Goal: Task Accomplishment & Management: Use online tool/utility

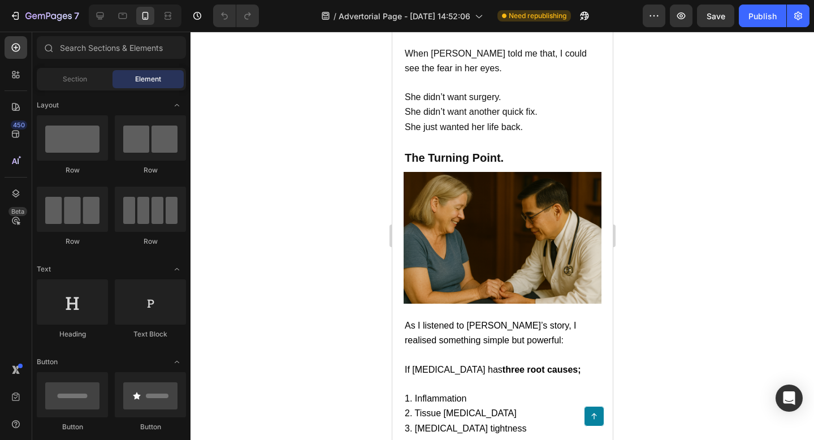
scroll to position [1847, 0]
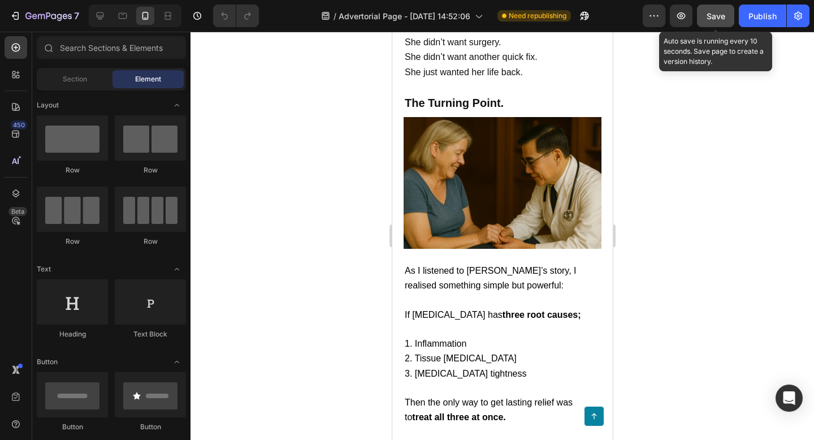
click at [724, 23] on button "Save" at bounding box center [715, 16] width 37 height 23
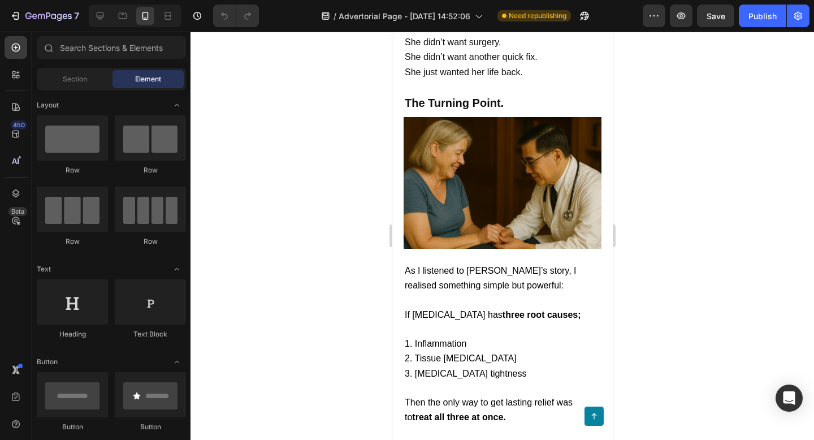
click at [760, 27] on button "Publish" at bounding box center [762, 16] width 47 height 23
click at [500, 77] on span "She just wanted her life back." at bounding box center [463, 72] width 118 height 10
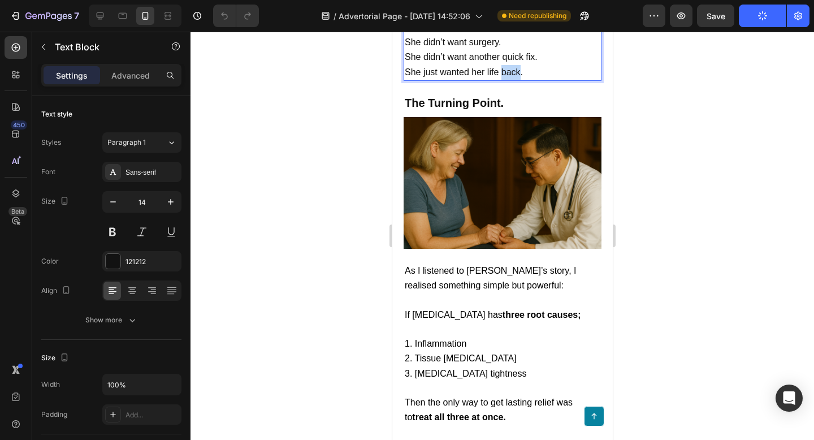
click at [500, 77] on span "She just wanted her life back." at bounding box center [463, 72] width 118 height 10
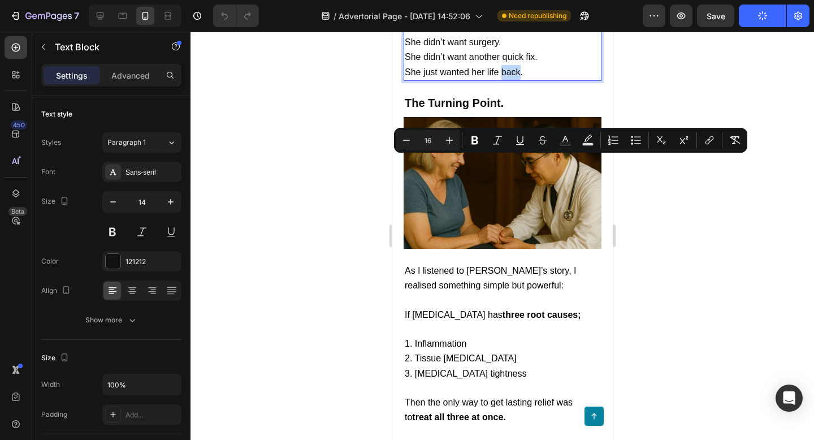
click at [500, 77] on span "She just wanted her life back." at bounding box center [463, 72] width 118 height 10
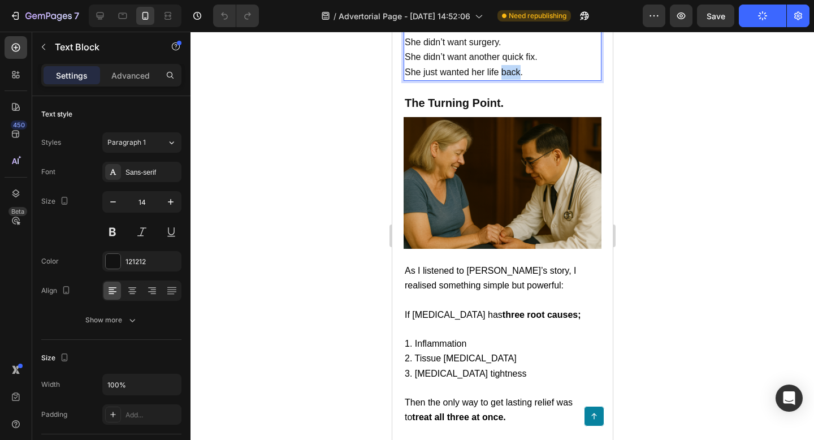
click at [500, 77] on span "She just wanted her life back." at bounding box center [463, 72] width 118 height 10
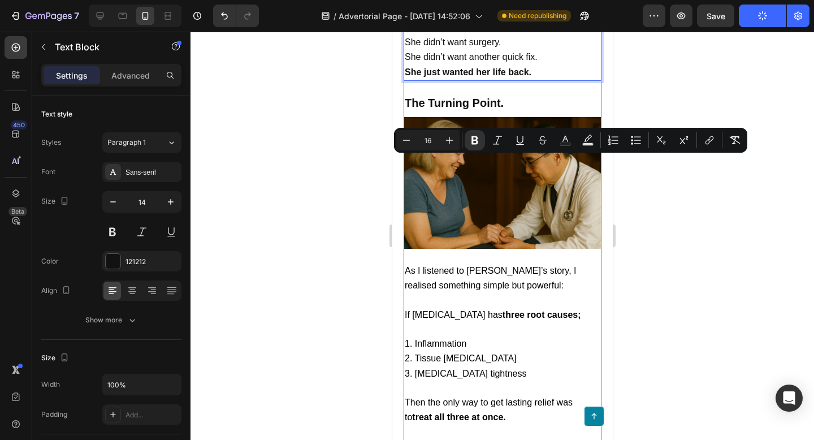
click at [517, 111] on h2 "The Turning Point." at bounding box center [502, 102] width 198 height 17
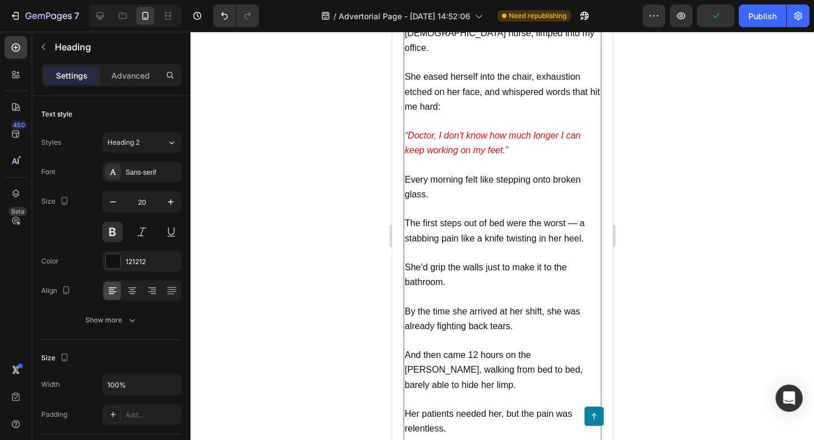
scroll to position [1144, 0]
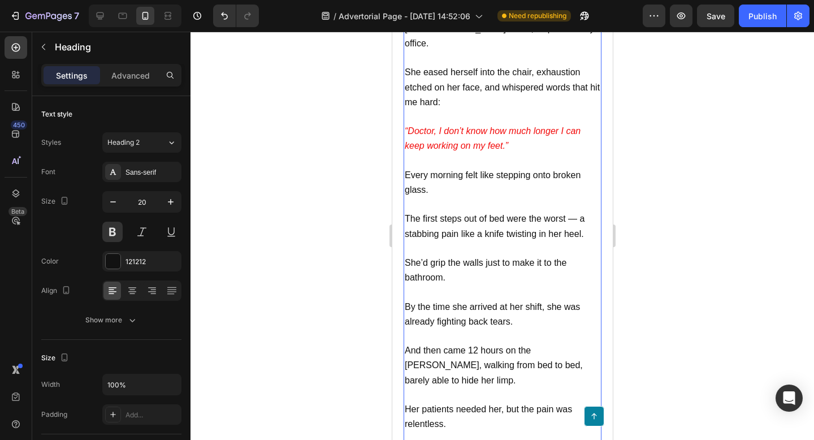
click at [476, 170] on span "Every morning felt like stepping onto broken glass." at bounding box center [492, 182] width 176 height 24
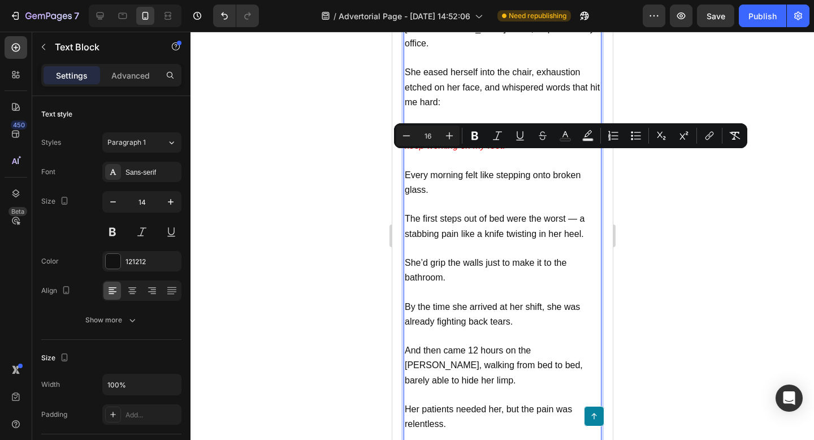
click at [470, 168] on p "Every morning felt like stepping onto broken glass." at bounding box center [502, 182] width 196 height 29
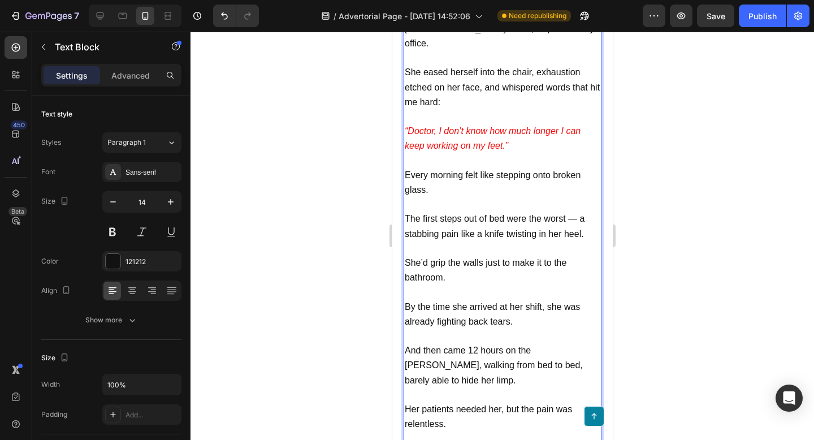
click at [466, 170] on span "Every morning felt like stepping onto broken glass." at bounding box center [492, 182] width 176 height 24
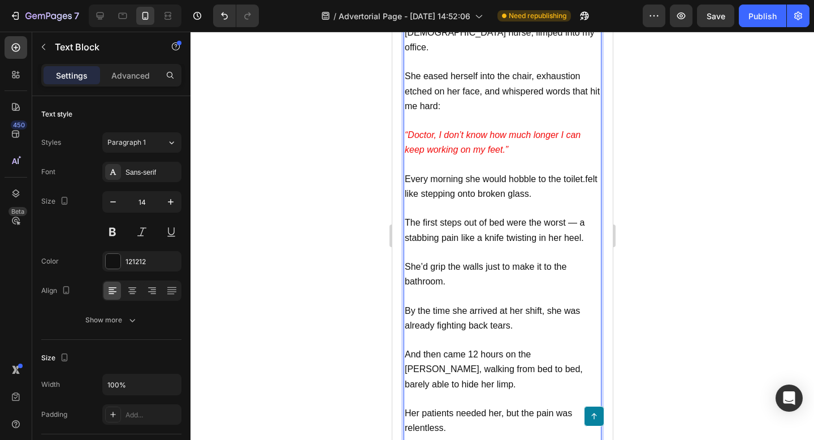
scroll to position [1139, 0]
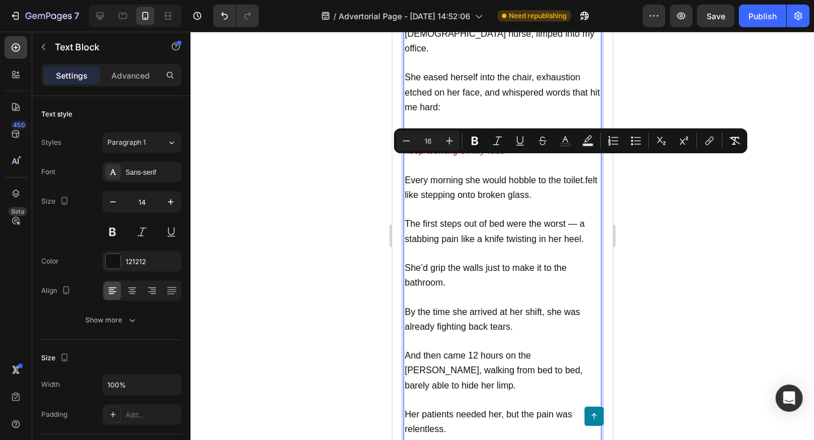
drag, startPoint x: 538, startPoint y: 178, endPoint x: 405, endPoint y: 165, distance: 133.5
click at [405, 173] on p "Every morning she would hobble to the toilet.felt like stepping onto broken gla…" at bounding box center [502, 187] width 196 height 29
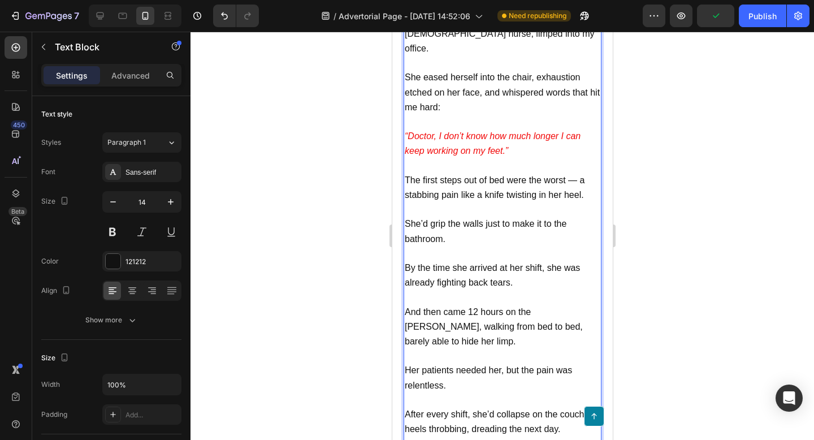
click at [484, 219] on span "She’d grip the walls just to make it to the bathroom." at bounding box center [485, 231] width 162 height 24
drag, startPoint x: 573, startPoint y: 206, endPoint x: 460, endPoint y: 226, distance: 114.9
click at [460, 226] on p "She’d grip the walls as she hobbled to the just to make it to the bathroom." at bounding box center [502, 231] width 196 height 29
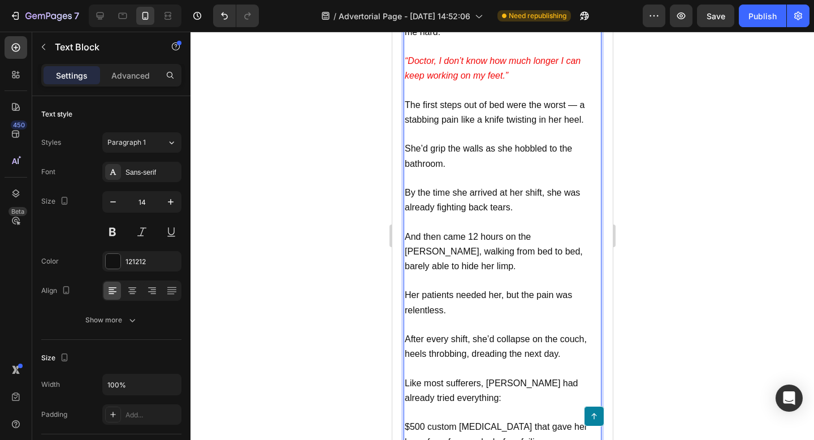
scroll to position [1214, 0]
click at [505, 273] on p "Rich Text Editor. Editing area: main" at bounding box center [502, 280] width 196 height 14
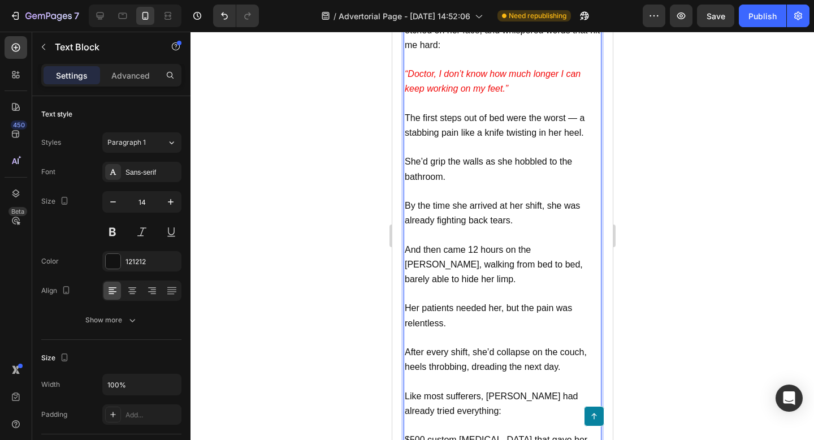
scroll to position [1199, 0]
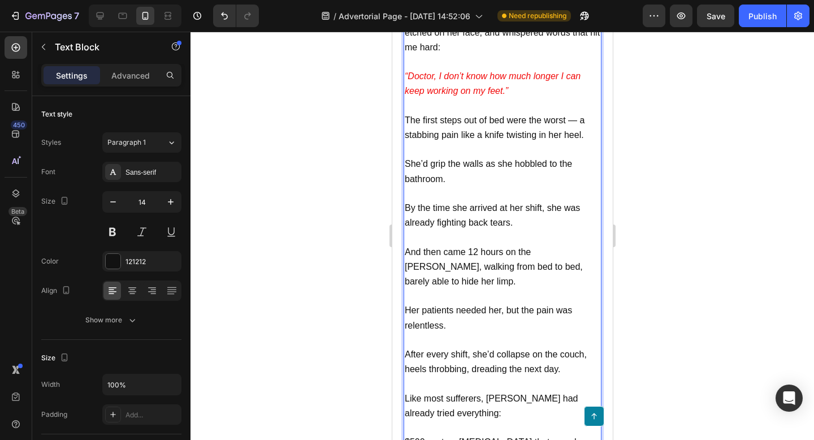
click at [521, 207] on p "By the time she arrived at her shift, she was already fighting back tears." at bounding box center [502, 215] width 196 height 29
drag, startPoint x: 518, startPoint y: 204, endPoint x: 436, endPoint y: 206, distance: 82.0
click at [436, 206] on p "By the time she arrived at her shift, she was already fighting back tears." at bounding box center [502, 215] width 196 height 29
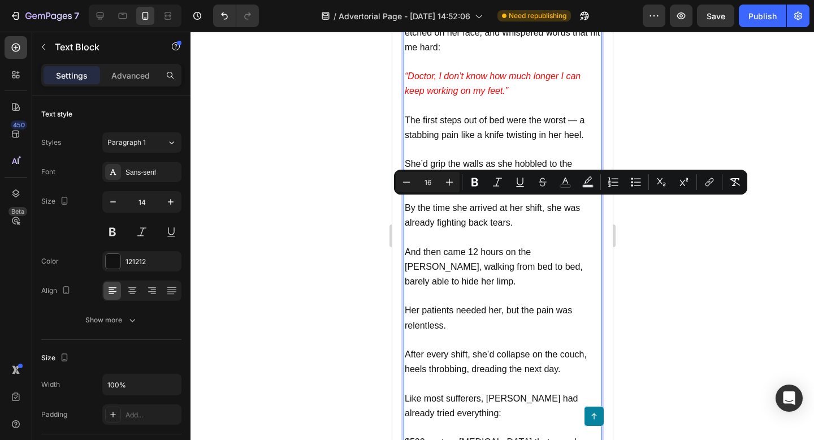
click at [543, 253] on p "And then came 12 hours on the [PERSON_NAME], walking from bed to bed, barely ab…" at bounding box center [502, 267] width 196 height 45
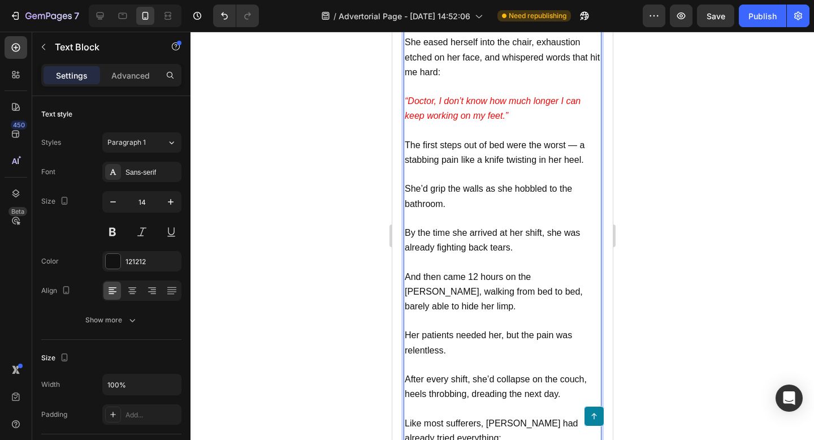
scroll to position [1169, 0]
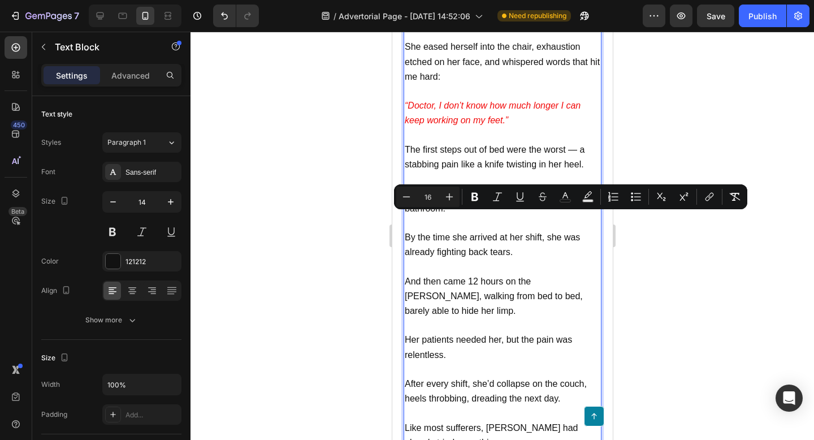
drag, startPoint x: 517, startPoint y: 233, endPoint x: 406, endPoint y: 222, distance: 111.9
click at [406, 230] on p "By the time she arrived at her shift, she was already fighting back tears." at bounding box center [502, 244] width 196 height 29
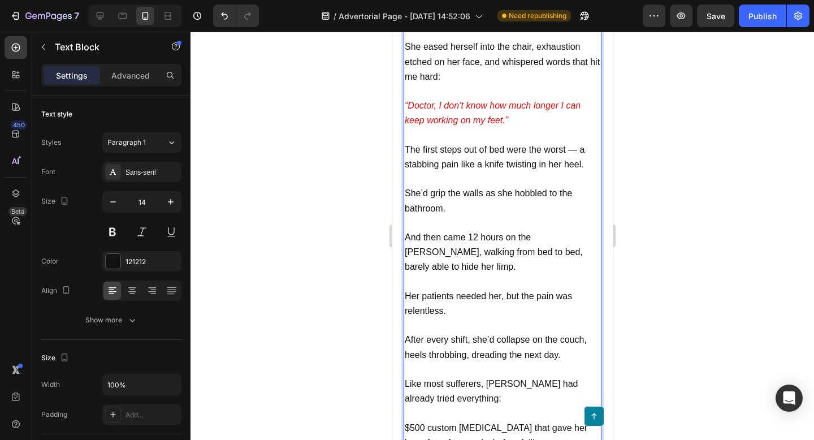
click at [459, 216] on p "Rich Text Editor. Editing area: main" at bounding box center [502, 223] width 196 height 14
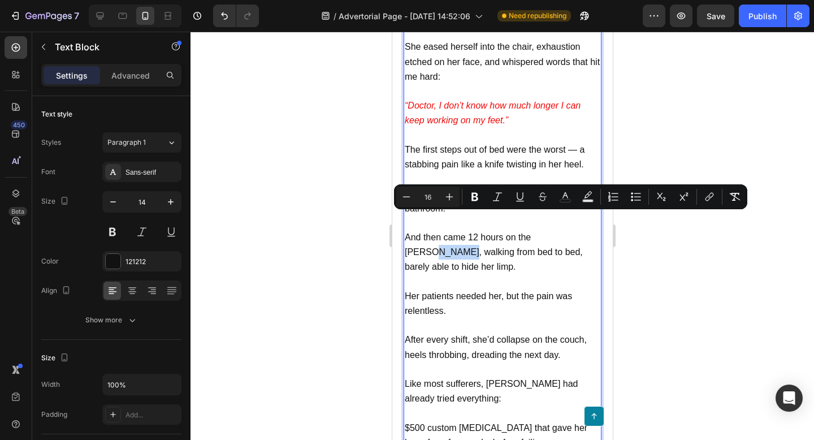
drag, startPoint x: 559, startPoint y: 219, endPoint x: 587, endPoint y: 219, distance: 28.8
click at [582, 232] on span "And then came 12 hours on the [PERSON_NAME], walking from bed to bed, barely ab…" at bounding box center [493, 251] width 178 height 39
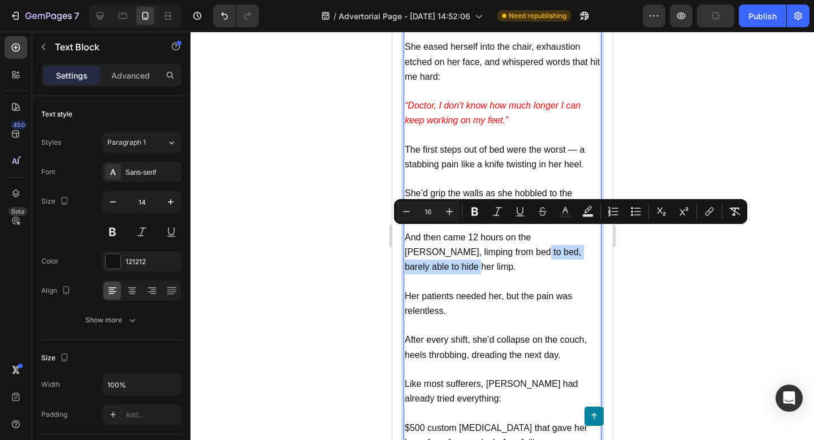
drag, startPoint x: 587, startPoint y: 237, endPoint x: 472, endPoint y: 235, distance: 115.4
click at [472, 235] on p "And then came 12 hours on the [PERSON_NAME], limping from bed to bed, barely ab…" at bounding box center [502, 252] width 196 height 45
click at [519, 232] on span "And then came 12 hours on the [PERSON_NAME], limping from bed to bed, barely ab…" at bounding box center [492, 251] width 176 height 39
click at [527, 236] on span "And then came 12 hours on the [PERSON_NAME], limping from bed to bed, barely ab…" at bounding box center [492, 251] width 176 height 39
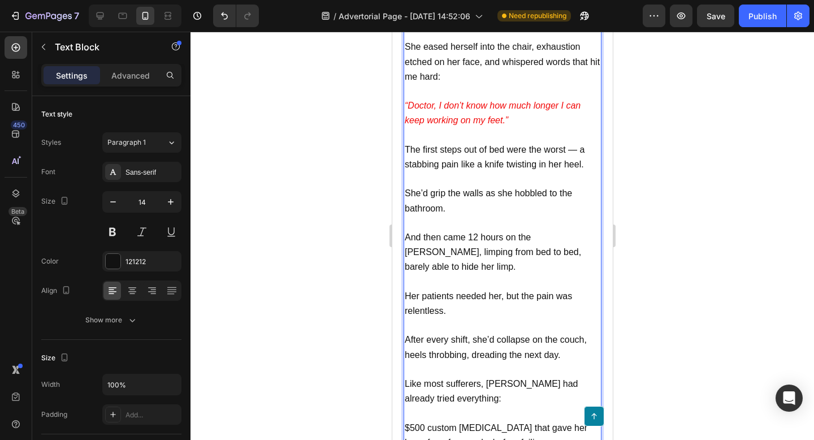
click at [581, 235] on span "And then came 12 hours on the [PERSON_NAME], limping from bed to bed, barely ab…" at bounding box center [492, 251] width 176 height 39
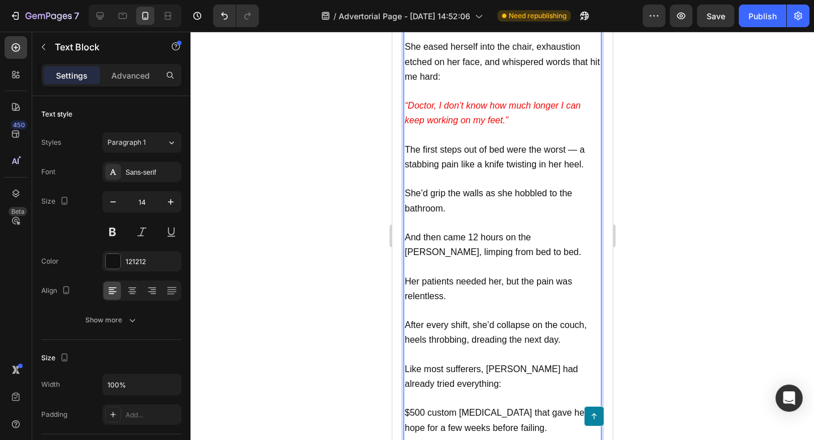
scroll to position [1174, 0]
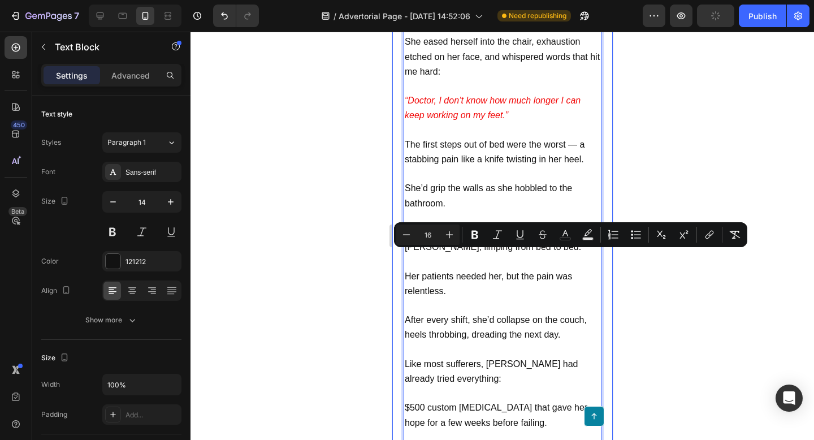
drag, startPoint x: 454, startPoint y: 274, endPoint x: 403, endPoint y: 257, distance: 54.0
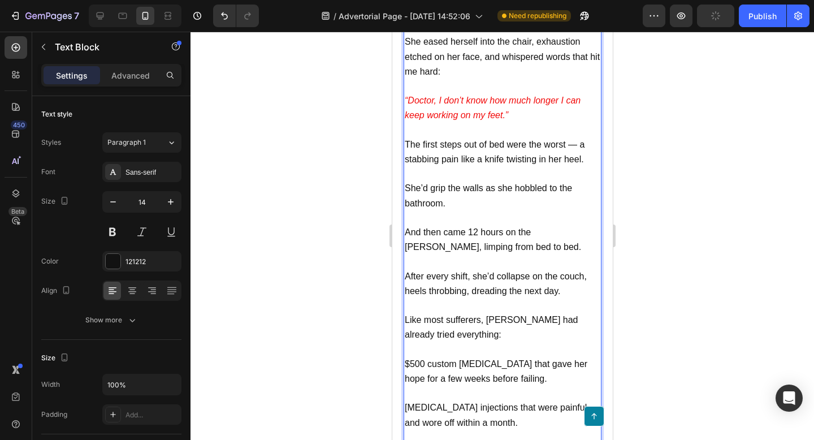
click at [420, 254] on p "Rich Text Editor. Editing area: main" at bounding box center [502, 261] width 196 height 14
click at [570, 271] on p "After every shift, she’d collapse on the couch, heels throbbing, dreading the n…" at bounding box center [502, 283] width 196 height 29
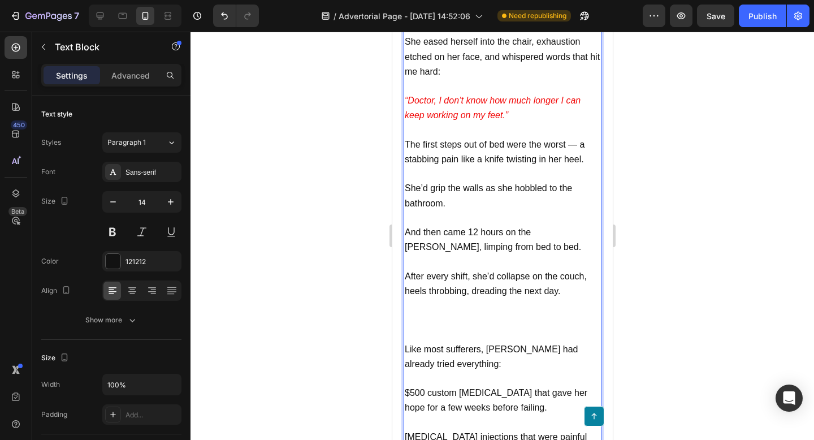
click at [406, 271] on span "After every shift, she’d collapse on the couch, heels throbbing, dreading the n…" at bounding box center [495, 283] width 182 height 24
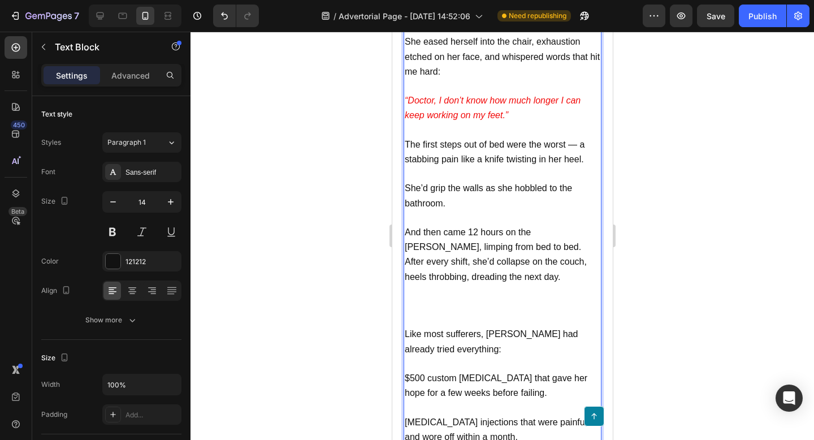
click at [435, 298] on p "Rich Text Editor. Editing area: main" at bounding box center [502, 305] width 196 height 14
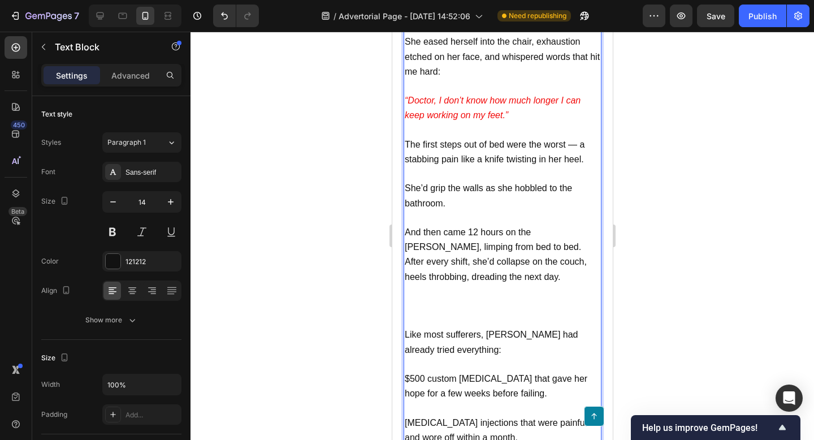
click at [448, 298] on p "Rich Text Editor. Editing area: main" at bounding box center [502, 305] width 196 height 15
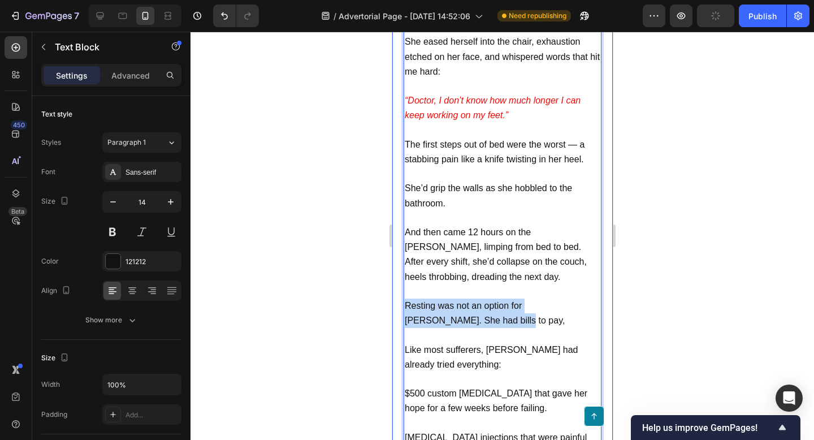
drag, startPoint x: 461, startPoint y: 304, endPoint x: 402, endPoint y: 285, distance: 62.4
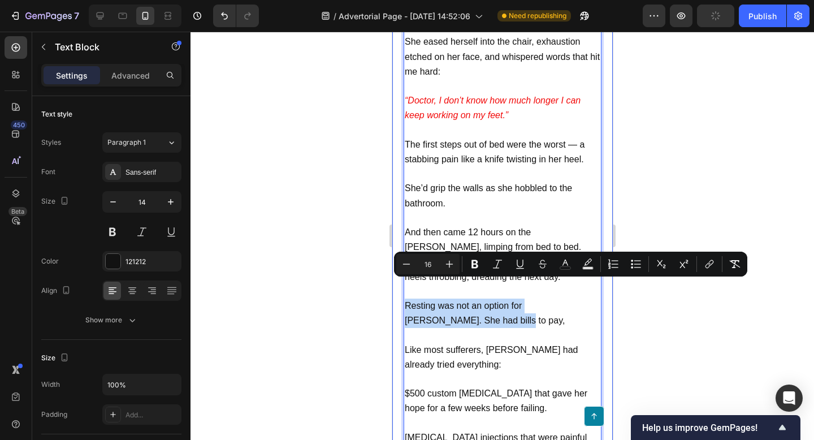
copy span "Resting was not an option for [PERSON_NAME]. She had bills to pay,"
click at [482, 298] on p "Resting was not an option for [PERSON_NAME]. She had bills to pay," at bounding box center [502, 312] width 196 height 29
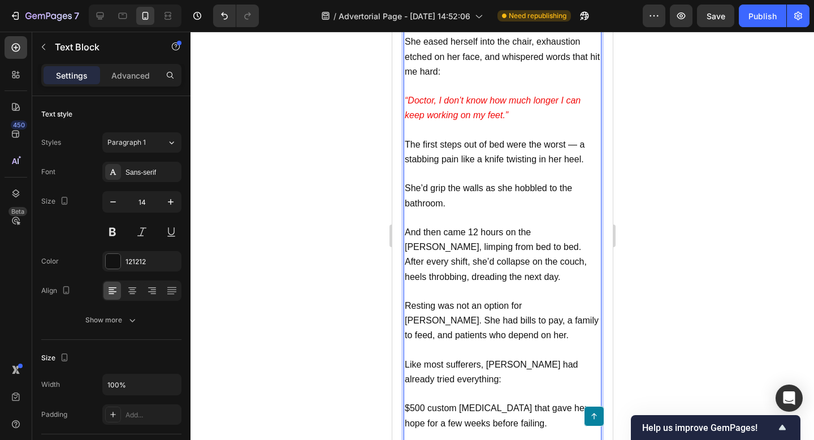
click at [436, 316] on span "Resting was not an option for [PERSON_NAME]. She had bills to pay, a family to …" at bounding box center [501, 320] width 194 height 39
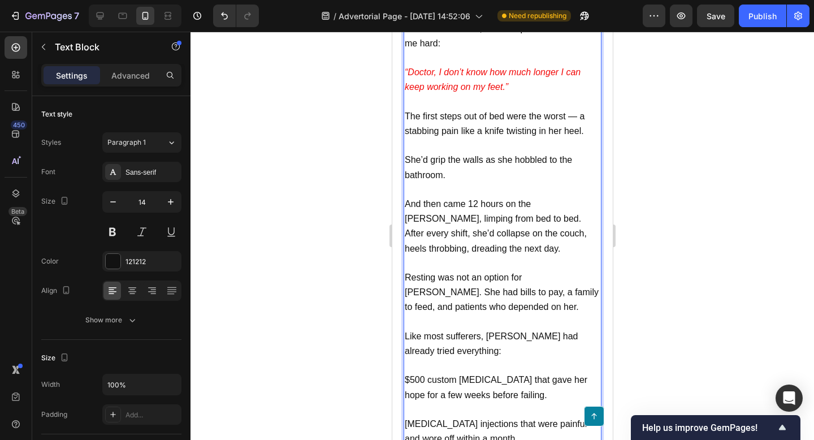
scroll to position [1206, 0]
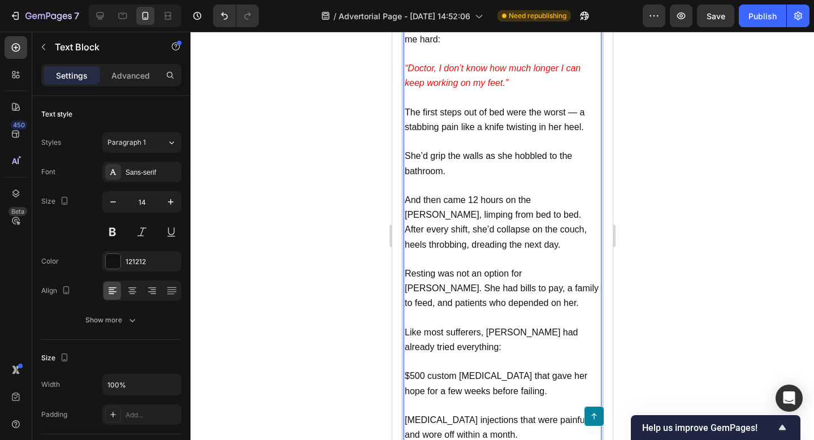
click at [512, 283] on p "Resting was not an option for [PERSON_NAME]. She had bills to pay, a family to …" at bounding box center [502, 288] width 196 height 45
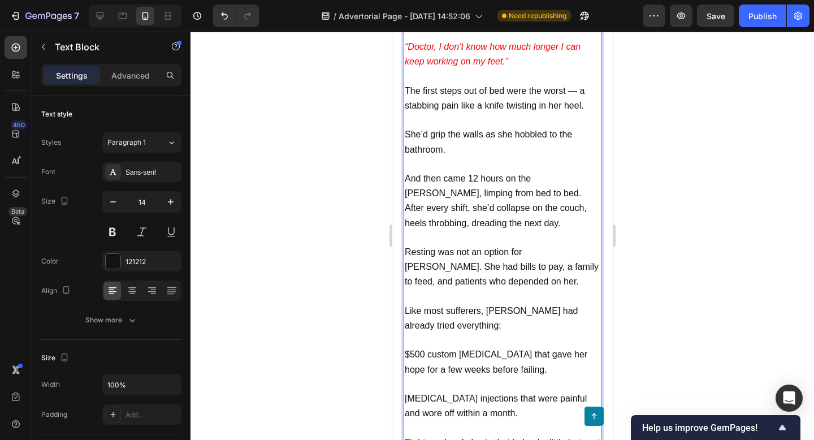
scroll to position [1236, 0]
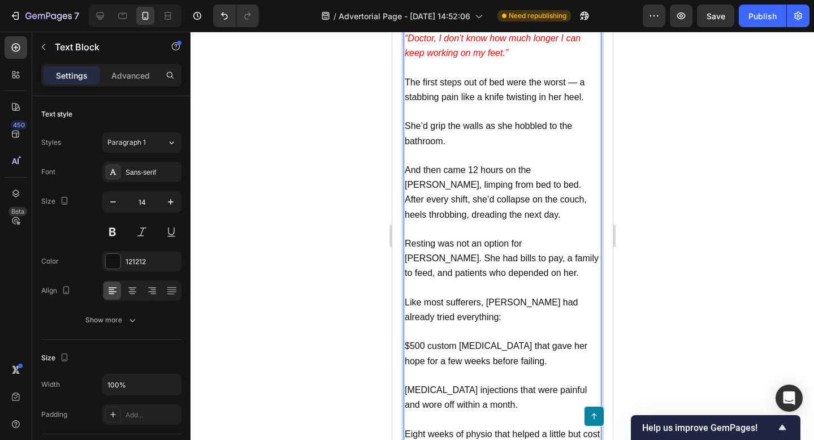
click at [513, 341] on span "$500 custom [MEDICAL_DATA] that gave her hope for a few weeks before failing." at bounding box center [495, 353] width 183 height 24
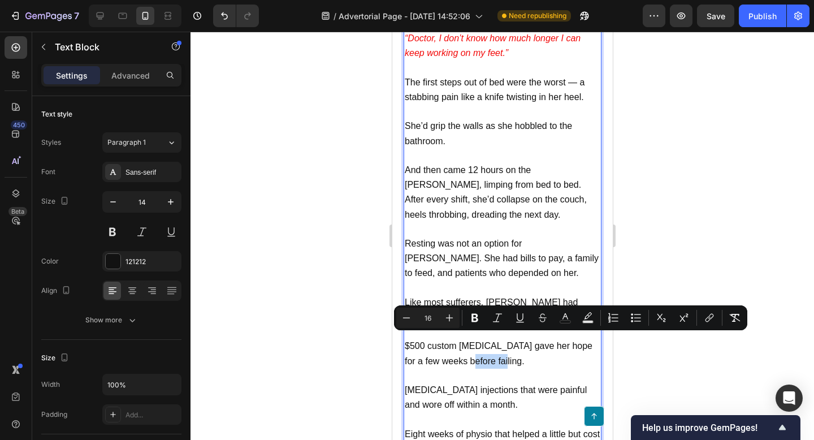
drag, startPoint x: 504, startPoint y: 343, endPoint x: 458, endPoint y: 343, distance: 45.8
click at [458, 343] on p "$500 custom [MEDICAL_DATA] gave her hope for a few weeks before failing." at bounding box center [502, 353] width 196 height 29
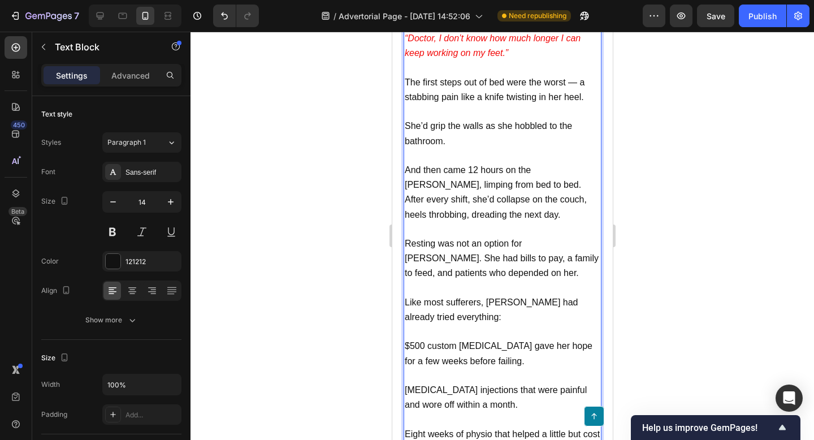
click at [511, 239] on span "Resting was not an option for [PERSON_NAME]. She had bills to pay, a family to …" at bounding box center [501, 258] width 194 height 39
click at [499, 340] on p "$500 custom [MEDICAL_DATA] gave her hope for a few weeks before failing." at bounding box center [502, 353] width 196 height 29
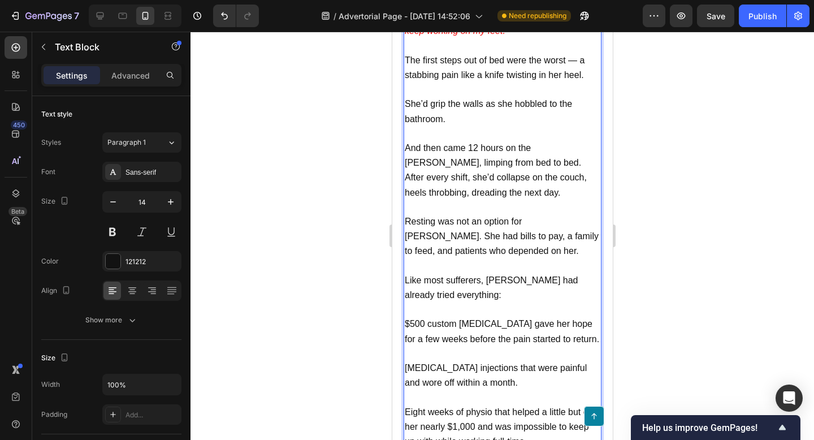
scroll to position [1260, 0]
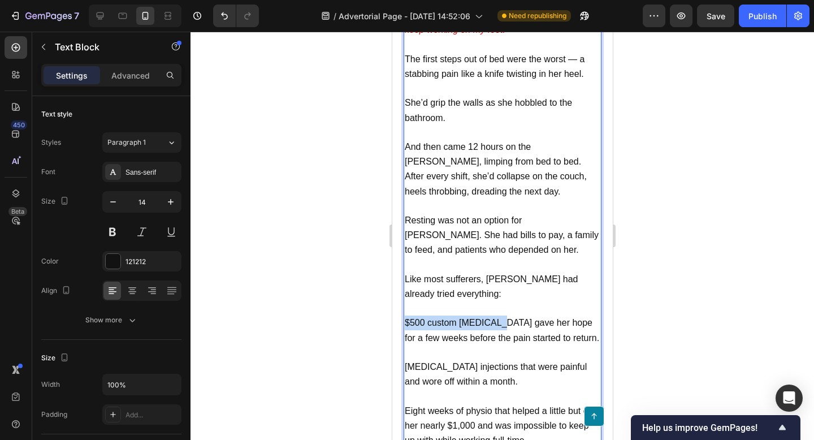
drag, startPoint x: 491, startPoint y: 301, endPoint x: 405, endPoint y: 303, distance: 86.0
click at [405, 318] on span "$500 custom [MEDICAL_DATA] gave her hope for a few weeks before the pain starte…" at bounding box center [501, 330] width 194 height 24
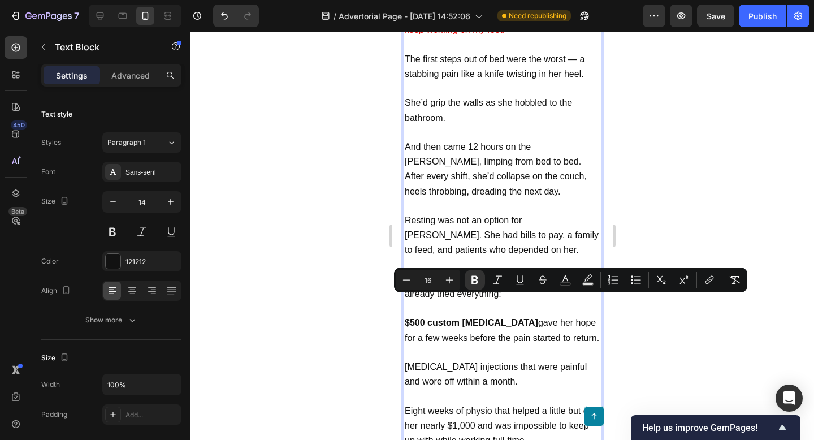
click at [479, 360] on p "[MEDICAL_DATA] injections that were painful and wore off within a month." at bounding box center [502, 374] width 196 height 29
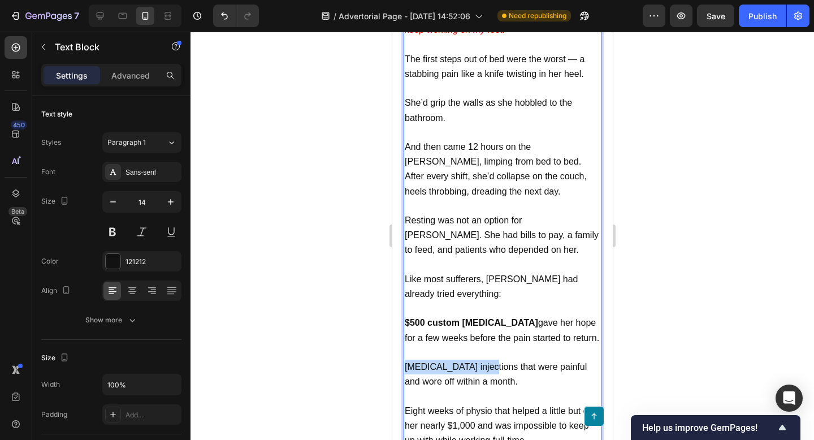
drag, startPoint x: 483, startPoint y: 347, endPoint x: 366, endPoint y: 339, distance: 116.7
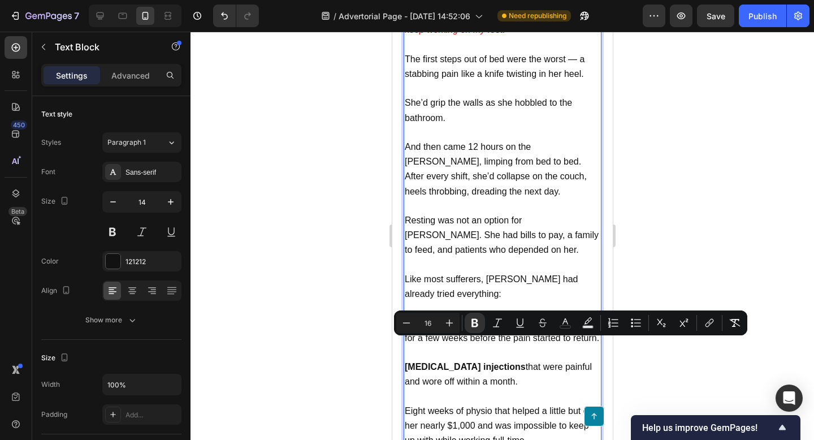
click at [516, 406] on span "Eight weeks of physio that helped a little but cost her nearly $1,000 and was i…" at bounding box center [501, 425] width 195 height 39
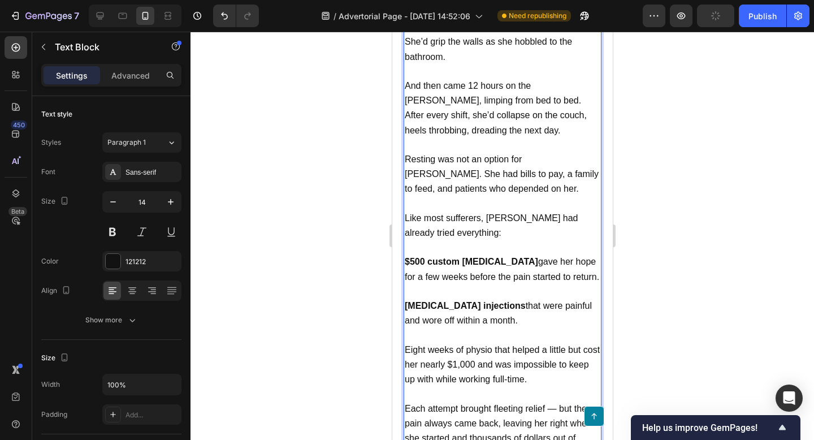
scroll to position [1333, 0]
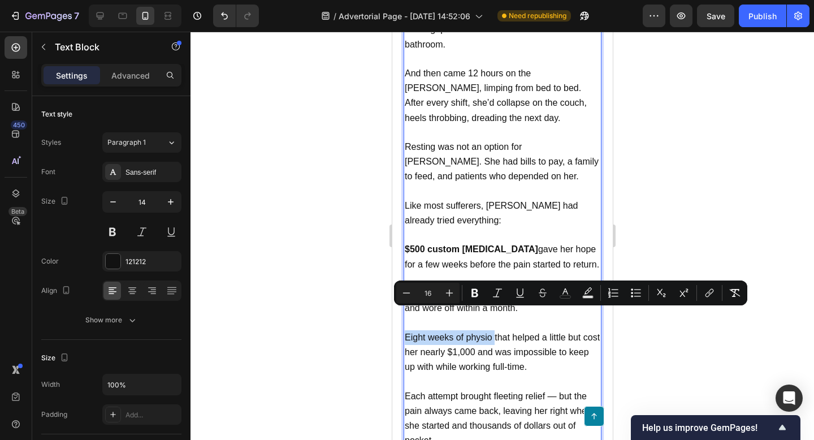
drag, startPoint x: 493, startPoint y: 314, endPoint x: 393, endPoint y: 314, distance: 99.5
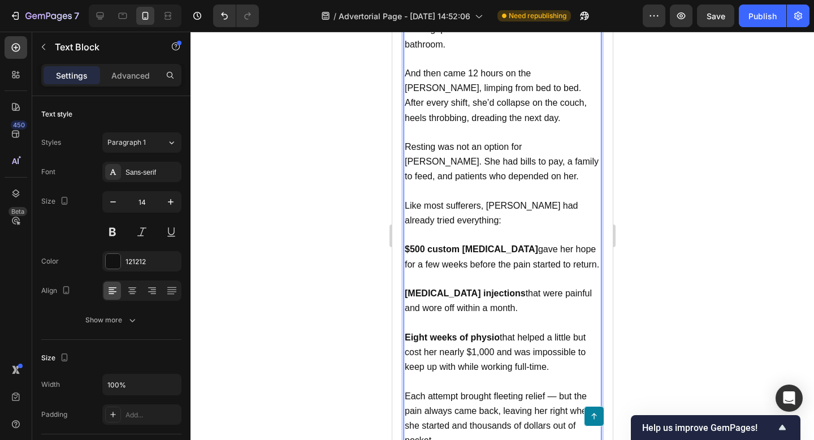
click at [561, 337] on p "Eight weeks of physio that helped a little but cost her nearly $1,000 and was i…" at bounding box center [502, 352] width 196 height 45
click at [572, 332] on span "Eight weeks of physio that helped a little but cost her nearly $1,000 and was i…" at bounding box center [494, 351] width 181 height 39
click at [422, 332] on span "Eight weeks of physio that helped a little but cost her nearly $1,000 and was i…" at bounding box center [494, 351] width 181 height 39
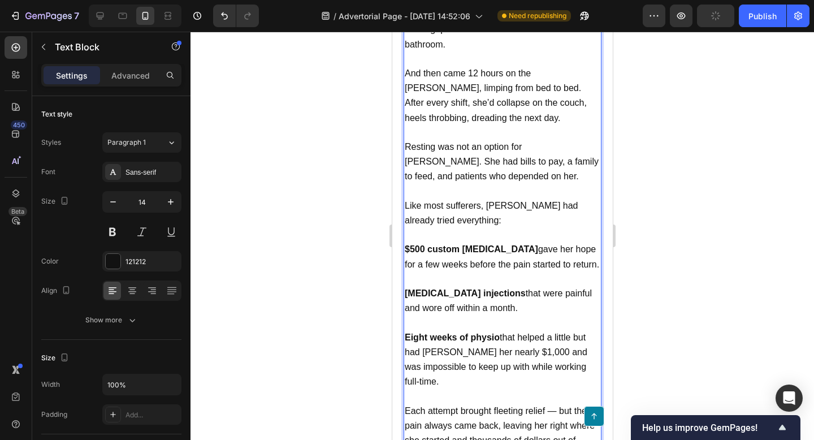
click at [490, 332] on span "Eight weeks of physio that helped a little but had [PERSON_NAME] her nearly $1,…" at bounding box center [495, 359] width 183 height 54
click at [483, 332] on span "Eight weeks of physio that helped a little but had [PERSON_NAME] her $600 and w…" at bounding box center [494, 359] width 181 height 54
click at [488, 364] on p "Eight weeks of physio that helped a little but had [PERSON_NAME] her $600 out o…" at bounding box center [502, 359] width 196 height 59
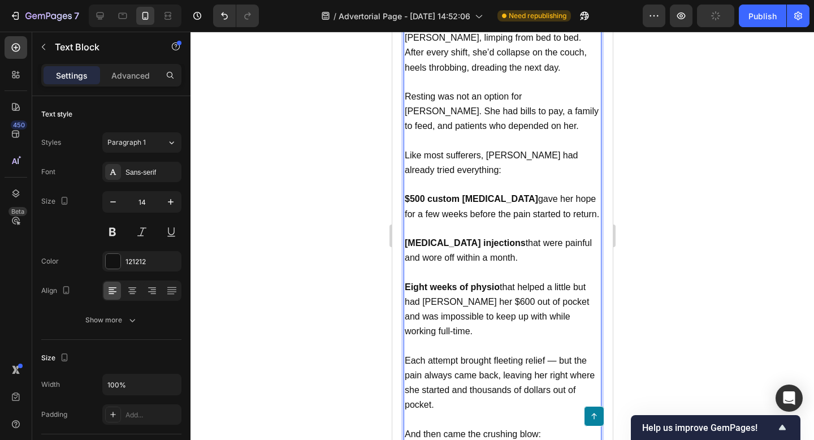
scroll to position [1390, 0]
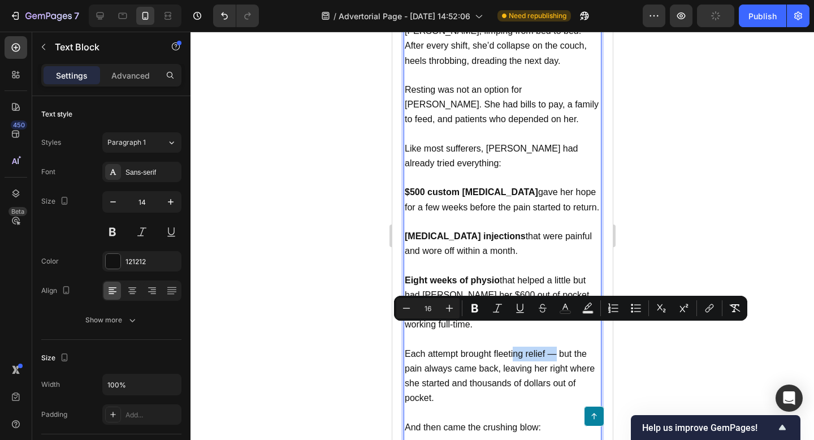
drag, startPoint x: 557, startPoint y: 332, endPoint x: 512, endPoint y: 328, distance: 45.5
click at [512, 349] on span "Each attempt brought fleeting relief — but the pain always came back, leaving h…" at bounding box center [499, 376] width 190 height 54
click at [502, 349] on span "Each attempt brought fleeting relief — but the pain always came back, leaving h…" at bounding box center [499, 376] width 190 height 54
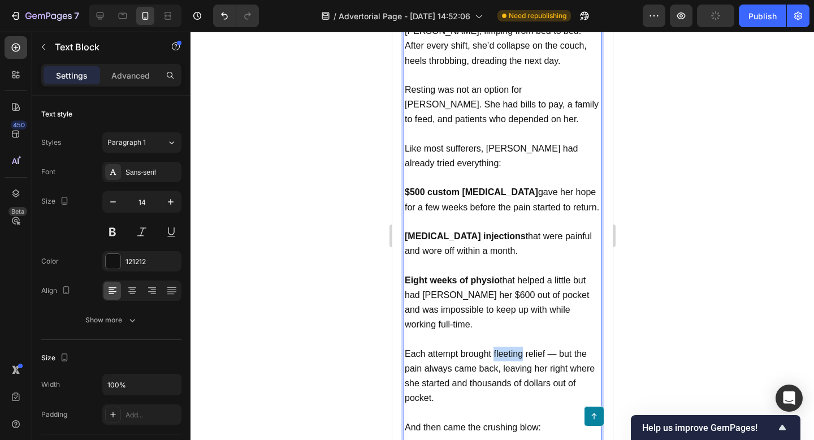
click at [502, 349] on span "Each attempt brought fleeting relief — but the pain always came back, leaving h…" at bounding box center [499, 376] width 190 height 54
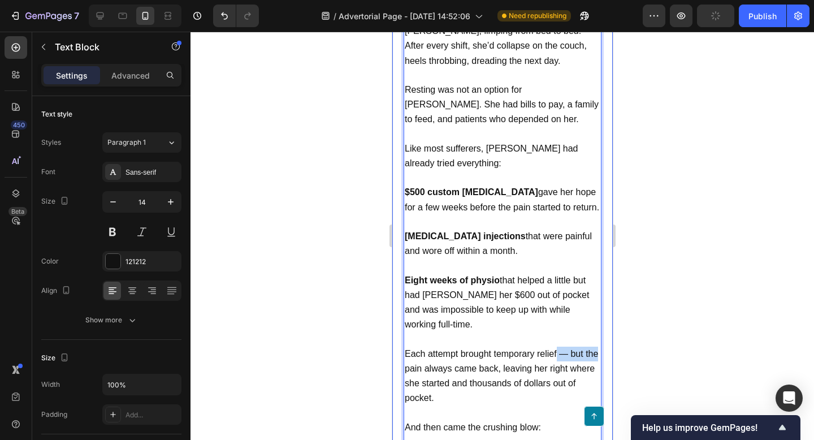
drag, startPoint x: 557, startPoint y: 331, endPoint x: 604, endPoint y: 333, distance: 47.5
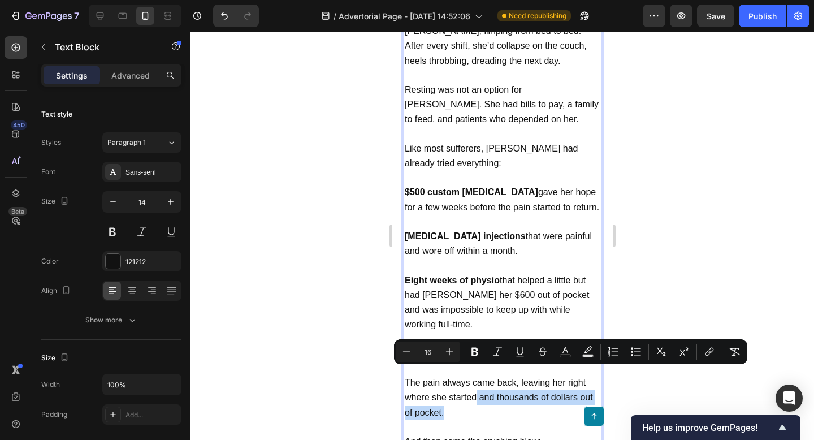
drag, startPoint x: 490, startPoint y: 387, endPoint x: 475, endPoint y: 374, distance: 20.4
click at [475, 375] on p "The pain always came back, leaving her right where she started and thousands of…" at bounding box center [502, 397] width 196 height 45
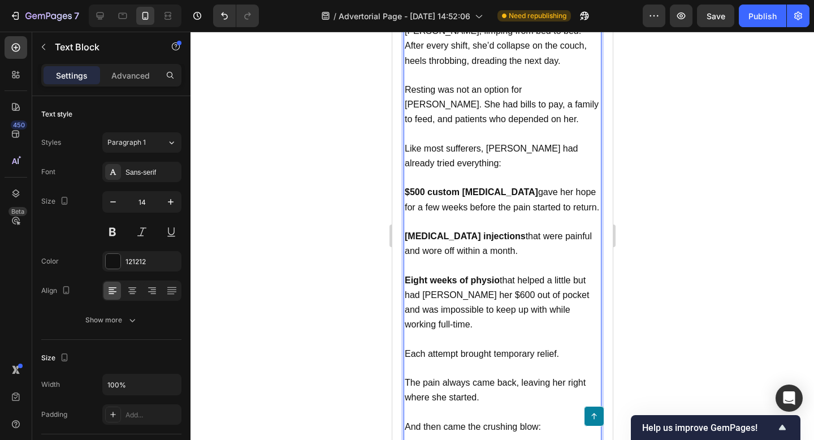
click at [470, 299] on p "Eight weeks of physio that helped a little but had [PERSON_NAME] her $600 out o…" at bounding box center [502, 302] width 196 height 59
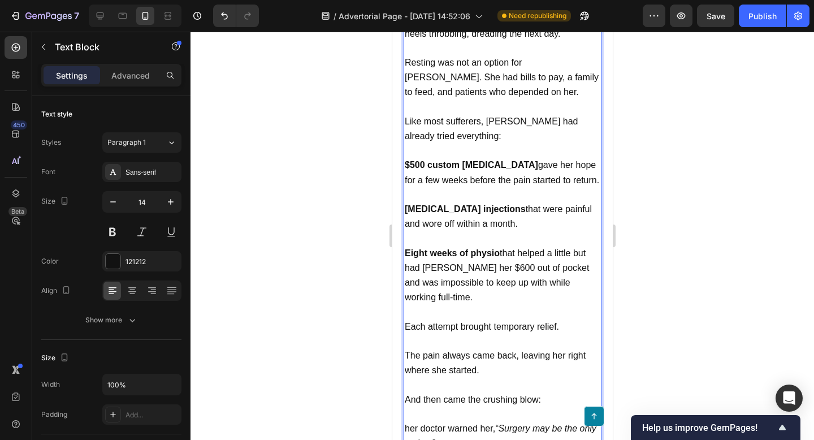
scroll to position [1437, 0]
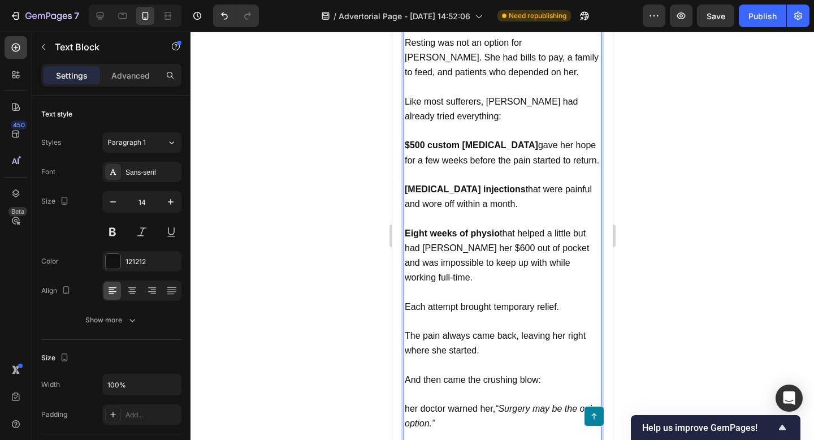
click at [471, 300] on p "Each attempt brought temporary relief." at bounding box center [502, 307] width 196 height 15
click at [474, 302] on span "Each attempt brought temporary relief." at bounding box center [481, 307] width 154 height 10
drag, startPoint x: 562, startPoint y: 285, endPoint x: 491, endPoint y: 282, distance: 70.7
click at [491, 300] on p "Each attempt brought temporary relief." at bounding box center [502, 307] width 196 height 15
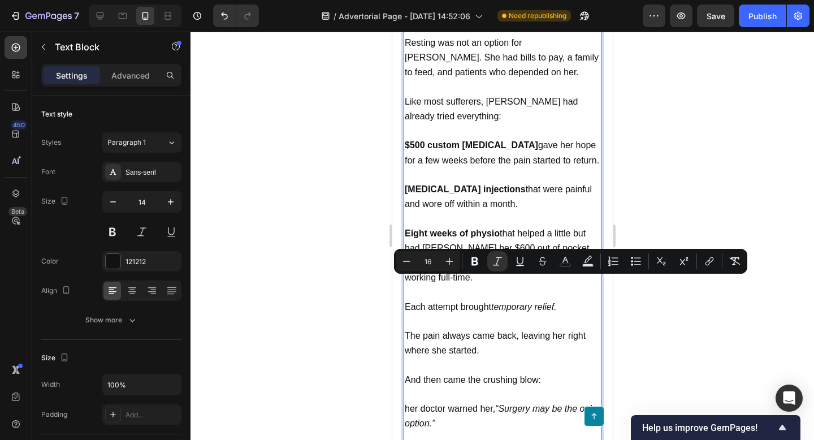
click at [478, 331] on span "The pain always came back, leaving her right where she started." at bounding box center [494, 343] width 181 height 24
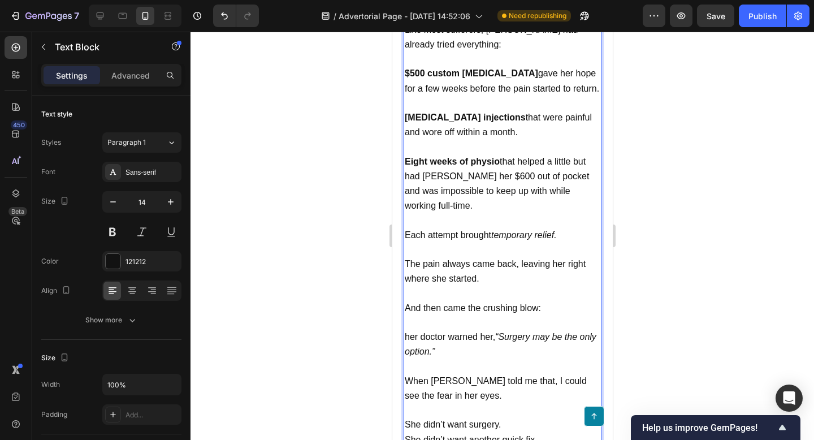
scroll to position [1510, 0]
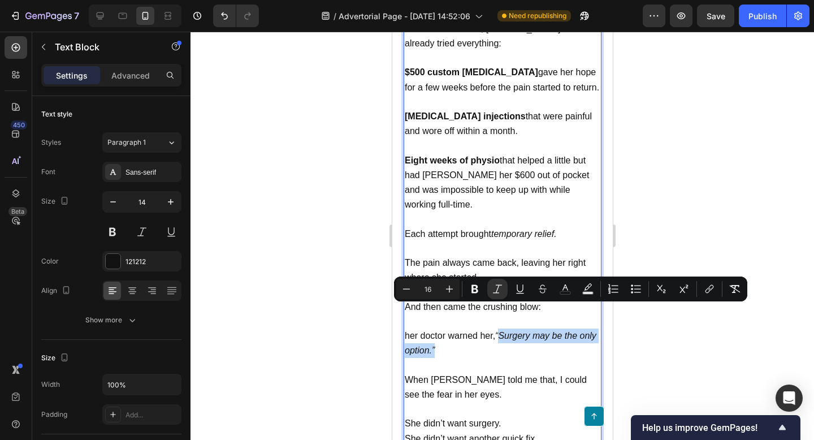
drag, startPoint x: 500, startPoint y: 310, endPoint x: 544, endPoint y: 330, distance: 48.6
click at [544, 330] on p "her doctor warned her, “Surgery may be the only option.”" at bounding box center [502, 342] width 196 height 29
click at [521, 358] on p "Rich Text Editor. Editing area: main" at bounding box center [502, 365] width 196 height 14
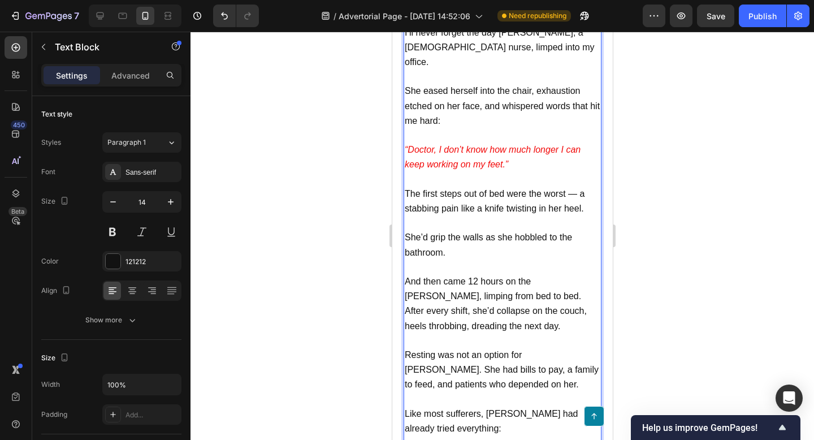
scroll to position [1127, 0]
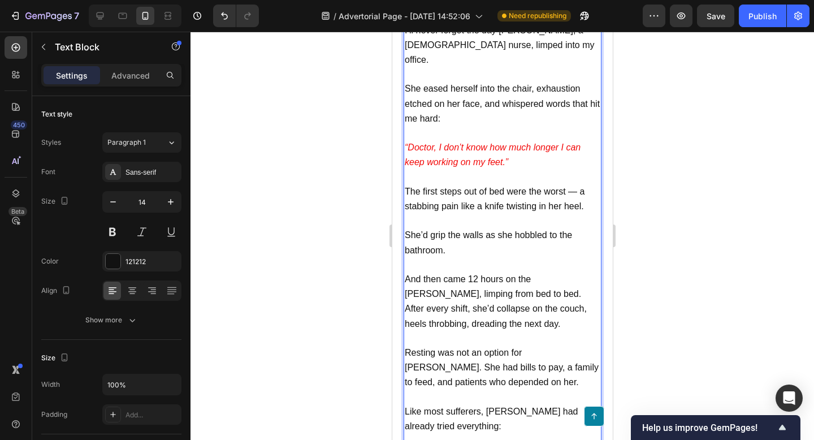
click at [471, 274] on span "And then came 12 hours on the [PERSON_NAME], limping from bed to bed. After eve…" at bounding box center [495, 301] width 182 height 54
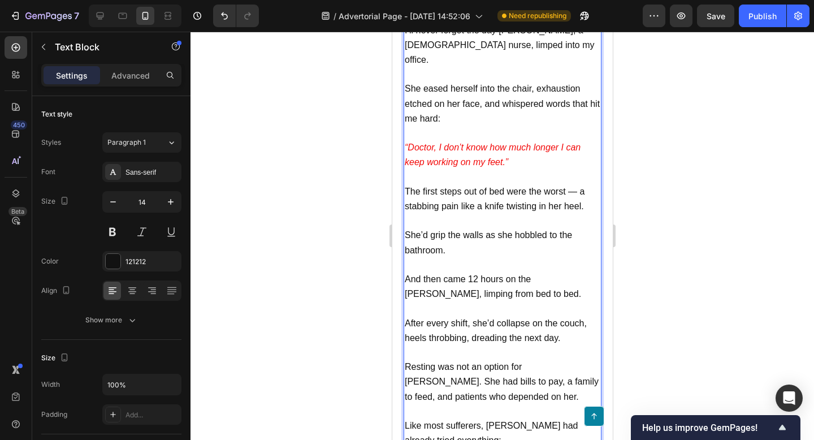
click at [500, 279] on p "And then came 12 hours on the [PERSON_NAME], limping from bed to bed." at bounding box center [502, 286] width 196 height 29
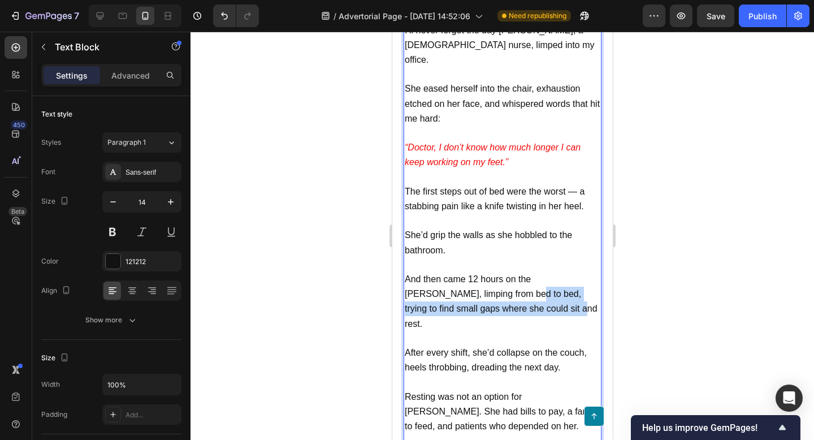
drag, startPoint x: 499, startPoint y: 291, endPoint x: 469, endPoint y: 273, distance: 34.7
click at [469, 273] on p "And then came 12 hours on the [PERSON_NAME], limping from bed to bed, trying to…" at bounding box center [502, 301] width 196 height 59
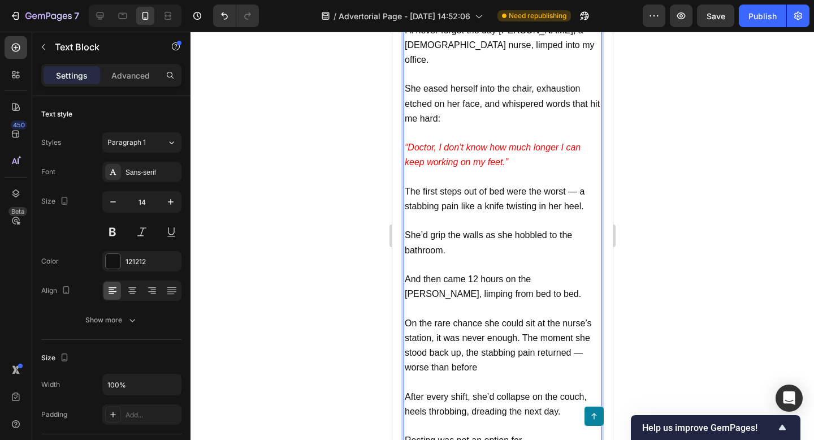
click at [458, 324] on p "On the rare chance she could sit at the nurse’s station, it was never enough. T…" at bounding box center [502, 345] width 196 height 59
click at [462, 336] on span "On the rare chance she could sit at the nurse’s station, it was never enough. T…" at bounding box center [497, 345] width 187 height 54
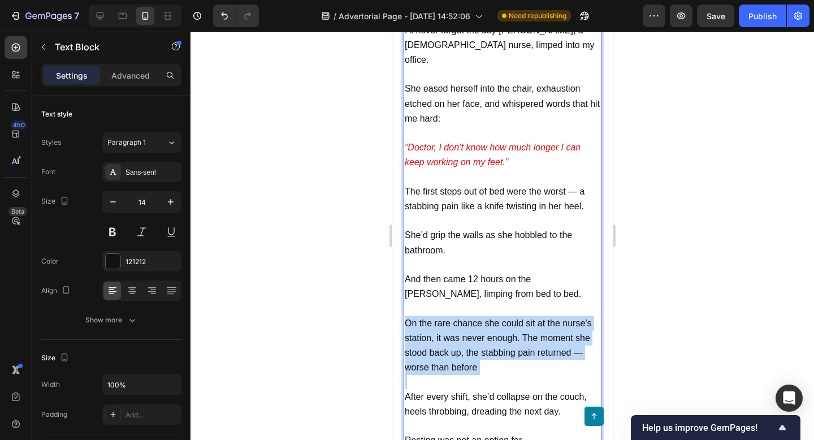
click at [462, 336] on span "On the rare chance she could sit at the nurse’s station, it was never enough. T…" at bounding box center [497, 345] width 187 height 54
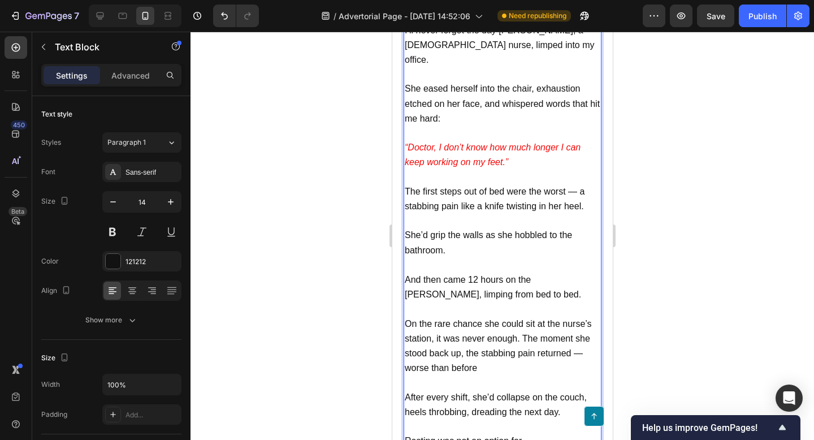
click at [443, 258] on p "Rich Text Editor. Editing area: main" at bounding box center [502, 265] width 196 height 15
click at [443, 275] on span "And then came 12 hours on the [PERSON_NAME], limping from bed to bed." at bounding box center [492, 287] width 176 height 24
click at [443, 274] on span "And then came 12 hours on the [PERSON_NAME], limping from bed to bed." at bounding box center [492, 286] width 176 height 24
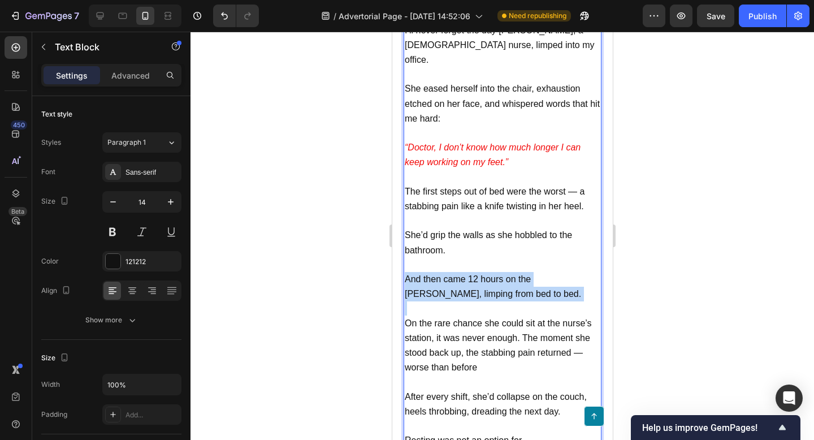
click at [443, 274] on span "And then came 12 hours on the [PERSON_NAME], limping from bed to bed." at bounding box center [492, 286] width 176 height 24
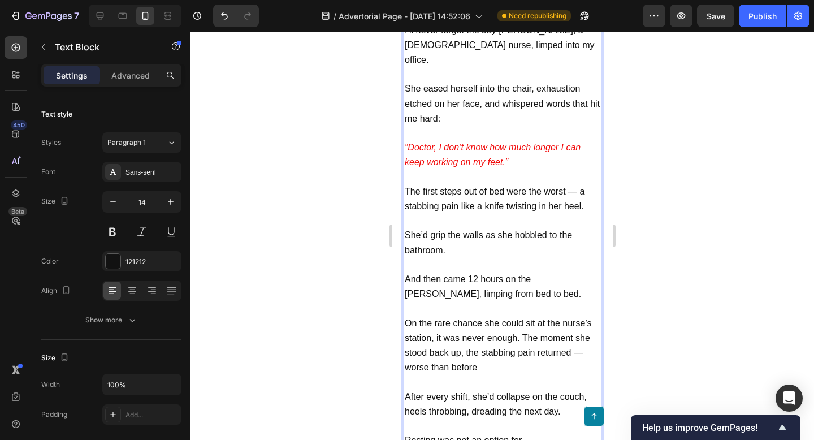
click at [447, 316] on p "On the rare chance she could sit at the nurse’s station, it was never enough. T…" at bounding box center [502, 345] width 196 height 59
click at [522, 318] on span "On the rare chance she could sit at the nurse’s station, it was never enough. T…" at bounding box center [497, 345] width 187 height 54
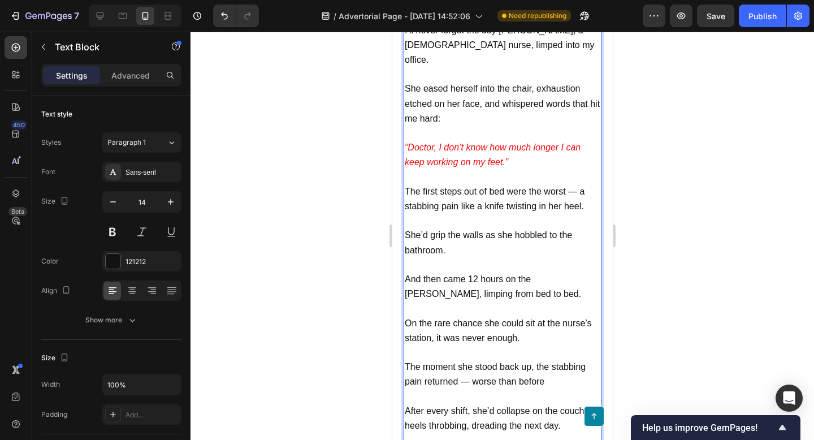
click at [473, 363] on span "The moment she stood back up, the stabbing pain returned — worse than before" at bounding box center [494, 374] width 181 height 24
click at [539, 360] on p "The moment she stood back up, the stabbing pain returned worse than before" at bounding box center [502, 374] width 196 height 29
click at [406, 230] on span "She’d grip the walls as she hobbled to the bathroom." at bounding box center [487, 242] width 167 height 24
click at [497, 274] on span "And then came 12 hours on the [PERSON_NAME], limping from bed to bed." at bounding box center [492, 286] width 176 height 24
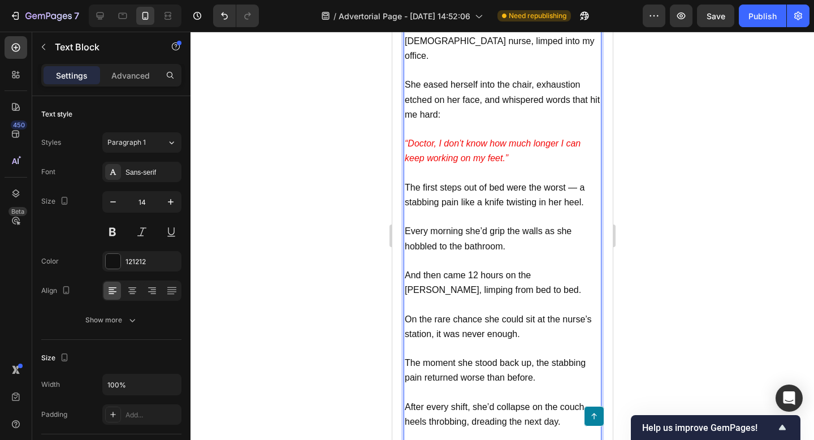
scroll to position [1132, 0]
click at [459, 223] on p "Every morning she’d grip the walls as she hobbled to the bathroom." at bounding box center [502, 237] width 196 height 29
click at [480, 253] on p "Rich Text Editor. Editing area: main" at bounding box center [502, 260] width 196 height 15
click at [429, 230] on span "Every morning she’d grip the walls as she hobbled to the bathroom." at bounding box center [487, 237] width 167 height 24
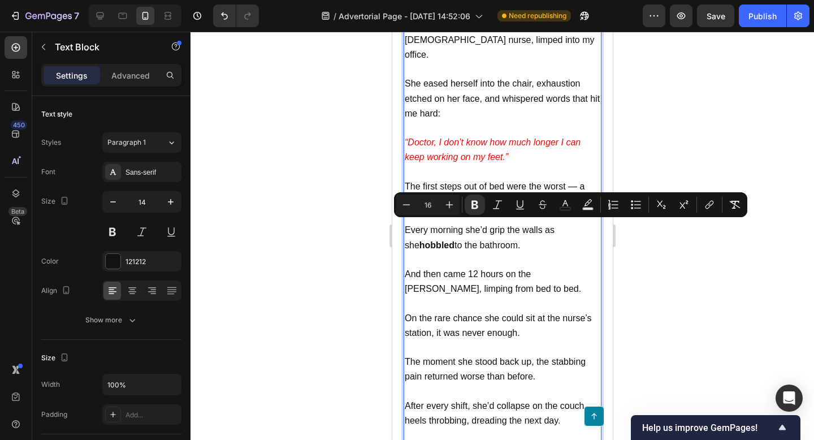
click at [474, 272] on p "And then came 12 hours on the [PERSON_NAME], limping from bed to bed." at bounding box center [502, 281] width 196 height 29
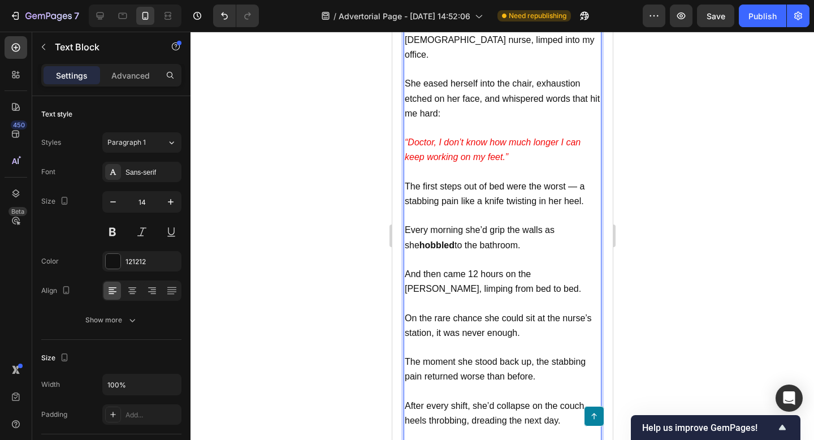
click at [433, 240] on strong "hobbled" at bounding box center [436, 245] width 35 height 10
click at [464, 144] on icon "“Doctor, I don’t know how much longer I can keep working on my feet.”" at bounding box center [492, 149] width 176 height 24
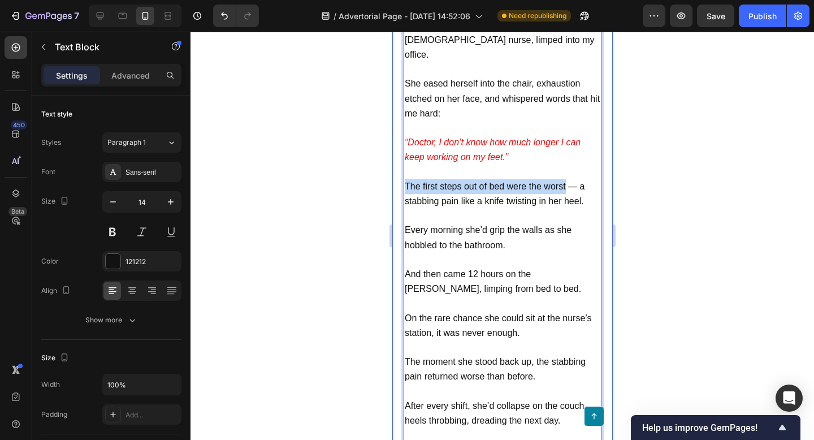
drag, startPoint x: 565, startPoint y: 167, endPoint x: 393, endPoint y: 162, distance: 171.4
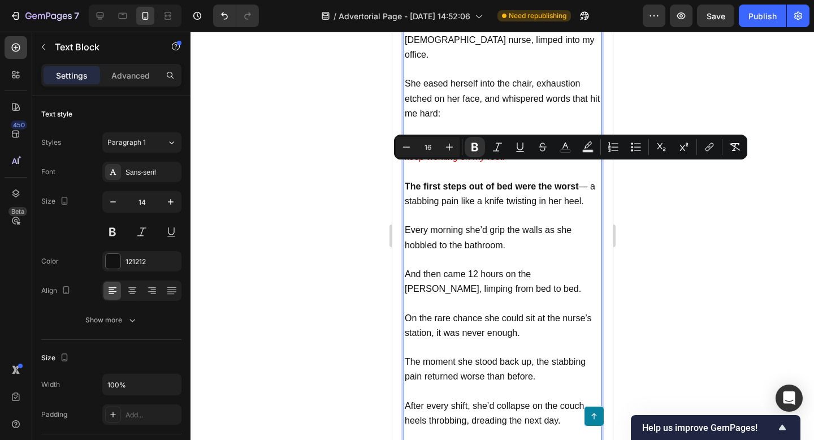
click at [435, 225] on span "Every morning she’d grip the walls as she hobbled to the bathroom." at bounding box center [487, 237] width 167 height 24
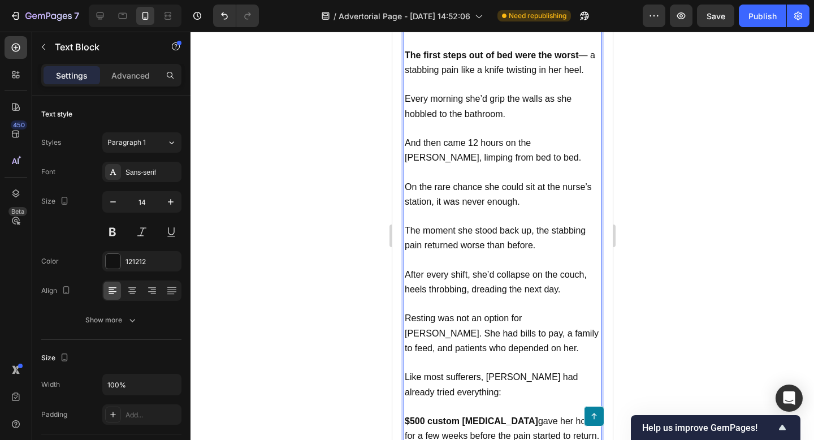
scroll to position [1283, 0]
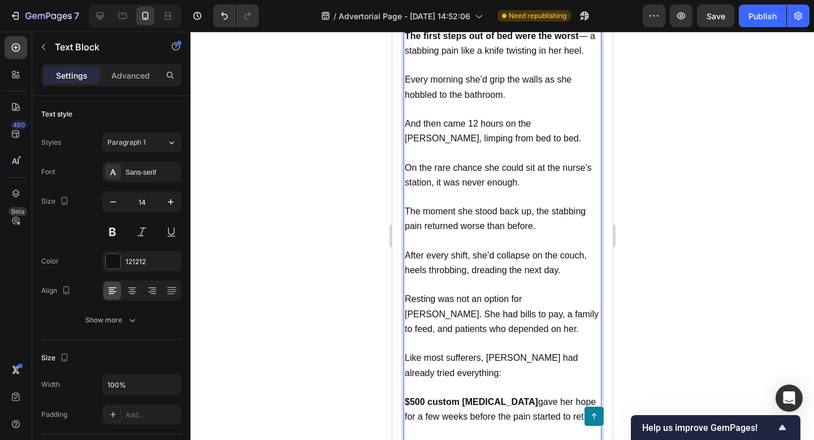
click at [464, 294] on span "Resting was not an option for [PERSON_NAME]. She had bills to pay, a family to …" at bounding box center [501, 313] width 194 height 39
click at [463, 294] on span "Resting was not an option for [PERSON_NAME]. She had bills to pay, a family to …" at bounding box center [501, 313] width 194 height 39
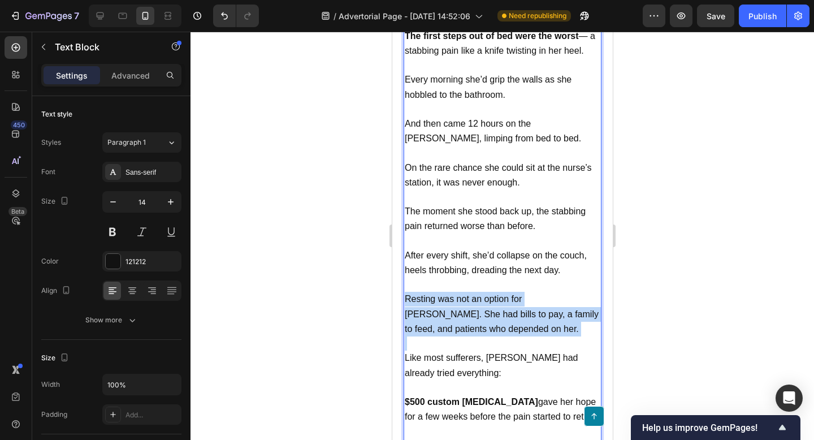
click at [463, 294] on span "Resting was not an option for [PERSON_NAME]. She had bills to pay, a family to …" at bounding box center [501, 313] width 194 height 39
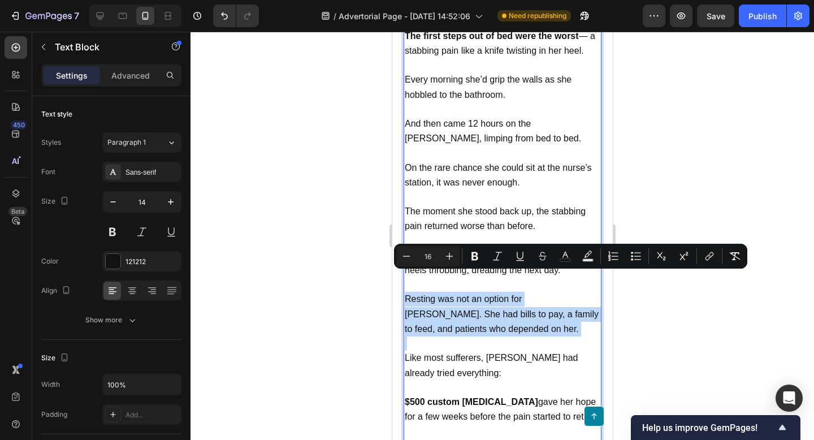
click at [493, 294] on span "Resting was not an option for [PERSON_NAME]. She had bills to pay, a family to …" at bounding box center [501, 313] width 194 height 39
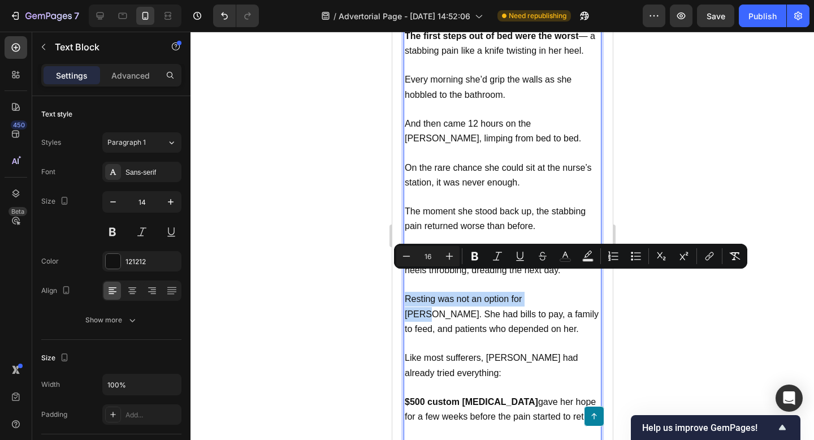
drag, startPoint x: 545, startPoint y: 282, endPoint x: 405, endPoint y: 276, distance: 139.8
click at [405, 294] on span "Resting was not an option for [PERSON_NAME]. She had bills to pay, a family to …" at bounding box center [501, 313] width 194 height 39
click at [508, 308] on p "Resting was not an option for [PERSON_NAME]. She had bills to pay, a family to …" at bounding box center [502, 314] width 196 height 45
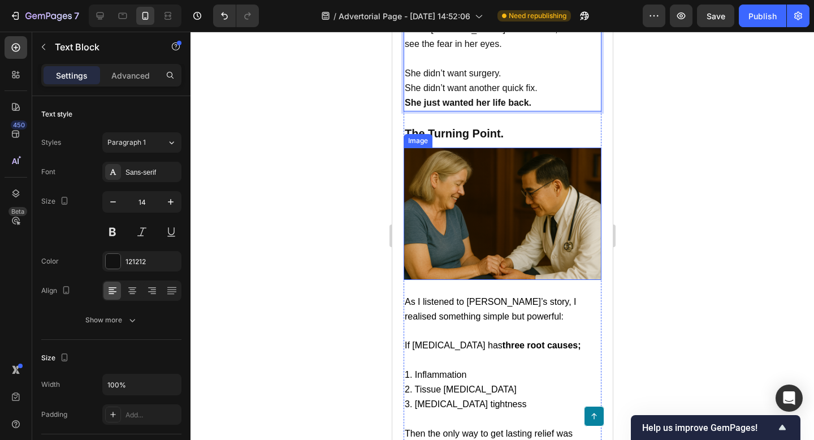
scroll to position [1964, 0]
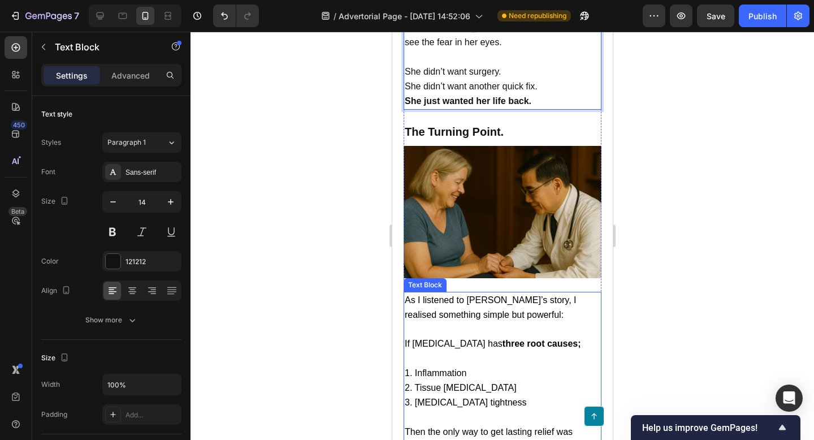
click at [488, 336] on p "If [MEDICAL_DATA] has three root causes;" at bounding box center [502, 343] width 196 height 15
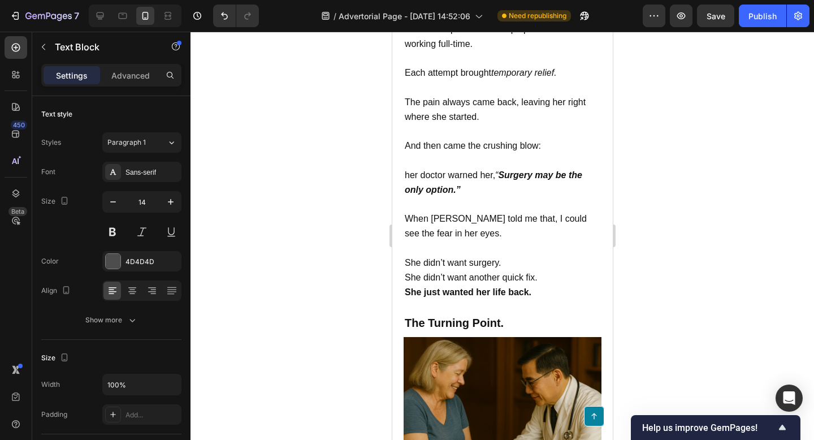
scroll to position [1767, 0]
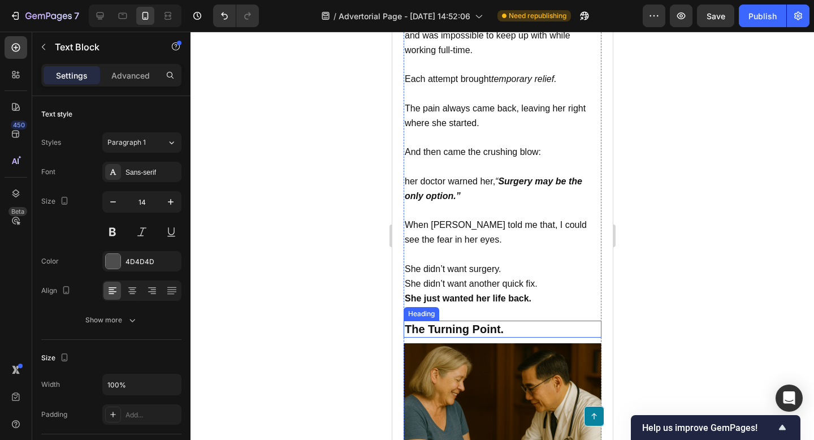
click at [507, 262] on p "She didn’t want surgery." at bounding box center [502, 269] width 196 height 15
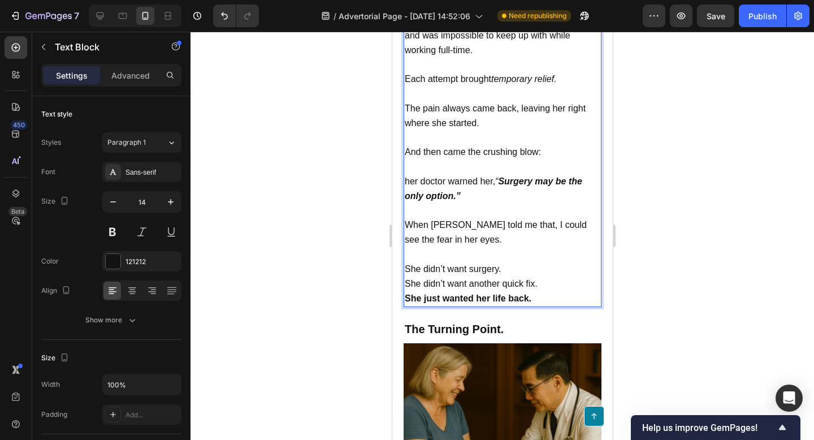
click at [541, 291] on p "She just wanted her life back." at bounding box center [502, 298] width 196 height 15
click at [542, 291] on p "She just wanted her life back." at bounding box center [502, 298] width 196 height 15
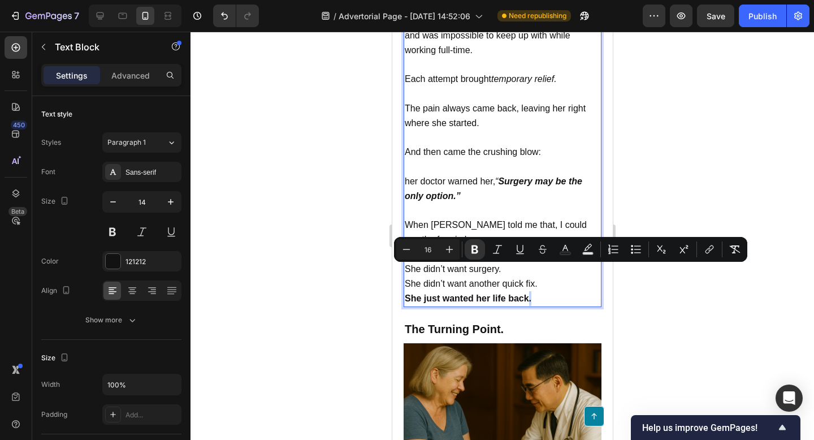
drag, startPoint x: 547, startPoint y: 270, endPoint x: 527, endPoint y: 265, distance: 20.6
click at [527, 291] on p "She just wanted her life back." at bounding box center [502, 298] width 196 height 15
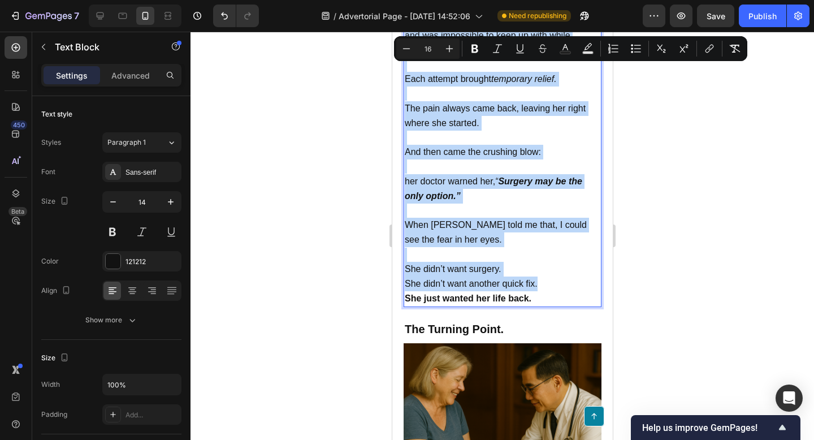
click at [470, 264] on span "She didn’t want surgery." at bounding box center [452, 269] width 96 height 10
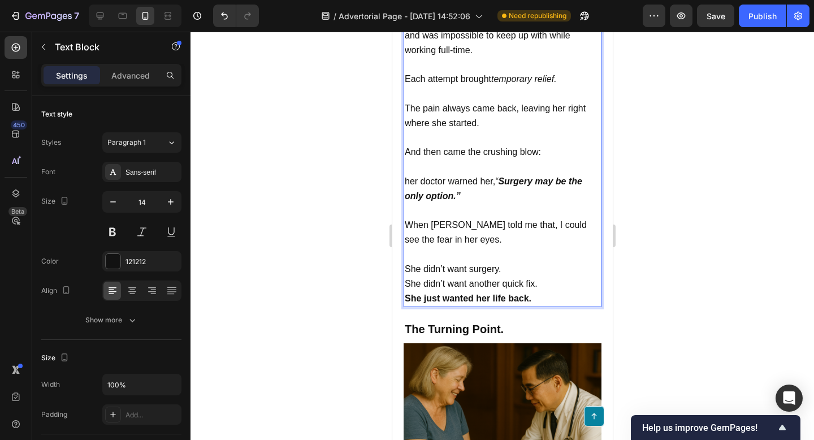
click at [469, 279] on span "She didn’t want another quick fix." at bounding box center [470, 284] width 133 height 10
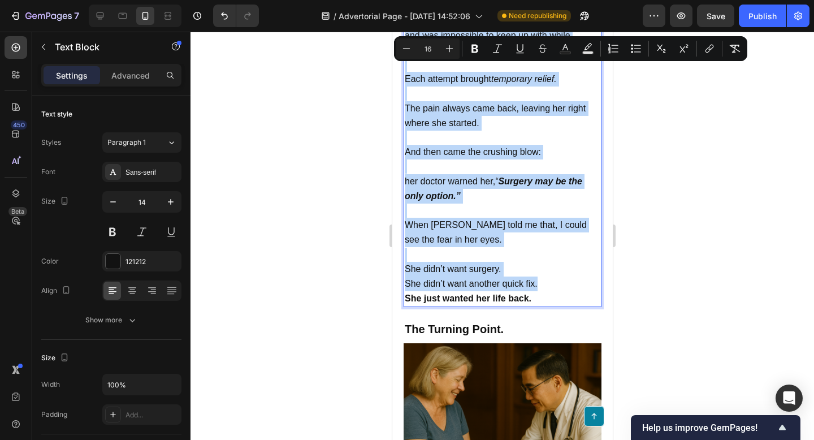
copy div "L’ip dolor sitame con adi Elit, s 30-doei-tem incid, utlabo etdo ma aliqua. Eni…"
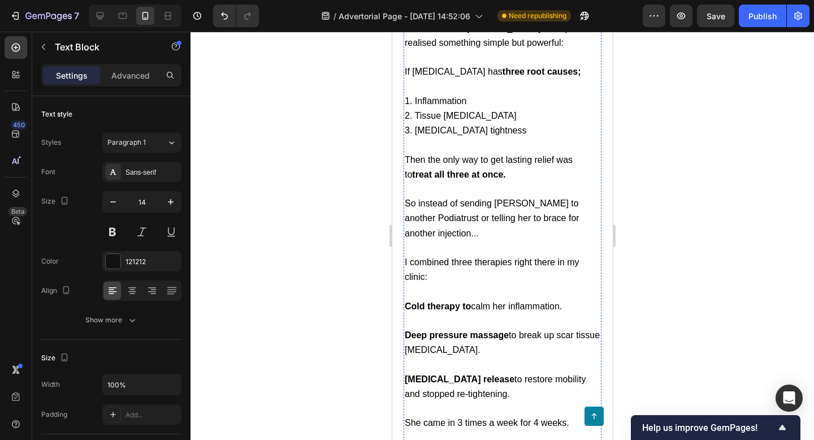
scroll to position [2121, 0]
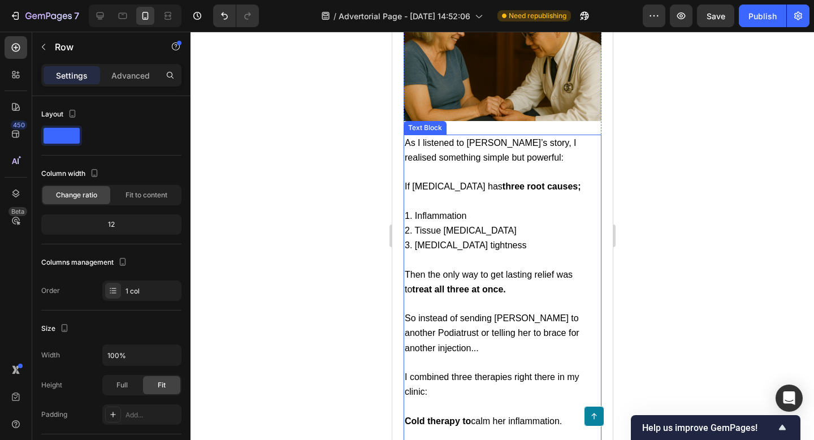
click at [469, 136] on p "As I listened to [PERSON_NAME]’s story, I realised something simple but powerfu…" at bounding box center [502, 150] width 196 height 29
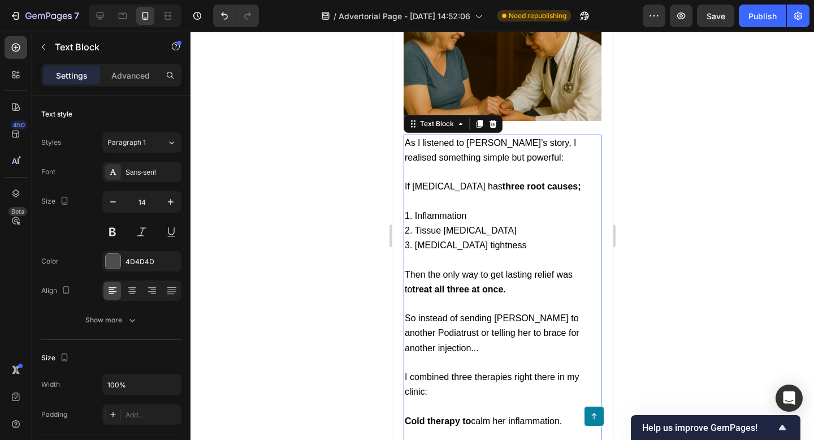
click at [469, 136] on p "As I listened to [PERSON_NAME]’s story, I realised something simple but powerfu…" at bounding box center [502, 150] width 196 height 29
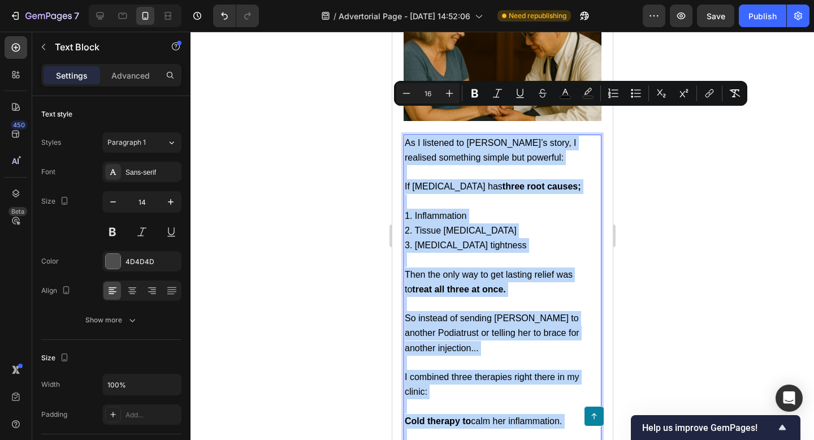
copy div "As I listened to [PERSON_NAME]’s story, I realised something simple but powerfu…"
click at [464, 253] on p "Rich Text Editor. Editing area: main" at bounding box center [502, 260] width 196 height 14
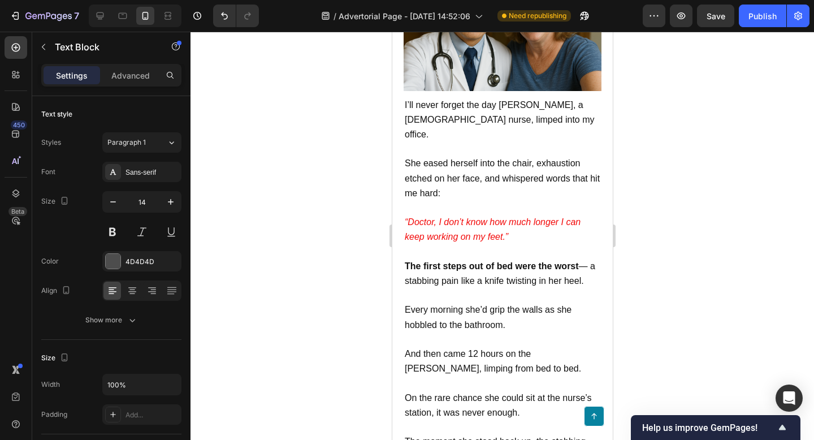
scroll to position [1035, 0]
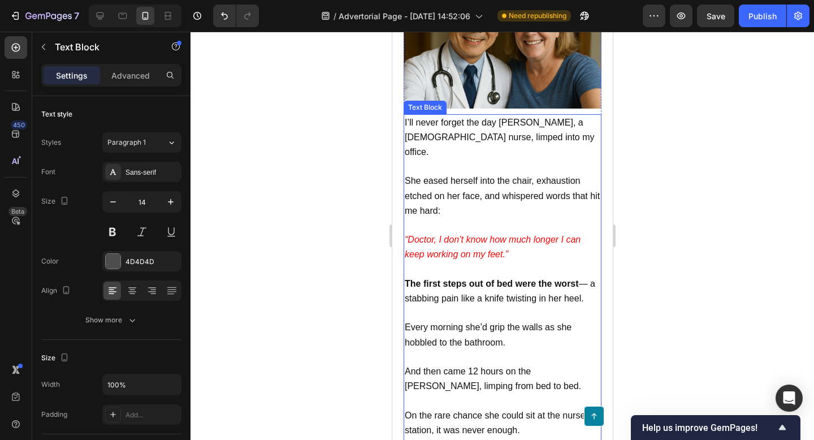
click at [452, 181] on span "She eased herself into the chair, exhaustion etched on her face, and whispered …" at bounding box center [501, 195] width 195 height 39
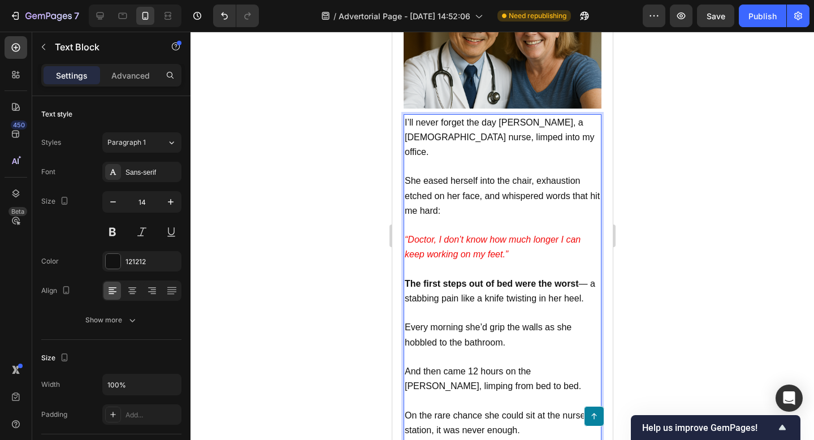
click at [434, 184] on span "She eased herself into the chair, exhaustion etched on her face, and whispered …" at bounding box center [501, 195] width 195 height 39
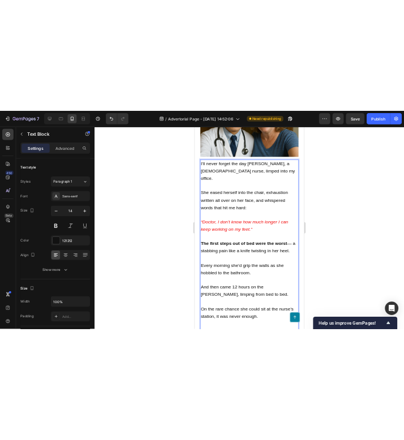
scroll to position [1052, 0]
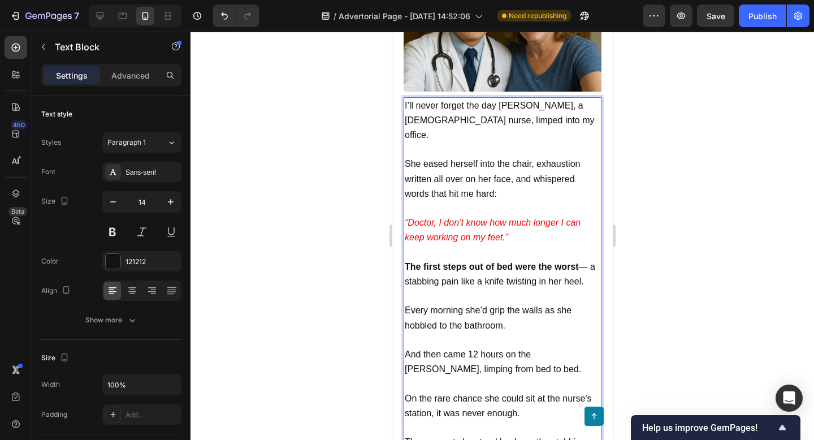
click at [490, 262] on span "The first steps out of bed were the worst — a stabbing pain like a knife twisti…" at bounding box center [499, 274] width 191 height 24
click at [566, 259] on p "The first steps out of bed were the worst — a stabbing pain like a knife twisti…" at bounding box center [502, 273] width 196 height 29
click at [575, 262] on strong "The first steps out of bed were the worst" at bounding box center [491, 267] width 174 height 10
click at [40, 46] on icon "button" at bounding box center [43, 46] width 9 height 9
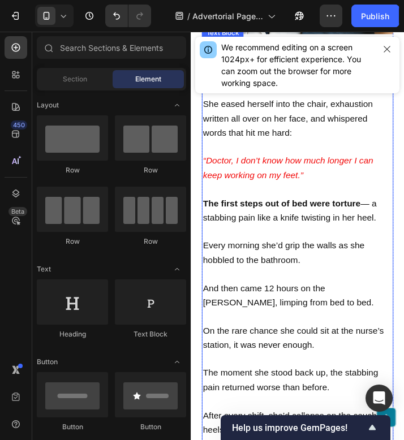
scroll to position [1115, 0]
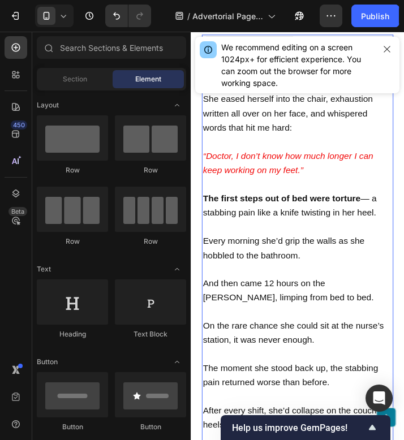
click at [379, 199] on span "The first steps out of bed were torture — a stabbing pain like a knife twisting…" at bounding box center [292, 211] width 179 height 24
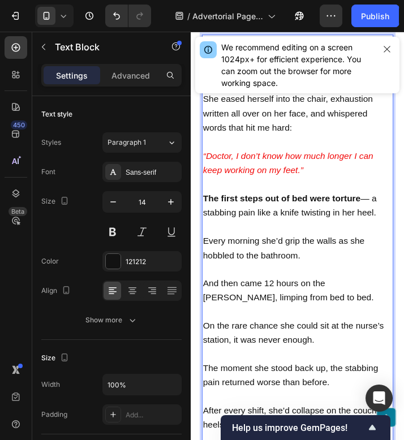
click at [379, 199] on span "The first steps out of bed were torture — a stabbing pain like a knife twisting…" at bounding box center [292, 211] width 179 height 24
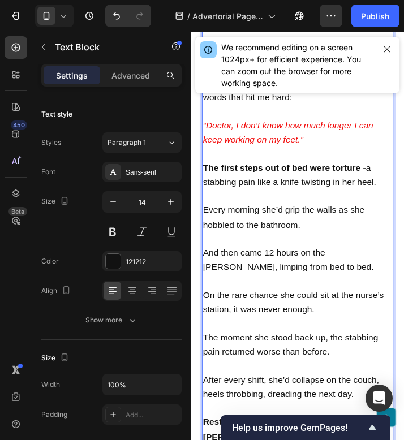
scroll to position [1150, 0]
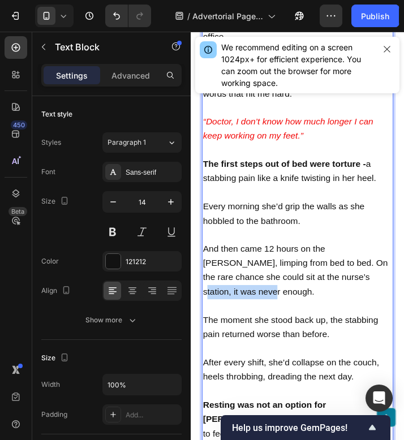
drag, startPoint x: 387, startPoint y: 267, endPoint x: 305, endPoint y: 266, distance: 82.0
click at [305, 266] on span "And then came 12 hours on the [PERSON_NAME], limping from bed to bed. On the ra…" at bounding box center [298, 278] width 191 height 54
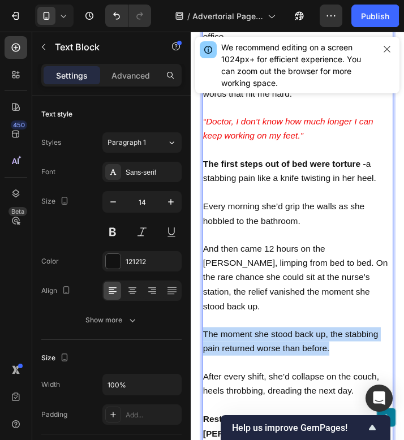
drag, startPoint x: 337, startPoint y: 326, endPoint x: 205, endPoint y: 310, distance: 133.2
click at [205, 337] on p "The moment she stood back up, the stabbing pain returned worse than before." at bounding box center [301, 351] width 196 height 29
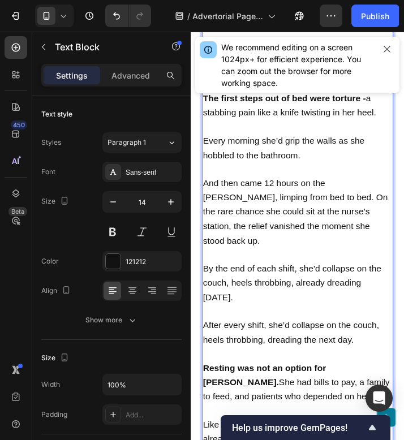
scroll to position [1226, 0]
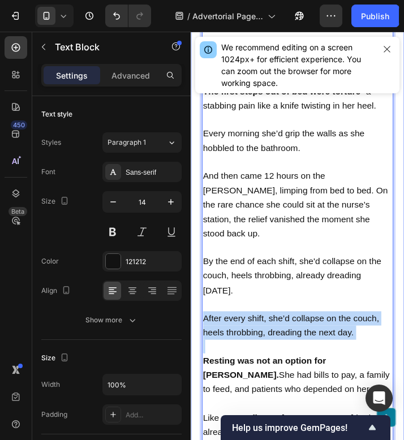
drag, startPoint x: 377, startPoint y: 315, endPoint x: 195, endPoint y: 294, distance: 182.7
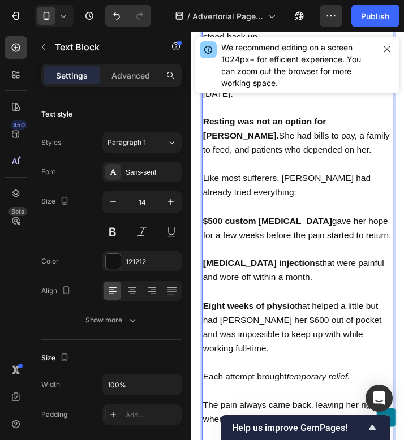
scroll to position [1429, 0]
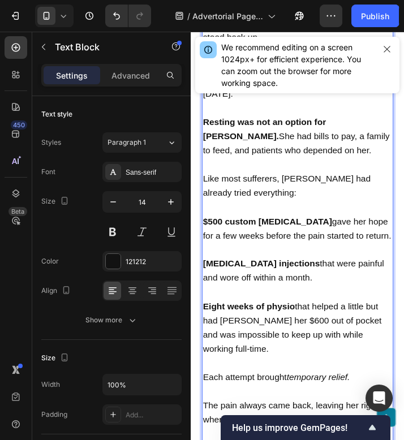
click at [237, 310] on span "Eight weeks of physio that helped a little but had [PERSON_NAME] her $600 out o…" at bounding box center [295, 337] width 184 height 54
click at [218, 310] on span "Eight weeks of physio that helped a little but had [PERSON_NAME] her $600 out o…" at bounding box center [295, 337] width 184 height 54
click at [331, 310] on span "Eight weeks of physio that helped a little but left [PERSON_NAME] her $600 out …" at bounding box center [301, 337] width 196 height 54
click at [257, 310] on span "Eight weeks of physio that helped a little but left [PERSON_NAME] her $600 out …" at bounding box center [301, 337] width 196 height 54
click at [317, 310] on span "Eight weeks of physio that helped a little but left [PERSON_NAME] $600 out of p…" at bounding box center [301, 337] width 196 height 54
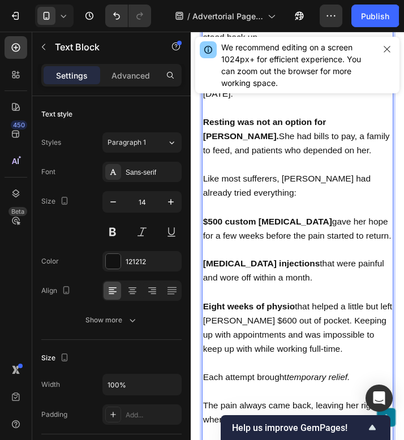
click at [278, 310] on span "Eight weeks of physio that helped a little but left [PERSON_NAME] $600 out of p…" at bounding box center [301, 337] width 196 height 54
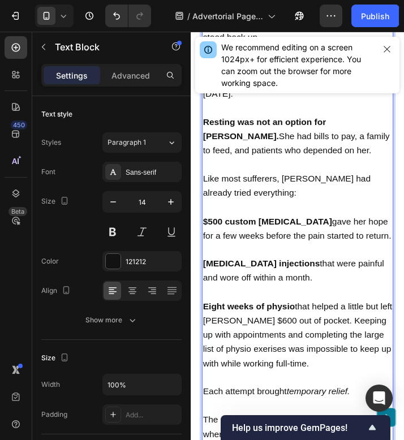
click at [285, 321] on span "Eight weeks of physio that helped a little but left [PERSON_NAME] $600 out of p…" at bounding box center [301, 344] width 196 height 69
drag, startPoint x: 360, startPoint y: 323, endPoint x: 234, endPoint y: 336, distance: 126.2
click at [234, 336] on span "Eight weeks of physio that helped a little but left [PERSON_NAME] $600 out of p…" at bounding box center [301, 344] width 196 height 69
click at [317, 310] on span "Eight weeks of physio that helped a little but left [PERSON_NAME] $600 out of p…" at bounding box center [301, 344] width 196 height 69
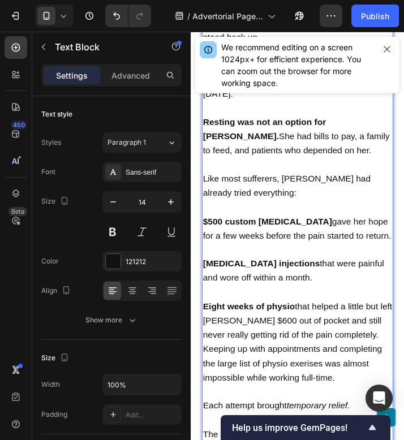
click at [323, 336] on span "Eight weeks of physio that helped a little but left [PERSON_NAME] $600 out of p…" at bounding box center [301, 352] width 196 height 84
click at [331, 397] on p "Rich Text Editor. Editing area: main" at bounding box center [301, 404] width 196 height 14
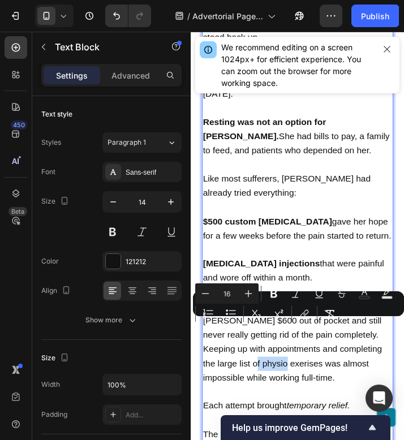
click at [261, 340] on span "Eight weeks of physio that helped a little but left [PERSON_NAME] $600 out of p…" at bounding box center [301, 352] width 196 height 84
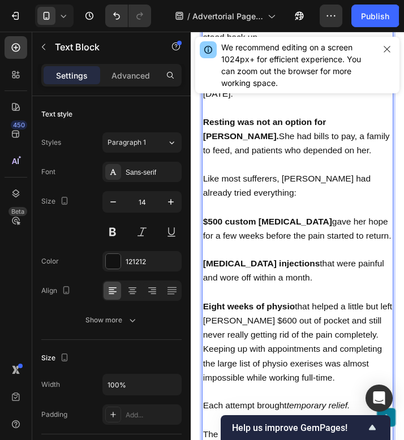
click at [267, 338] on span "Eight weeks of physio that helped a little but left [PERSON_NAME] $600 out of p…" at bounding box center [301, 352] width 196 height 84
click at [302, 349] on p "Eight weeks of physio that helped a little but left [PERSON_NAME] $600 out of p…" at bounding box center [301, 352] width 196 height 89
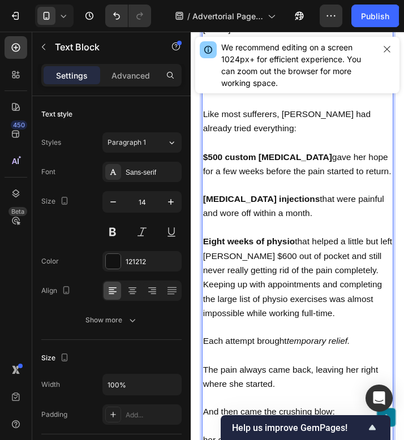
scroll to position [1495, 0]
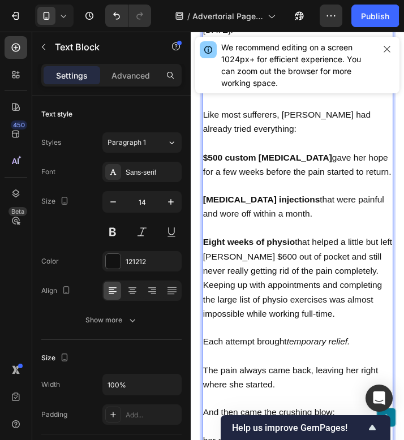
click at [321, 287] on p "Eight weeks of physio that helped a little but left [PERSON_NAME] $600 out of p…" at bounding box center [301, 286] width 196 height 89
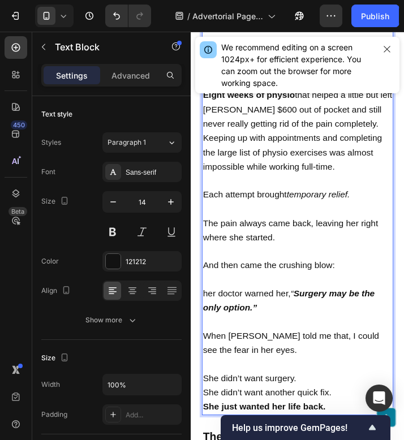
scroll to position [1647, 0]
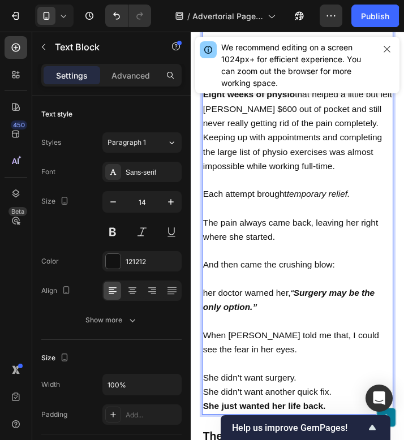
click at [209, 297] on span "her doctor warned her, “ Surgery may be the only option.”" at bounding box center [292, 309] width 178 height 24
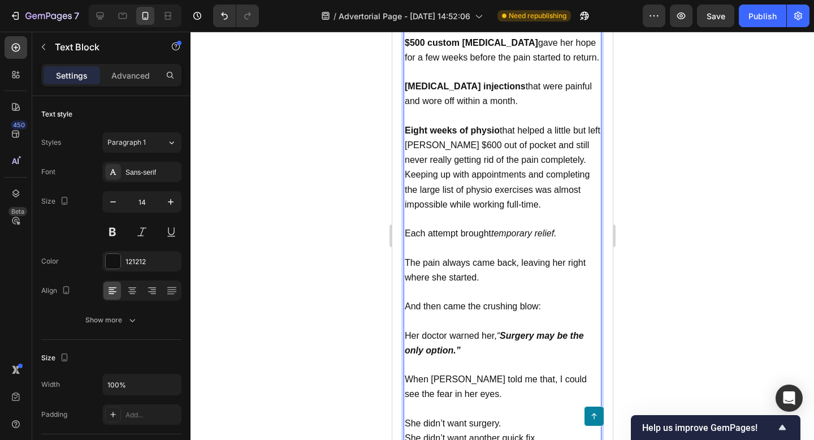
scroll to position [1609, 0]
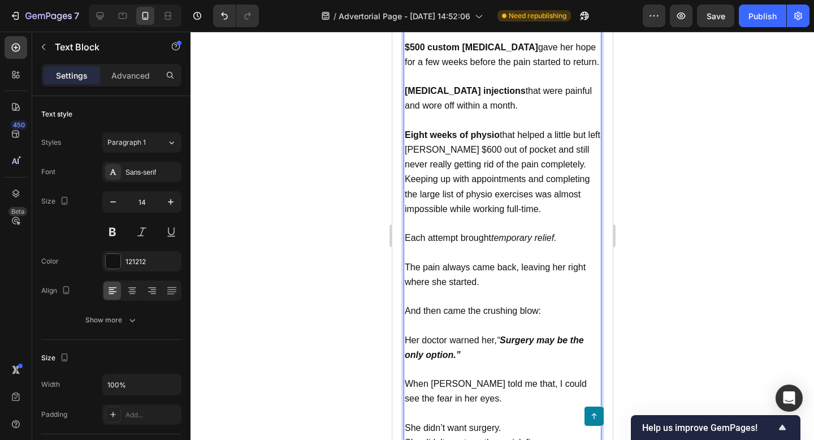
click at [488, 169] on p "Eight weeks of physio that helped a little but left [PERSON_NAME] $600 out of p…" at bounding box center [502, 172] width 196 height 89
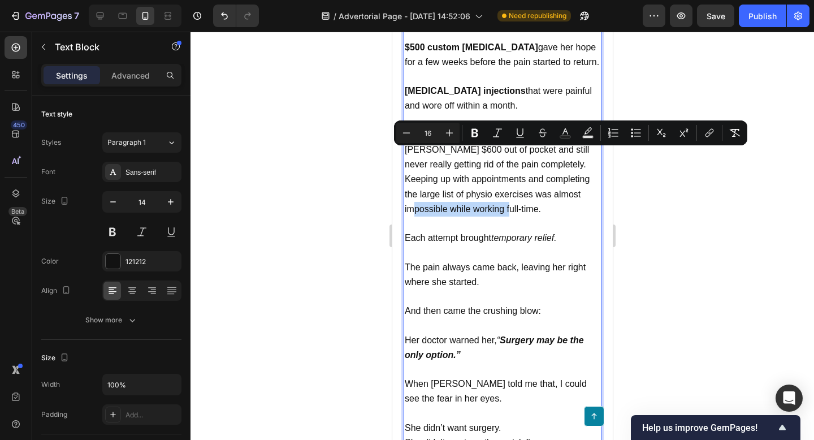
drag, startPoint x: 481, startPoint y: 170, endPoint x: 578, endPoint y: 157, distance: 98.1
click at [578, 157] on p "Eight weeks of physio that helped a little but left [PERSON_NAME] $600 out of p…" at bounding box center [502, 172] width 196 height 89
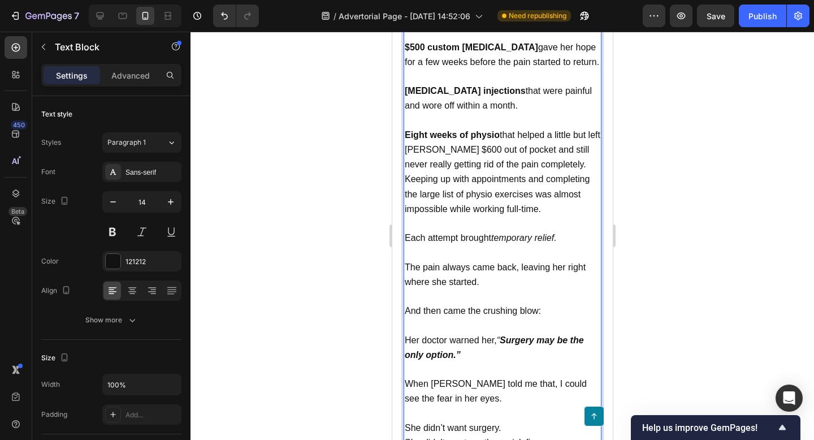
click at [538, 245] on p "Rich Text Editor. Editing area: main" at bounding box center [502, 252] width 196 height 14
click at [538, 130] on span "Eight weeks of physio that helped a little but left [PERSON_NAME] $600 out of p…" at bounding box center [502, 172] width 196 height 84
click at [474, 130] on span "Eight weeks of physio that helped a little but left [PERSON_NAME] $600 out of p…" at bounding box center [502, 172] width 196 height 84
click at [538, 130] on span "Eight weeks of physio that helped a little but left [PERSON_NAME] $600 out of p…" at bounding box center [502, 172] width 196 height 84
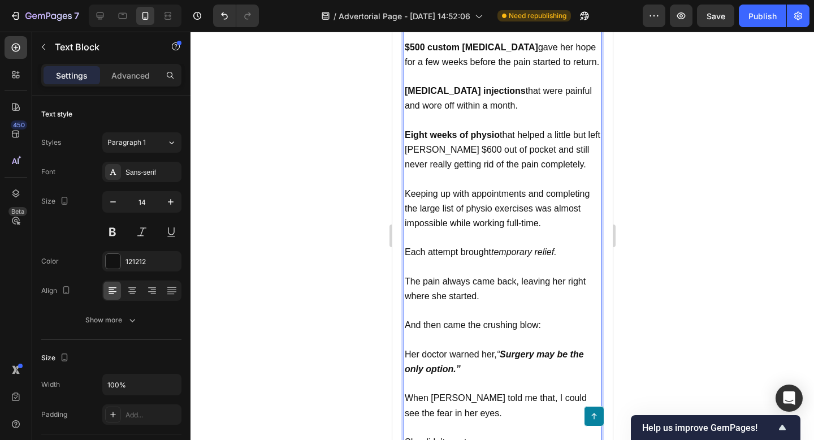
click at [528, 130] on span "Eight weeks of physio that helped a little but left [PERSON_NAME] $600 out of p…" at bounding box center [502, 149] width 196 height 39
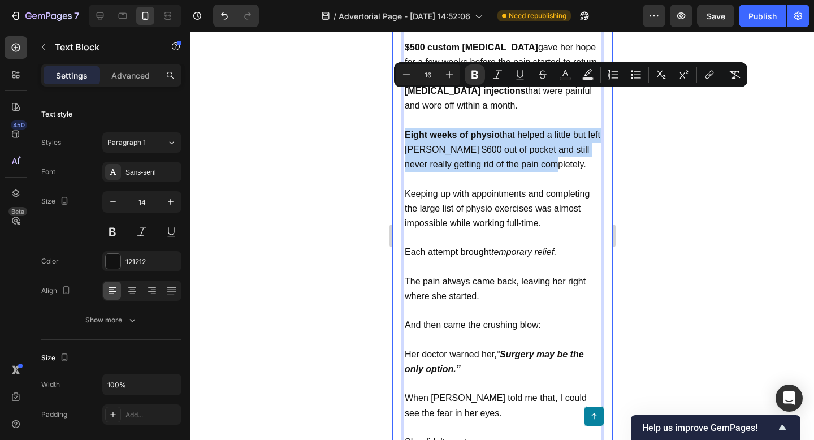
drag, startPoint x: 547, startPoint y: 124, endPoint x: 397, endPoint y: 99, distance: 152.4
copy span "Eight weeks of physio that helped a little but left [PERSON_NAME] $600 out of p…"
click at [535, 128] on p "Eight weeks of physio that helped a little but left [PERSON_NAME] $600 out of p…" at bounding box center [502, 150] width 196 height 45
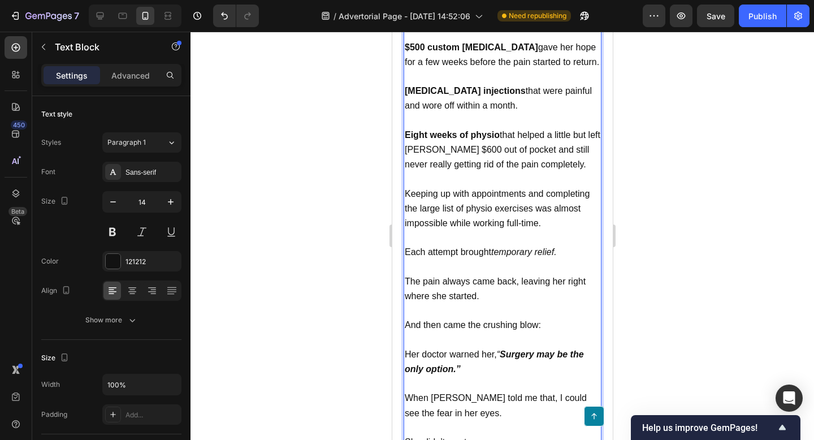
click at [554, 128] on p "Eight weeks of physio that helped a little but left [PERSON_NAME] $600 out of p…" at bounding box center [502, 150] width 196 height 45
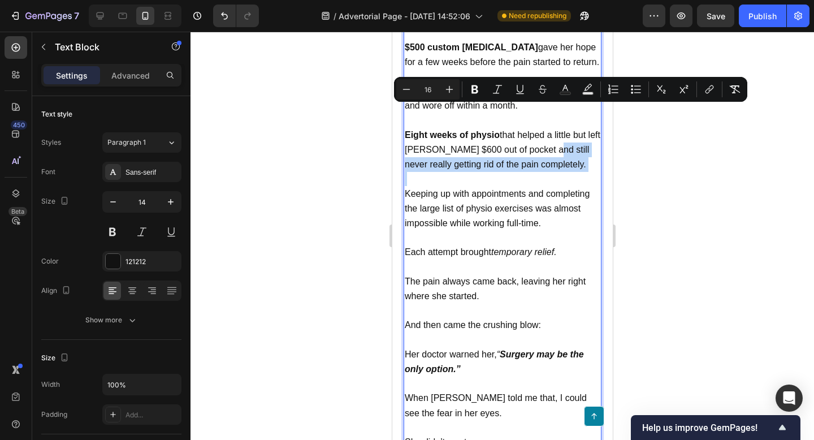
drag, startPoint x: 553, startPoint y: 124, endPoint x: 552, endPoint y: 114, distance: 10.2
click at [552, 128] on p "Eight weeks of physio that helped a little but left [PERSON_NAME] $600 out of p…" at bounding box center [502, 150] width 196 height 45
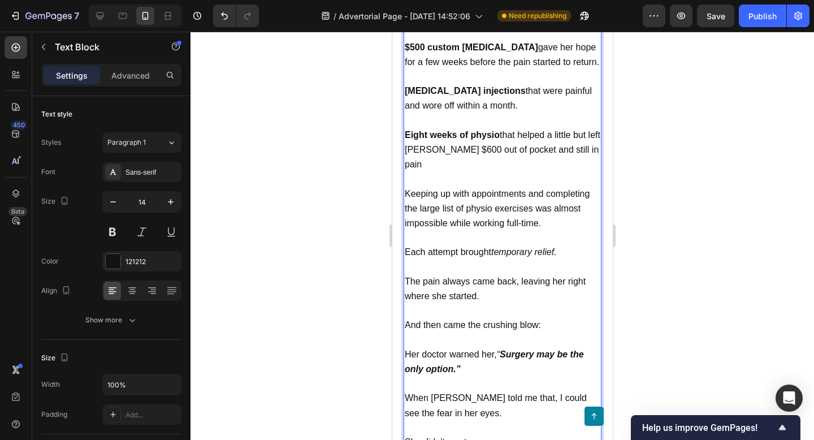
click at [518, 130] on span "Eight weeks of physio that helped a little but left [PERSON_NAME] $600 out of p…" at bounding box center [502, 149] width 196 height 39
click at [560, 130] on span "Eight weeks of physio that helped a little but left [PERSON_NAME] $600 out of p…" at bounding box center [502, 149] width 196 height 39
click at [457, 133] on p "Eight weeks of physio that helped a little but left [PERSON_NAME] $600 out of p…" at bounding box center [502, 150] width 196 height 45
click at [455, 189] on span "Keeping up with appointments and completing the large list of physio exercises …" at bounding box center [496, 208] width 185 height 39
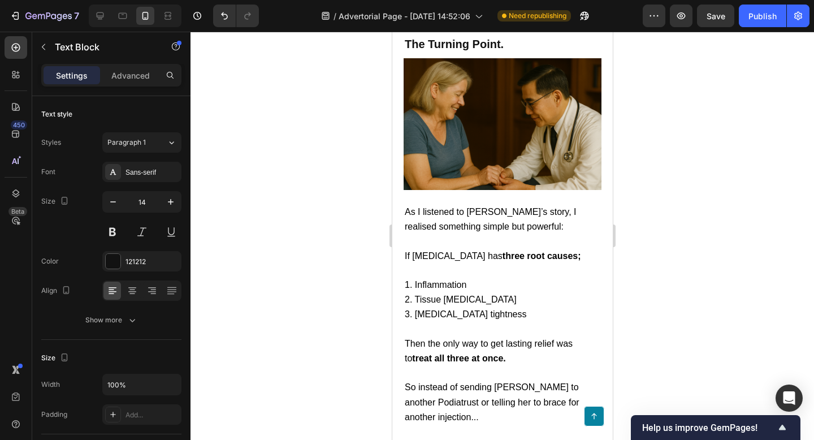
scroll to position [2084, 0]
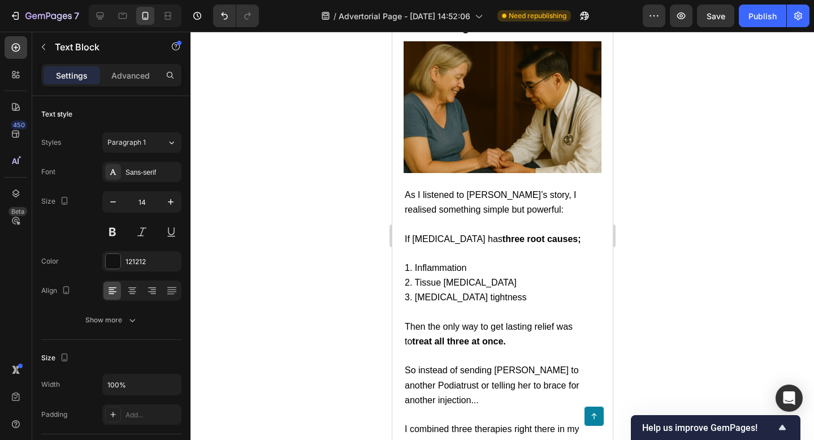
click at [511, 365] on span "So instead of sending [PERSON_NAME] to another Podiatrust or telling her to bra…" at bounding box center [491, 384] width 175 height 39
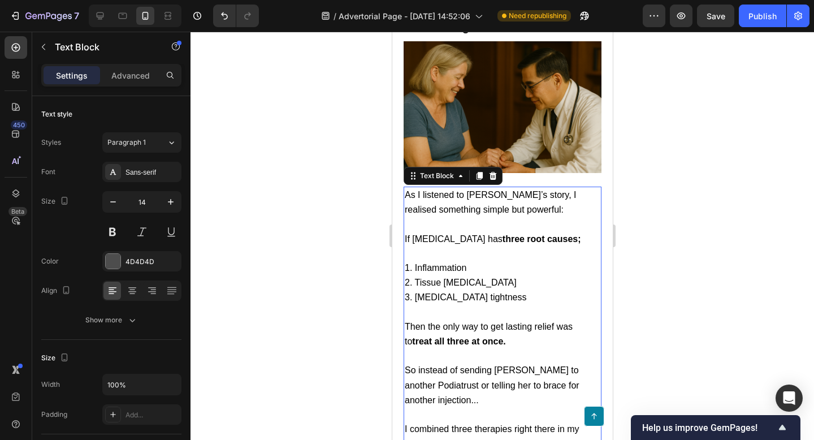
click at [511, 365] on span "So instead of sending [PERSON_NAME] to another Podiatrust or telling her to bra…" at bounding box center [491, 384] width 175 height 39
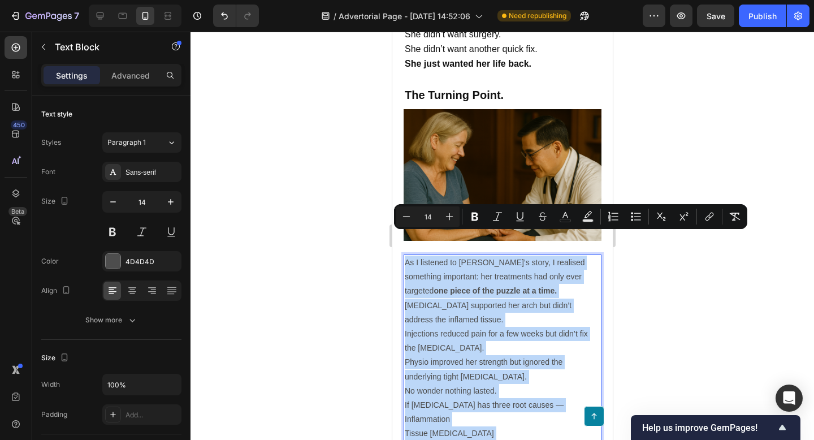
scroll to position [2049, 0]
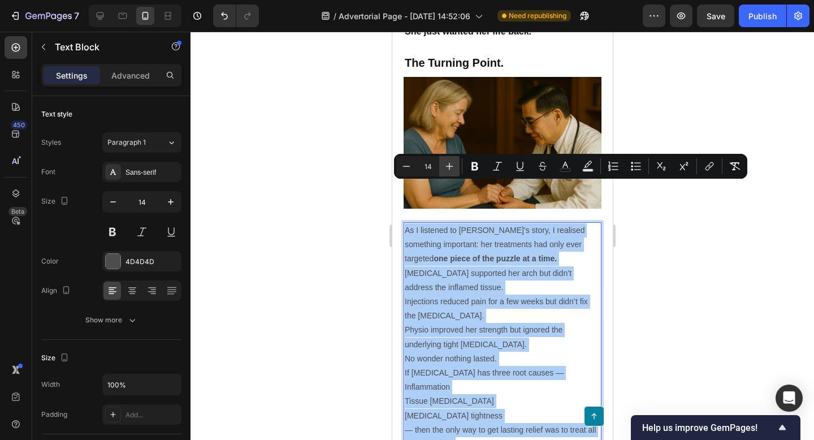
click at [451, 162] on icon "Editor contextual toolbar" at bounding box center [449, 166] width 11 height 11
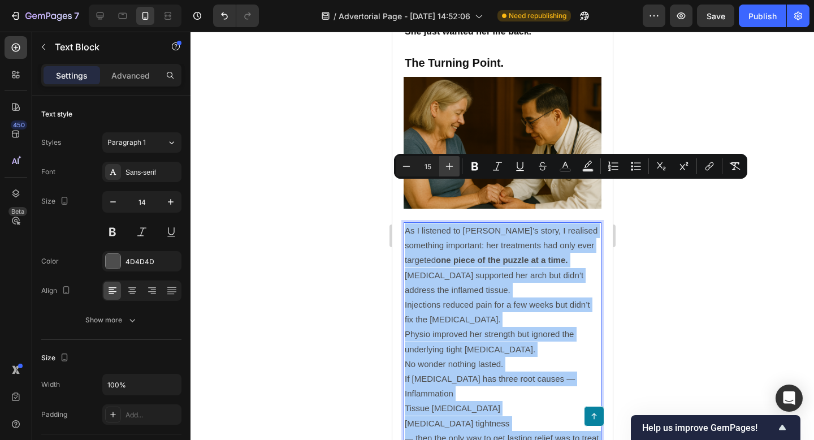
click at [451, 162] on icon "Editor contextual toolbar" at bounding box center [449, 166] width 11 height 11
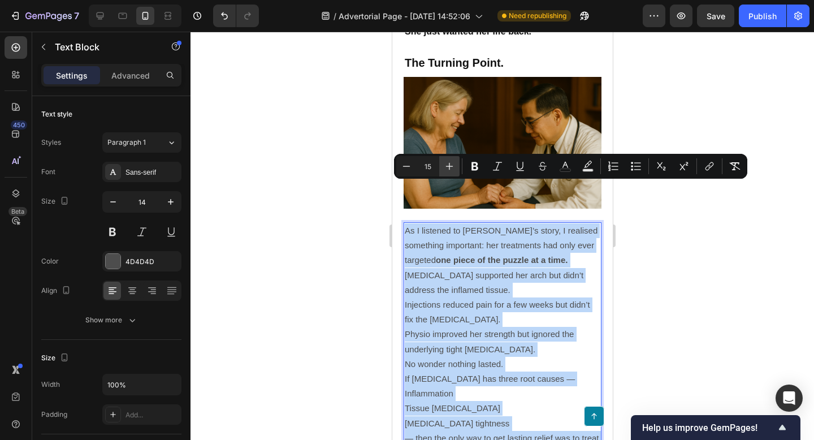
type input "16"
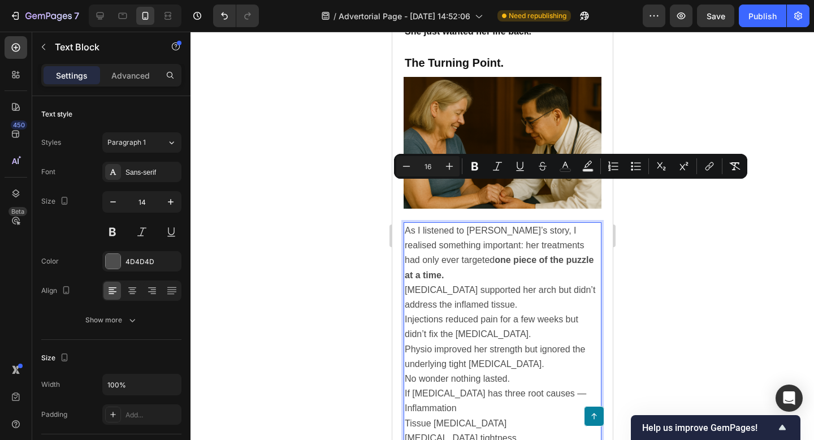
click at [488, 255] on strong "one piece of the puzzle at a time." at bounding box center [498, 267] width 189 height 24
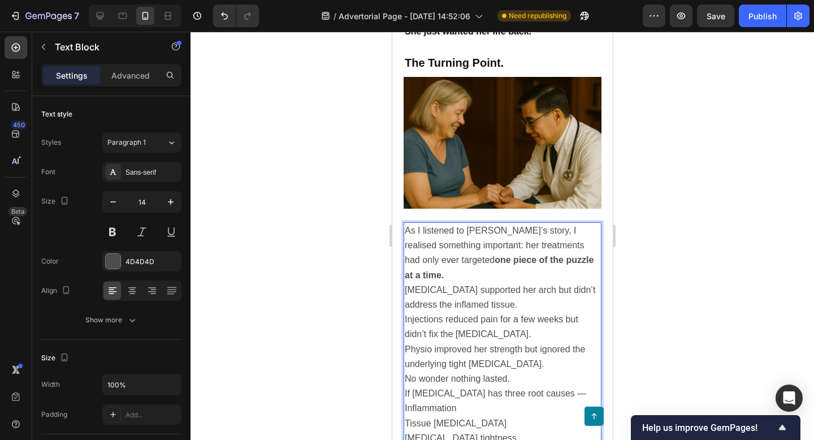
click at [555, 255] on strong "one piece of the puzzle at a time." at bounding box center [498, 267] width 189 height 24
click at [455, 231] on p "As I listened to [PERSON_NAME]’s story, I realised something important: her tre…" at bounding box center [502, 252] width 196 height 59
click at [495, 226] on span "As I listened to [PERSON_NAME]’s story, I realised something important: her tre…" at bounding box center [498, 253] width 189 height 54
click at [490, 226] on span "As I listened to [PERSON_NAME]’s story, I realised something important: her tre…" at bounding box center [498, 253] width 189 height 54
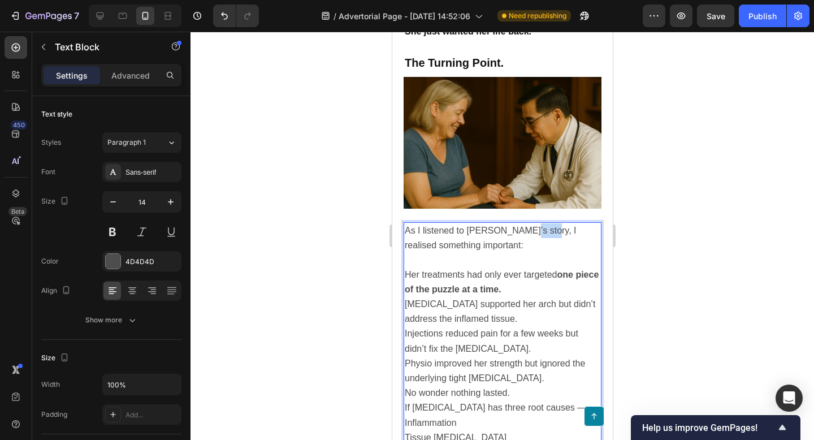
drag, startPoint x: 517, startPoint y: 189, endPoint x: 535, endPoint y: 193, distance: 18.5
click at [535, 226] on span "As I listened to [PERSON_NAME]’s story, I realised something important:" at bounding box center [490, 238] width 172 height 24
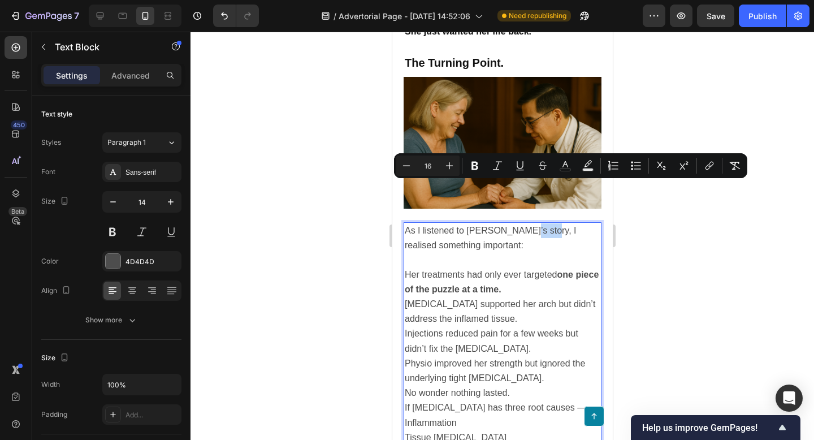
click at [536, 223] on p "As I listened to [PERSON_NAME]’s story, I realised something important:" at bounding box center [502, 237] width 196 height 29
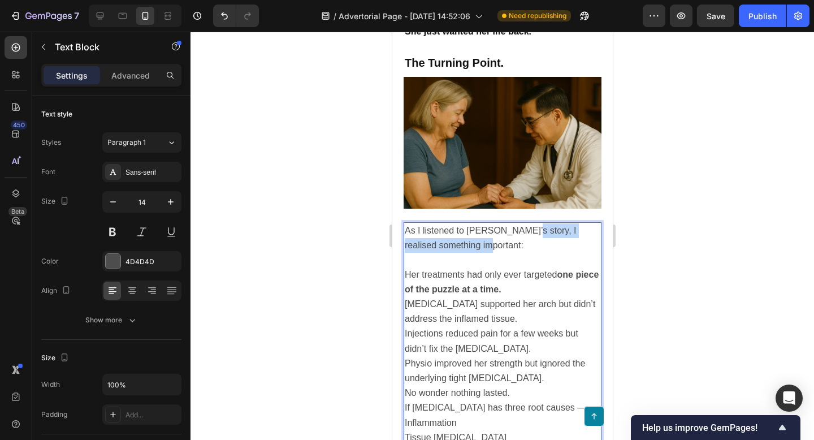
drag, startPoint x: 520, startPoint y: 188, endPoint x: 561, endPoint y: 203, distance: 44.3
click at [561, 223] on p "As I listened to [PERSON_NAME]’s story, I realised something important:" at bounding box center [502, 237] width 196 height 29
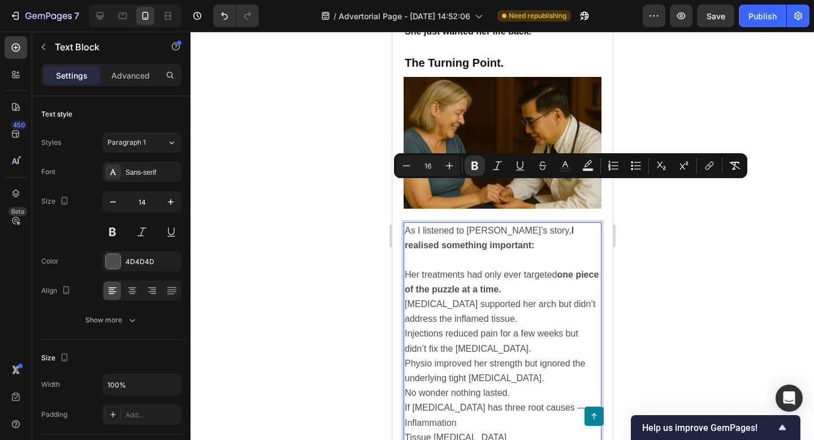
click at [506, 270] on strong "one piece of the puzzle at a time." at bounding box center [501, 282] width 194 height 24
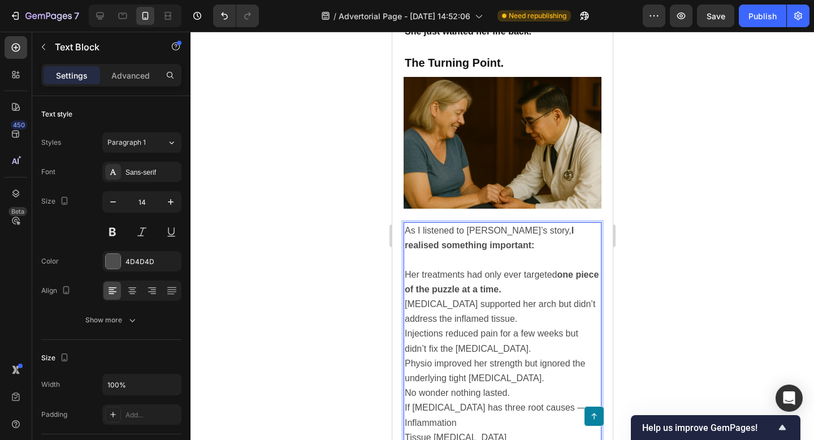
click at [476, 253] on p "Rich Text Editor. Editing area: main" at bounding box center [502, 260] width 196 height 14
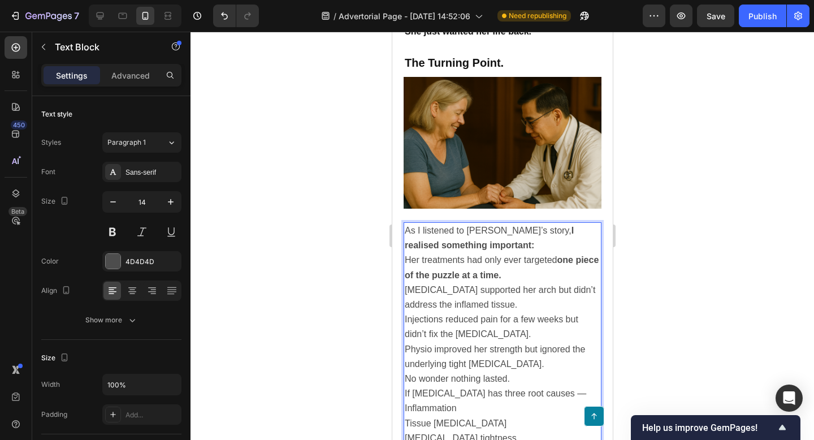
click at [521, 283] on p "[MEDICAL_DATA] supported her arch but didn’t address the inflamed tissue. Injec…" at bounding box center [502, 327] width 196 height 89
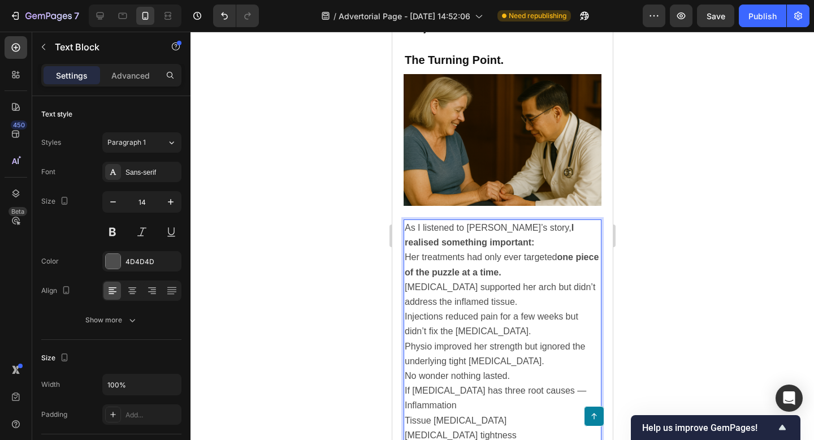
scroll to position [2055, 0]
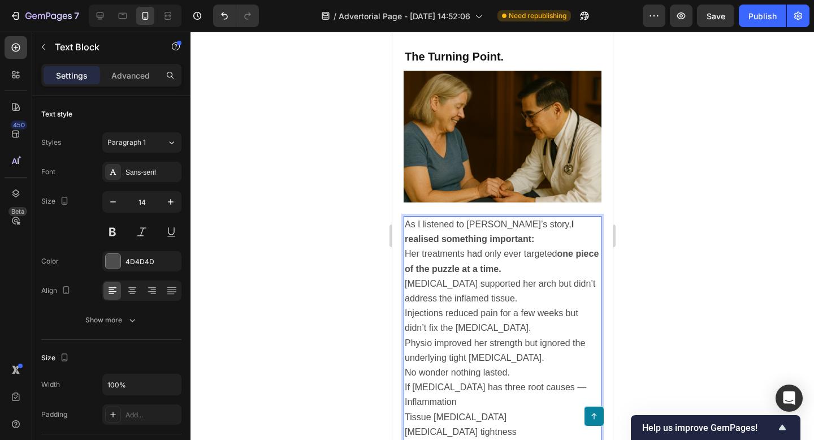
click at [516, 217] on p "As I listened to [PERSON_NAME]’s story, I realised something important:" at bounding box center [502, 231] width 196 height 29
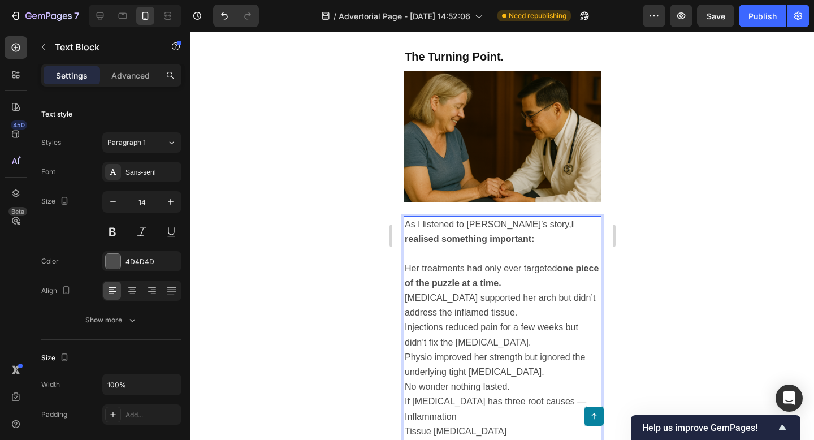
click at [543, 261] on p "Her treatments had only ever targeted one piece of the puzzle at a time." at bounding box center [502, 275] width 196 height 29
drag, startPoint x: 543, startPoint y: 242, endPoint x: 569, endPoint y: 242, distance: 26.0
click at [568, 261] on p "Her treatments had only ever targeted one piece of the puzzle at a time." at bounding box center [502, 275] width 196 height 29
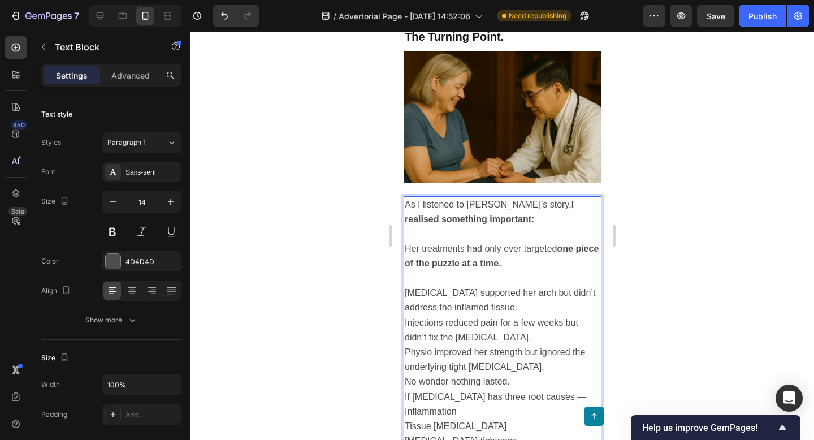
scroll to position [2081, 0]
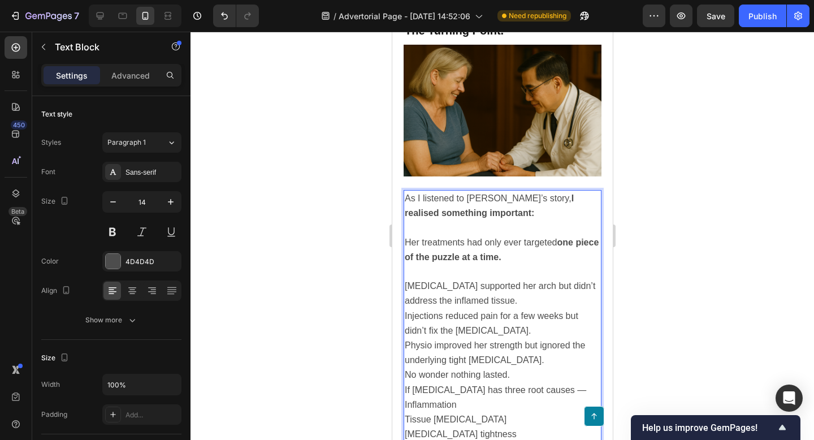
click at [503, 279] on p "[MEDICAL_DATA] supported her arch but didn’t address the inflamed tissue. Injec…" at bounding box center [502, 323] width 196 height 89
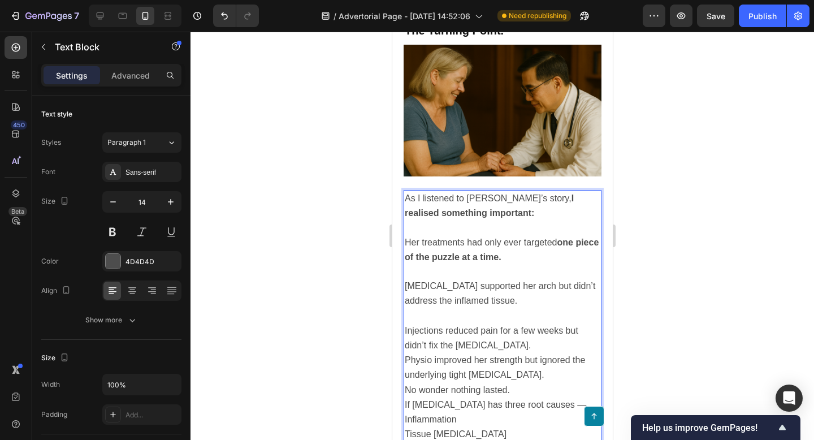
click at [525, 309] on p "⁠⁠⁠⁠⁠⁠⁠ Injections reduced pain for a few weeks but didn’t fix the [MEDICAL_DAT…" at bounding box center [502, 346] width 196 height 74
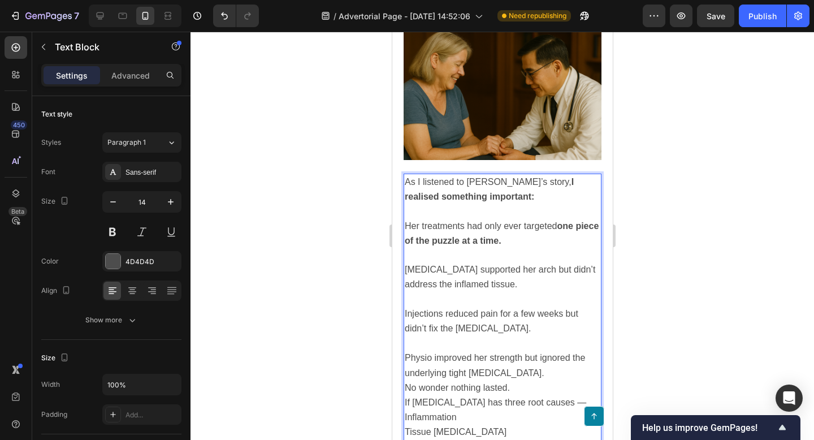
scroll to position [2113, 0]
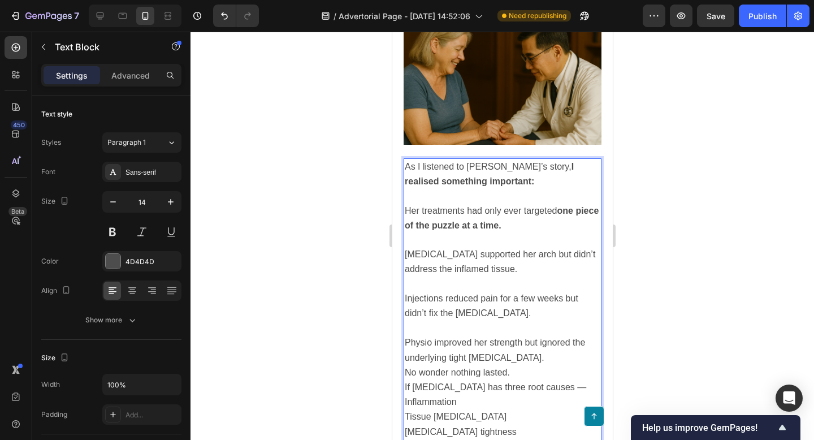
click at [506, 321] on p "⁠⁠⁠⁠⁠⁠⁠ Physio improved her strength but ignored the underlying tight [MEDICAL_…" at bounding box center [502, 343] width 196 height 45
click at [529, 379] on p "No wonder nothing lasted." at bounding box center [502, 386] width 196 height 15
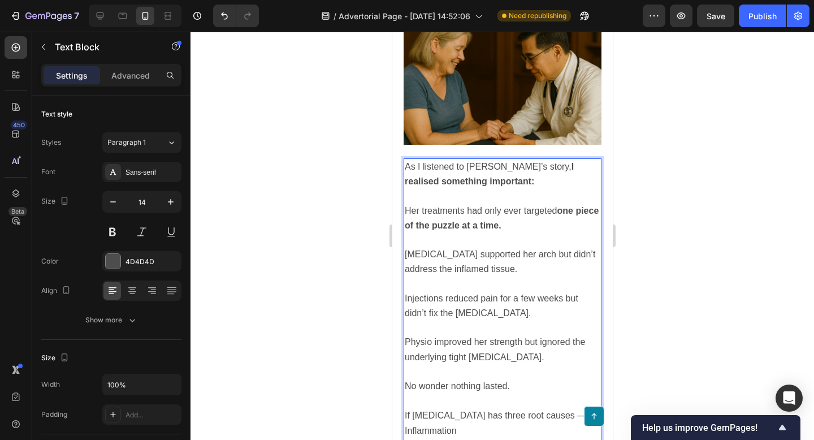
click at [486, 277] on p "Injections reduced pain for a few weeks but didn’t fix the [MEDICAL_DATA]." at bounding box center [502, 299] width 196 height 44
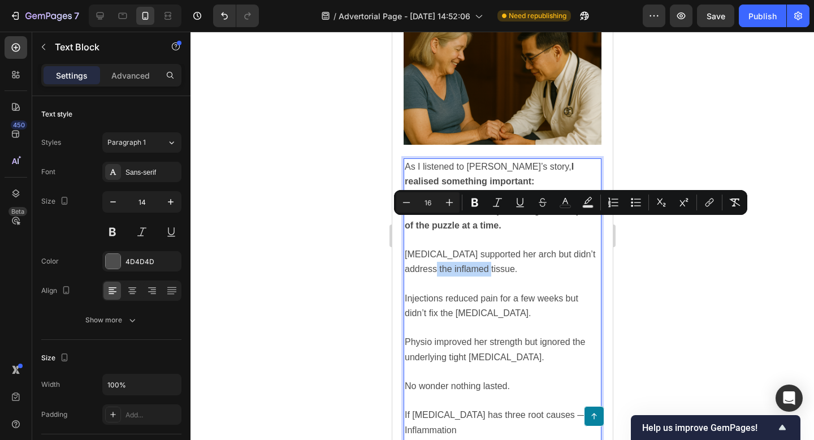
drag, startPoint x: 419, startPoint y: 227, endPoint x: 477, endPoint y: 228, distance: 57.1
click at [477, 249] on span "[MEDICAL_DATA] supported her arch but didn’t address the inflamed tissue." at bounding box center [499, 261] width 191 height 24
click at [423, 249] on span "[MEDICAL_DATA] supported her arch but didn’t address the inflamed tissue." at bounding box center [499, 261] width 191 height 24
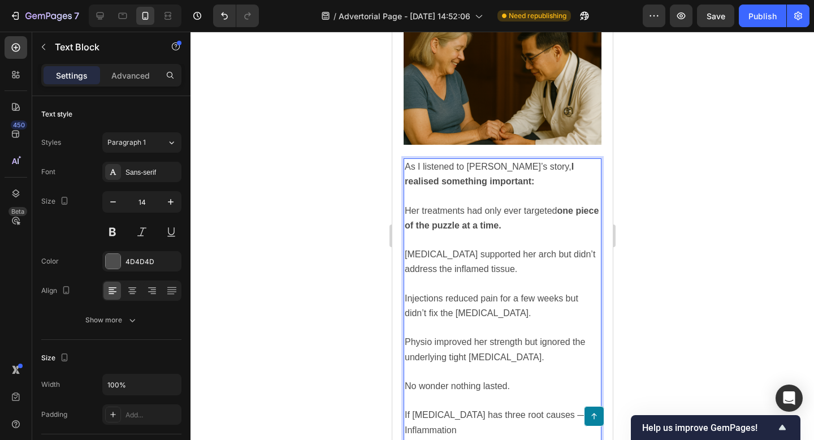
click at [421, 249] on span "[MEDICAL_DATA] supported her arch but didn’t address the inflamed tissue." at bounding box center [499, 261] width 191 height 24
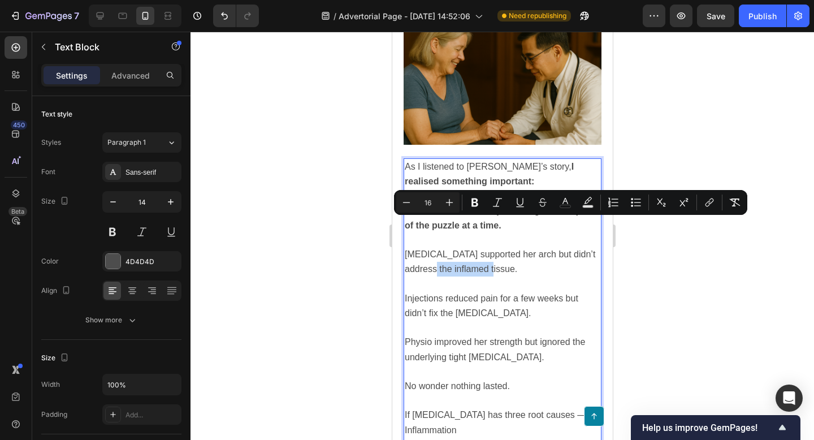
drag, startPoint x: 419, startPoint y: 226, endPoint x: 478, endPoint y: 226, distance: 58.8
click at [478, 249] on span "[MEDICAL_DATA] supported her arch but didn’t address the inflamed tissue." at bounding box center [499, 261] width 191 height 24
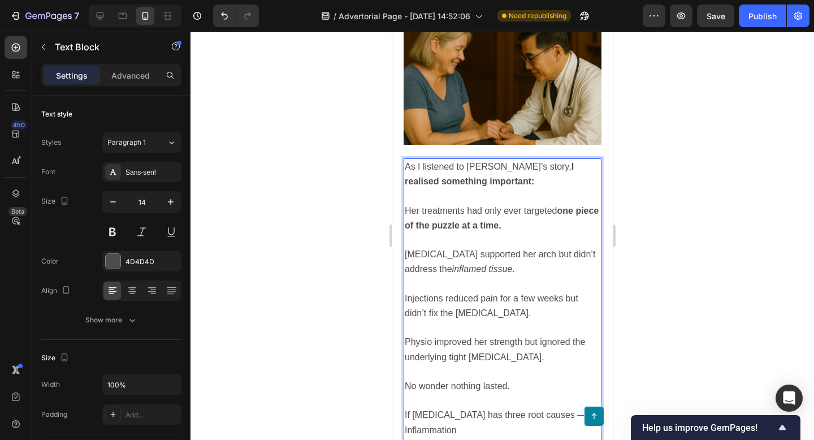
click at [478, 321] on p "Physio improved her strength but ignored the underlying tight [MEDICAL_DATA]." at bounding box center [502, 343] width 196 height 44
click at [526, 277] on p "Injections reduced pain for a few weeks but didn’t fix the [MEDICAL_DATA]." at bounding box center [502, 299] width 196 height 44
drag, startPoint x: 455, startPoint y: 270, endPoint x: 494, endPoint y: 274, distance: 39.8
click at [494, 277] on p "Injections reduced pain for a few weeks but didn’t fix the [MEDICAL_DATA]." at bounding box center [502, 299] width 196 height 44
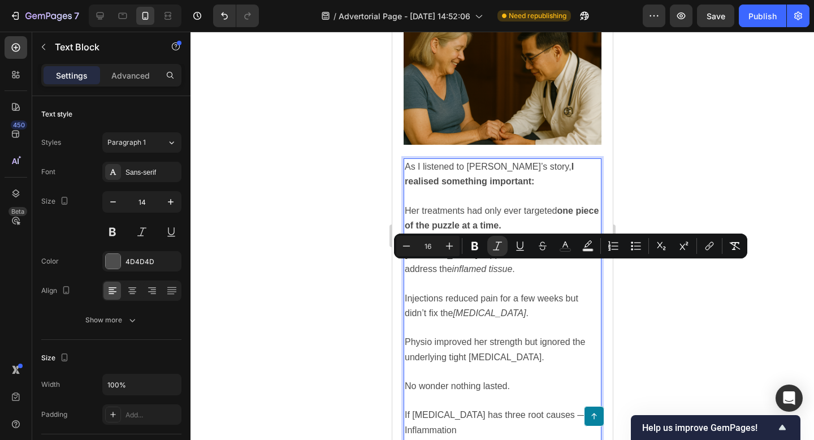
click at [452, 337] on span "Physio improved her strength but ignored the underlying tight [MEDICAL_DATA]." at bounding box center [494, 349] width 180 height 24
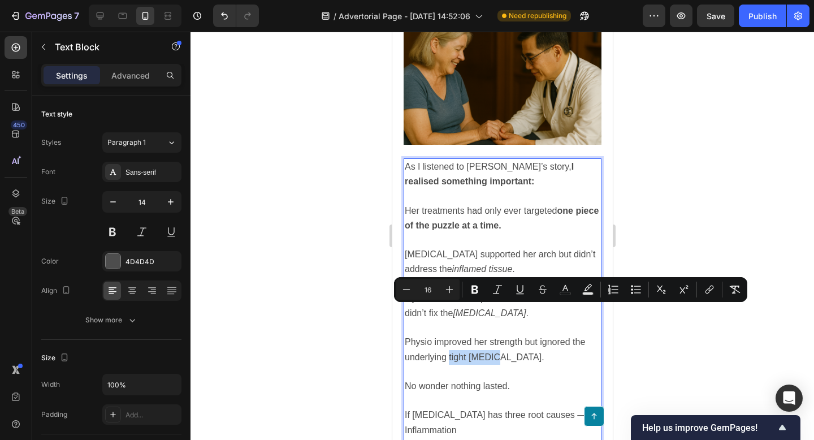
drag, startPoint x: 447, startPoint y: 311, endPoint x: 489, endPoint y: 317, distance: 42.2
click at [489, 321] on p "Physio improved her strength but ignored the underlying tight [MEDICAL_DATA]." at bounding box center [502, 343] width 196 height 44
click at [508, 321] on p "Physio improved her strength but ignored the underlying tight [MEDICAL_DATA] ." at bounding box center [502, 343] width 196 height 44
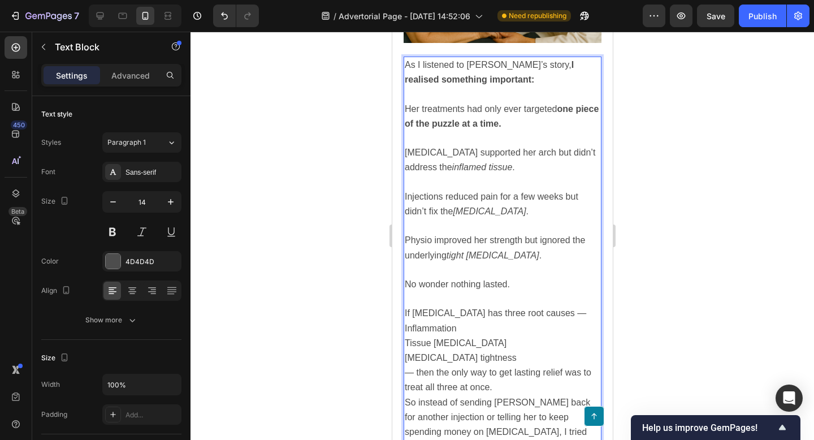
scroll to position [2216, 0]
click at [577, 305] on p "If [MEDICAL_DATA] has three root causes —" at bounding box center [502, 312] width 196 height 15
click at [406, 322] on span "Inflammation" at bounding box center [430, 327] width 52 height 10
click at [408, 337] on span "Tissue [MEDICAL_DATA]" at bounding box center [455, 342] width 102 height 10
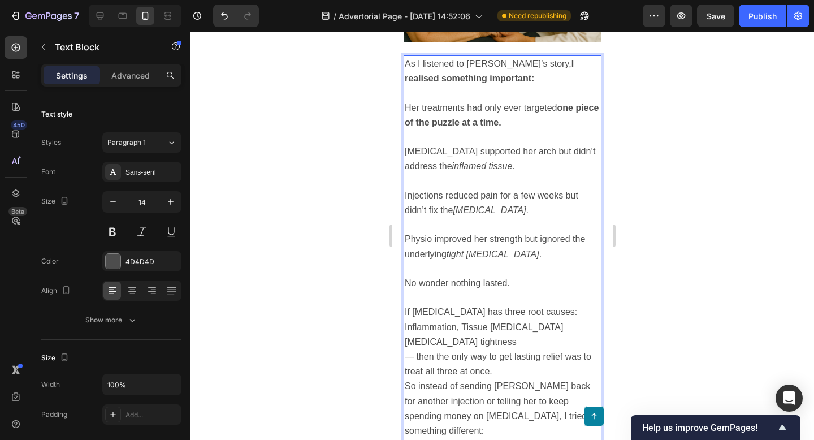
click at [407, 337] on span "[MEDICAL_DATA] tightness" at bounding box center [460, 342] width 112 height 10
click at [406, 337] on span "& [MEDICAL_DATA] tightness" at bounding box center [464, 342] width 120 height 10
click at [549, 307] on span "If [MEDICAL_DATA] has three root causes: Inflammation, Tissue [MEDICAL_DATA] & …" at bounding box center [490, 326] width 172 height 39
click at [464, 307] on span "If [MEDICAL_DATA] has three root causes: Inflammation, Tissue [MEDICAL_DATA] & …" at bounding box center [490, 326] width 172 height 39
click at [406, 307] on span "If [MEDICAL_DATA] has three root causes: Inflammation, tissue [MEDICAL_DATA] & …" at bounding box center [490, 326] width 172 height 39
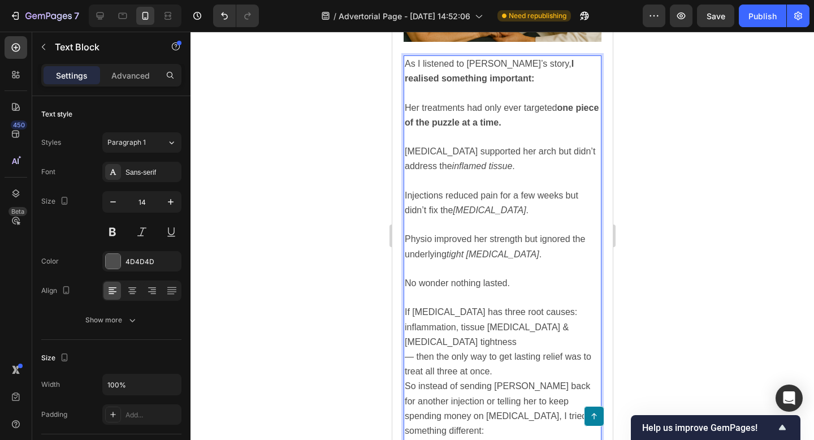
click at [403, 280] on div "As I listened to [PERSON_NAME]’s story, I realised something important: Her tre…" at bounding box center [502, 387] width 198 height 665
click at [479, 305] on p "If [MEDICAL_DATA] has three root causes: inflammation, tissue [MEDICAL_DATA] & …" at bounding box center [502, 327] width 196 height 45
click at [467, 305] on p "If [MEDICAL_DATA] has three root causes: inflammation, tissue [MEDICAL_DATA] & …" at bounding box center [502, 327] width 196 height 45
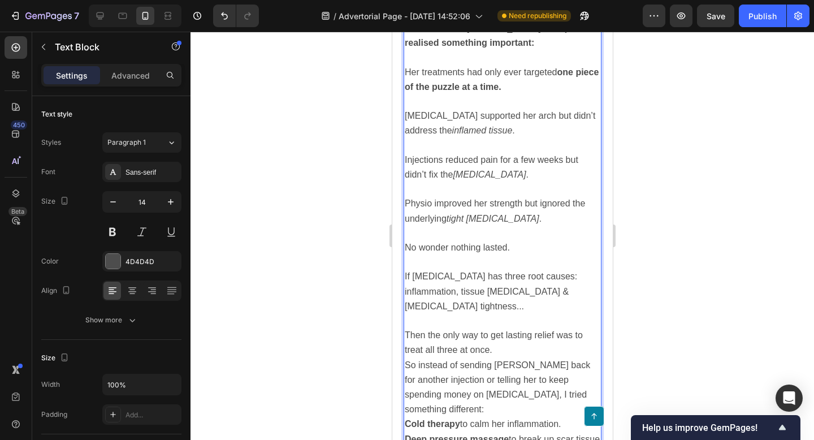
scroll to position [2252, 0]
click at [512, 327] on p "Then the only way to get lasting relief was to treat all three at once." at bounding box center [502, 341] width 196 height 29
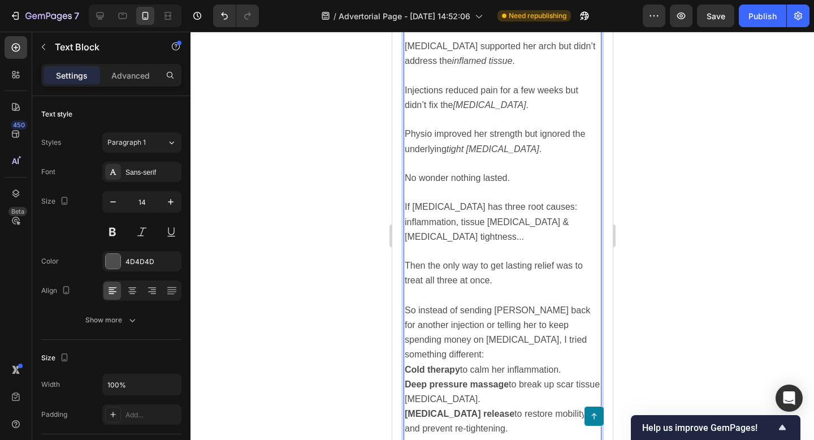
scroll to position [2321, 0]
click at [433, 304] on span "So instead of sending [PERSON_NAME] back for another injection or telling her t…" at bounding box center [496, 331] width 185 height 54
click at [563, 302] on p "So instead of sending [PERSON_NAME] back for another injection or telling her t…" at bounding box center [502, 331] width 196 height 59
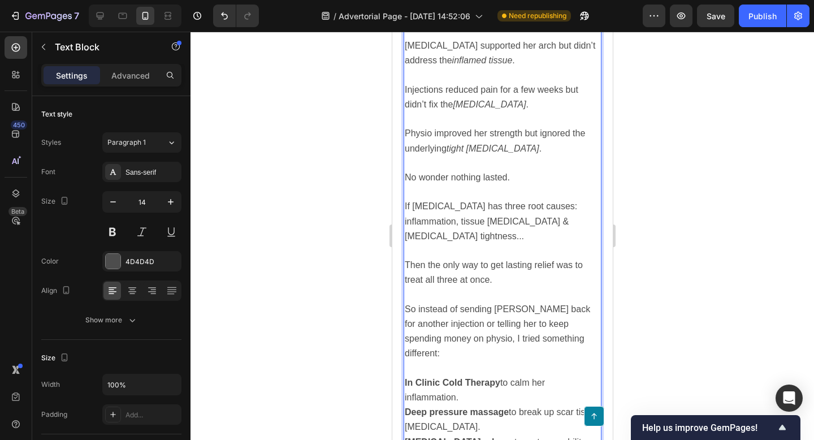
click at [484, 405] on p "Deep pressure massage to break up scar tissue [MEDICAL_DATA]." at bounding box center [502, 419] width 196 height 29
click at [486, 375] on p "In Clinic Cold Therapy to calm her inflammation." at bounding box center [502, 389] width 196 height 29
click at [517, 405] on p "Deep pressure massage to break up scar tissue [MEDICAL_DATA]." at bounding box center [502, 419] width 196 height 29
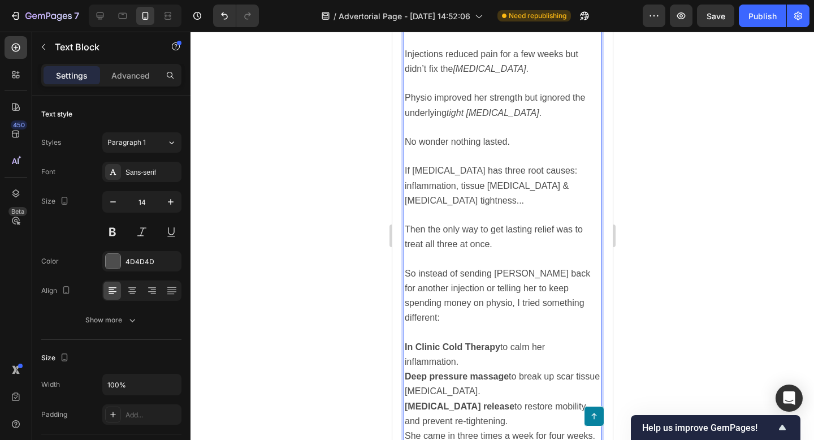
click at [499, 399] on p "[MEDICAL_DATA] release to restore mobility and prevent re-tightening." at bounding box center [502, 413] width 196 height 29
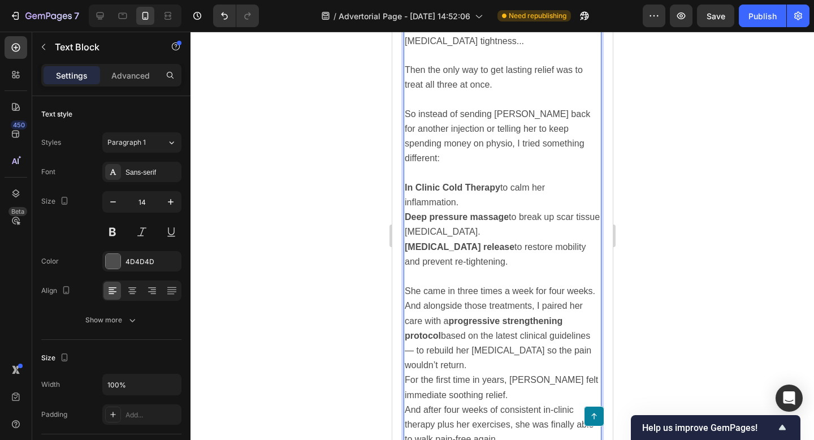
scroll to position [2515, 0]
click at [595, 285] on p "She came in three times a week for four weeks." at bounding box center [502, 292] width 196 height 15
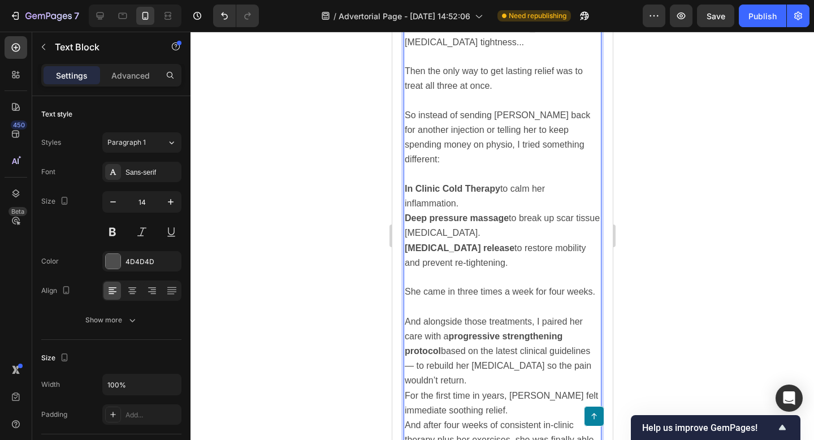
click at [574, 314] on p "And alongside those treatments, I paired her care with a progressive strengthen…" at bounding box center [502, 351] width 196 height 74
click at [416, 316] on span "And alongside those treatments, I paired her care with a progressive strengthen…" at bounding box center [497, 350] width 187 height 69
click at [455, 316] on p "And alongside those treatments, I paired her care with a progressive strengthen…" at bounding box center [502, 351] width 196 height 74
click at [475, 403] on p "For the first time in years, [PERSON_NAME] felt immediate soothing relief." at bounding box center [502, 417] width 196 height 29
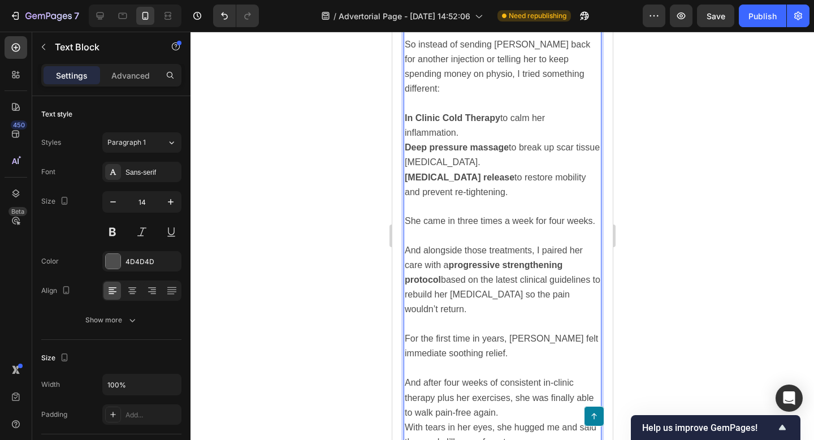
scroll to position [2587, 0]
click at [509, 374] on p "And after four weeks of consistent in-clinic therapy plus her exercises, she wa…" at bounding box center [502, 396] width 196 height 45
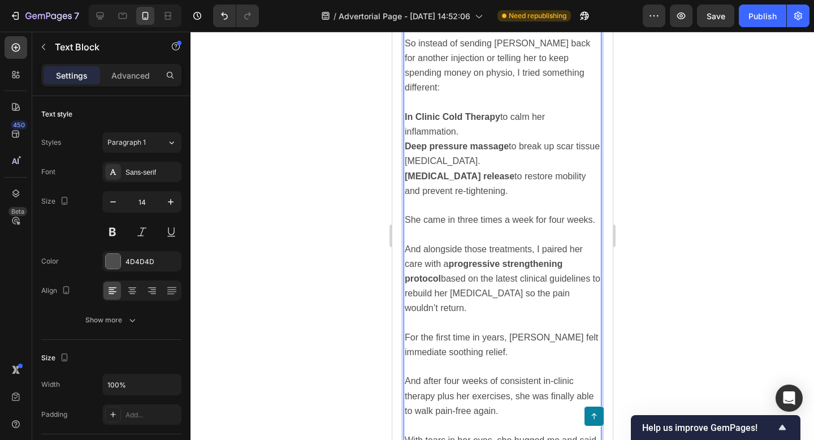
scroll to position [2598, 0]
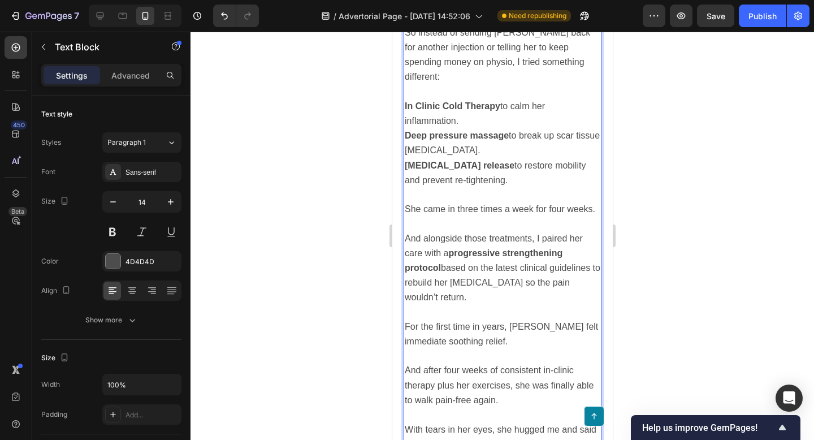
click at [523, 422] on p "With tears in her eyes, she hugged me and said the words I’ll never forget:" at bounding box center [502, 436] width 196 height 29
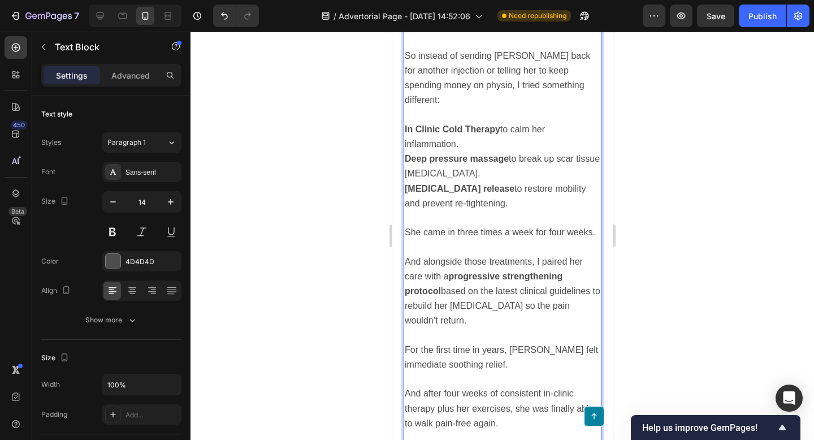
scroll to position [2574, 0]
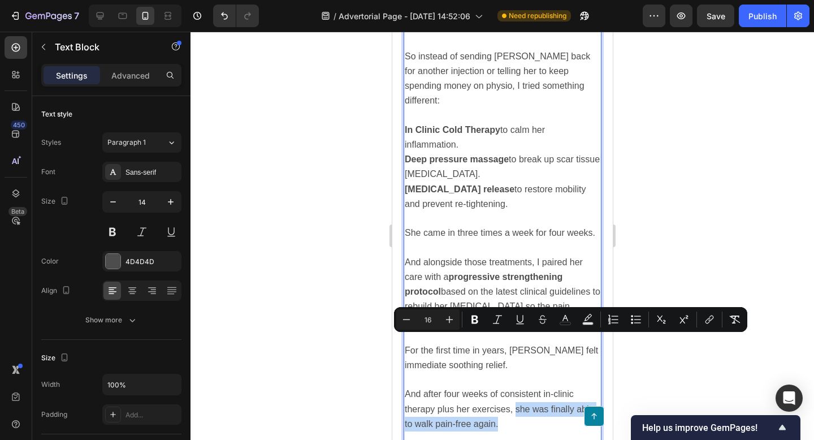
drag, startPoint x: 514, startPoint y: 341, endPoint x: 521, endPoint y: 353, distance: 13.2
click at [521, 387] on p "And after four weeks of consistent in-clinic therapy plus her exercises, she wa…" at bounding box center [502, 409] width 196 height 45
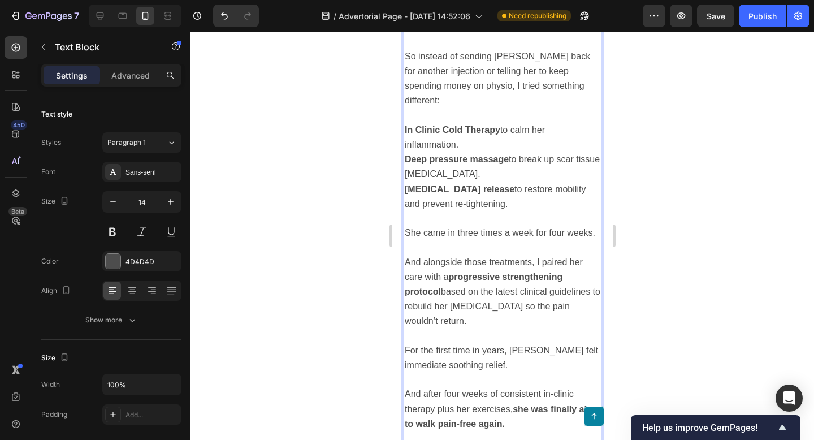
click at [522, 431] on p "Rich Text Editor. Editing area: main" at bounding box center [502, 438] width 196 height 14
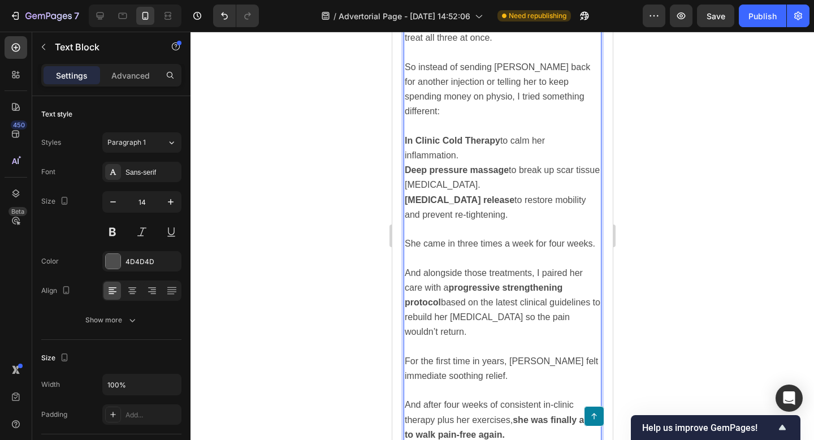
scroll to position [2562, 0]
click at [648, 266] on div at bounding box center [503, 236] width 624 height 408
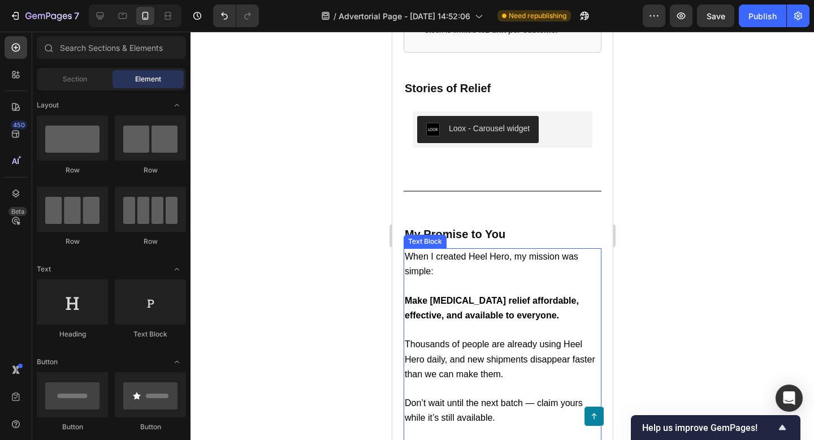
scroll to position [4724, 0]
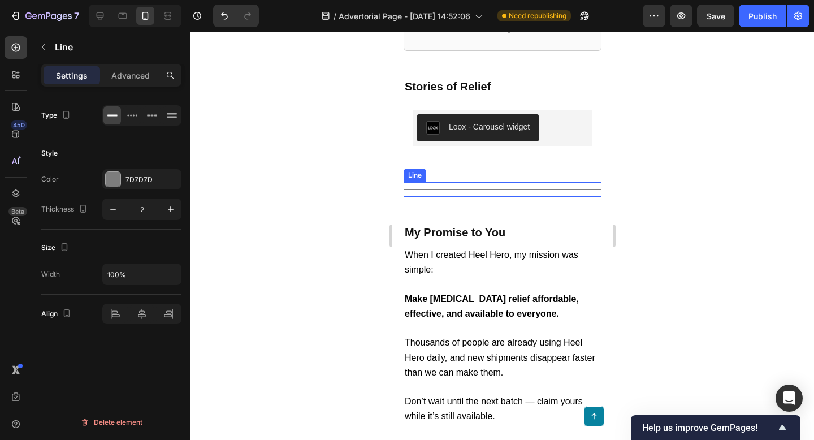
click at [462, 182] on div "Title Line" at bounding box center [502, 189] width 198 height 15
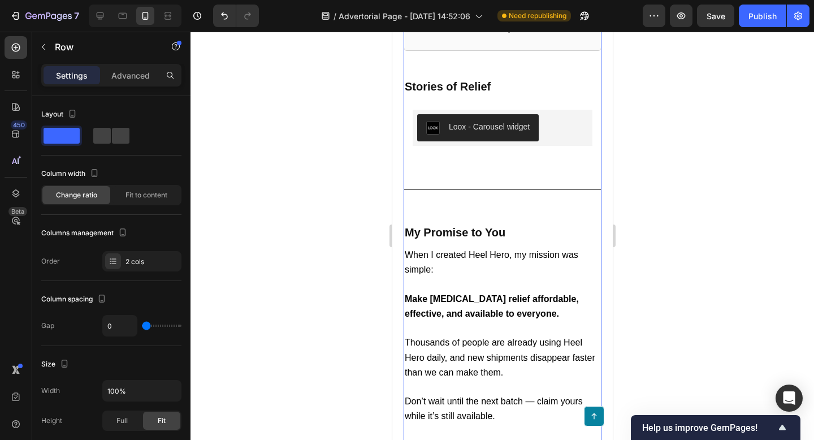
click at [460, 224] on h2 "My Promise to You" at bounding box center [502, 232] width 198 height 17
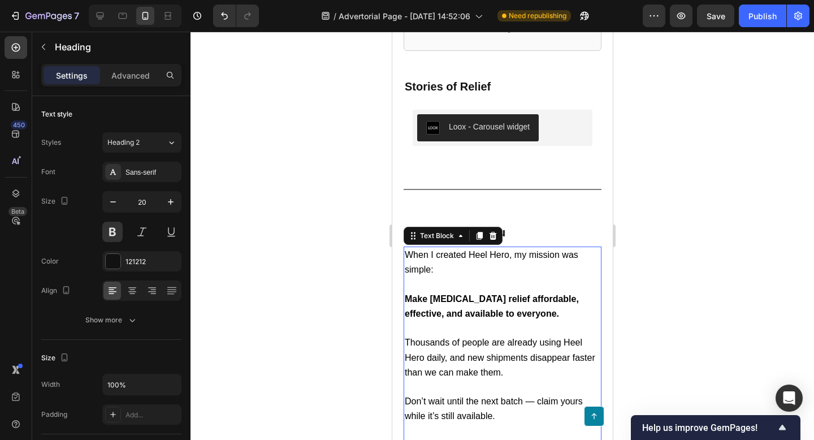
click at [509, 278] on p "Make [MEDICAL_DATA] relief affordable, effective, and available to everyone." at bounding box center [502, 300] width 196 height 44
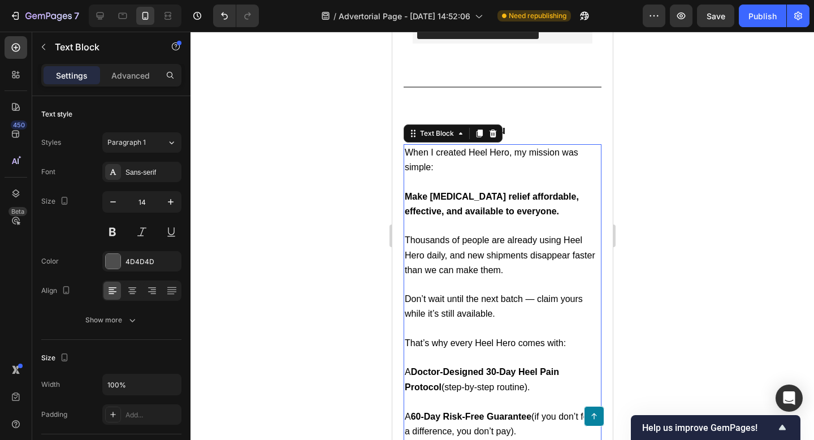
scroll to position [4874, 0]
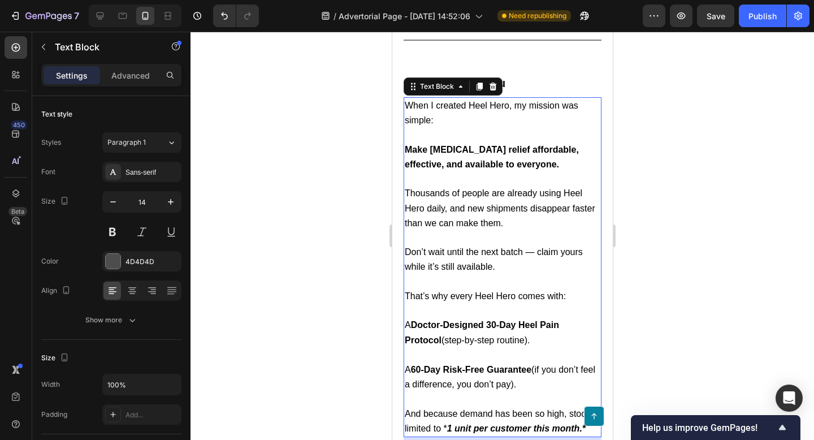
click at [709, 279] on div at bounding box center [503, 236] width 624 height 408
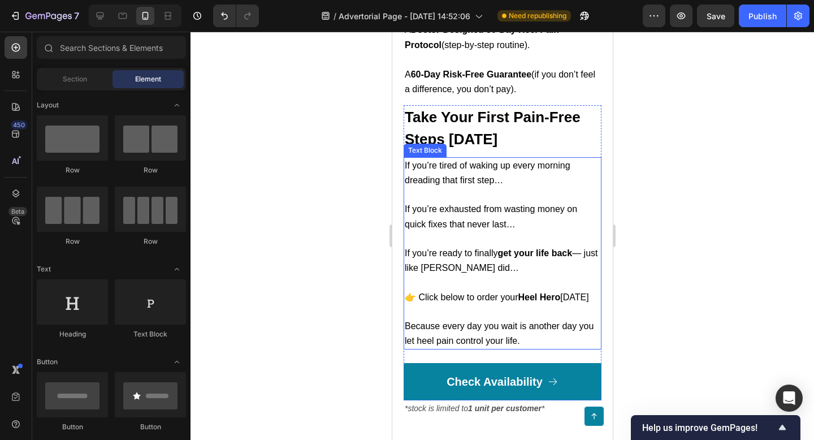
scroll to position [5207, 0]
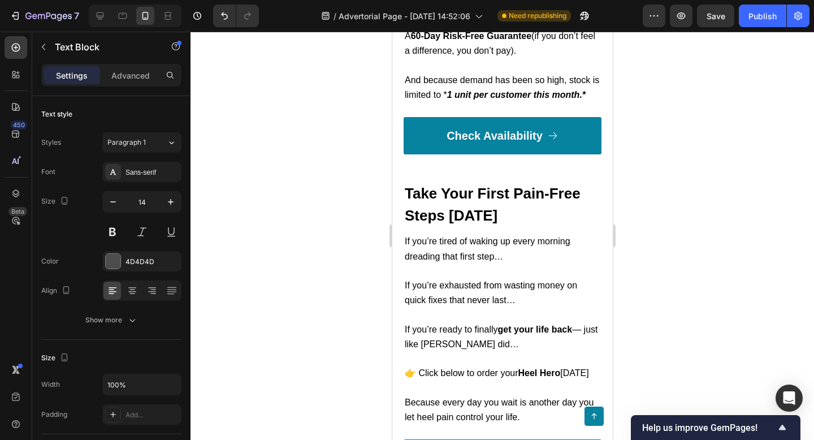
click at [702, 292] on div at bounding box center [503, 236] width 624 height 408
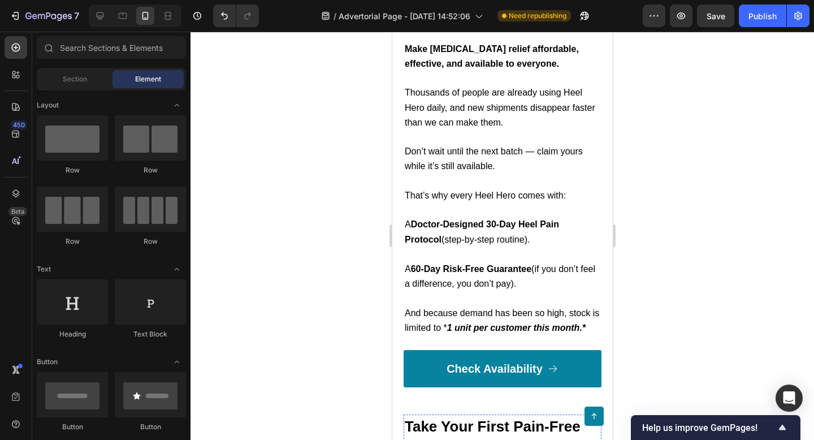
scroll to position [4966, 0]
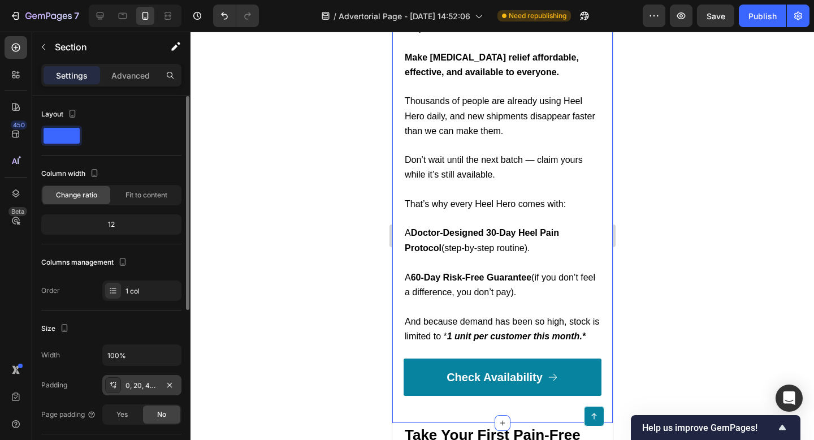
click at [132, 382] on div "0, 20, 48, 20" at bounding box center [142, 385] width 33 height 10
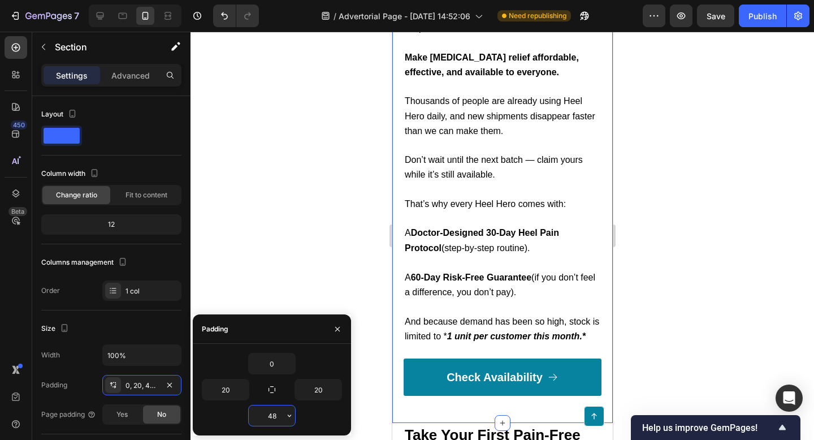
click at [268, 415] on input "48" at bounding box center [272, 415] width 46 height 20
click at [268, 414] on input "48" at bounding box center [272, 415] width 46 height 20
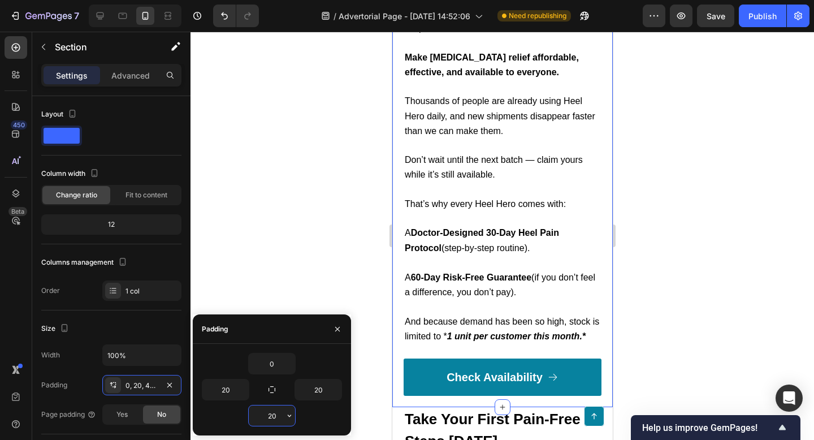
type input "20"
click at [343, 327] on button "button" at bounding box center [337, 329] width 18 height 18
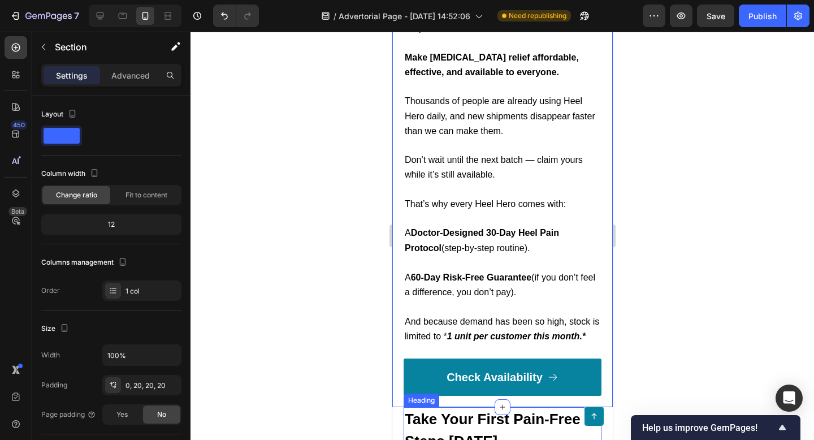
click at [814, 355] on div at bounding box center [503, 236] width 624 height 408
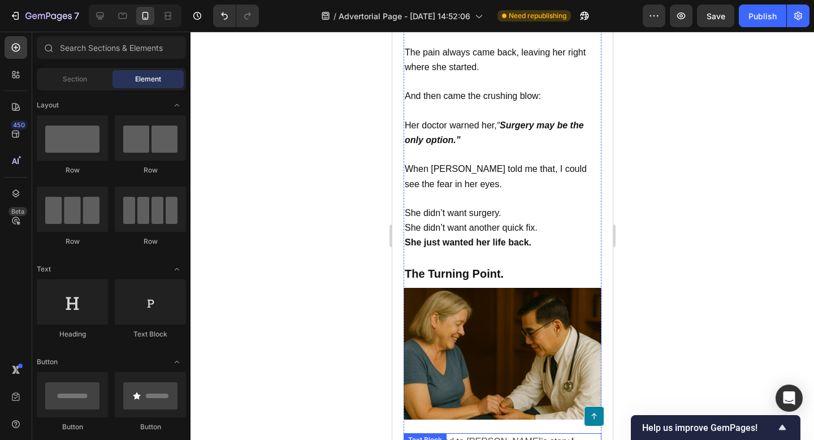
scroll to position [1792, 0]
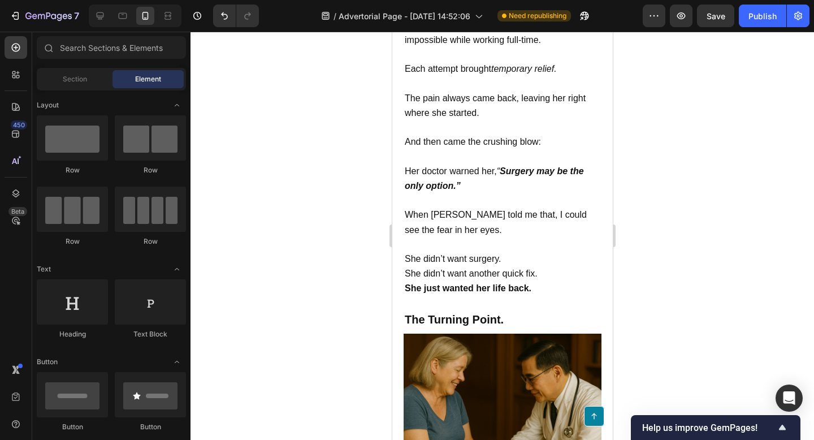
click at [639, 220] on div at bounding box center [503, 236] width 624 height 408
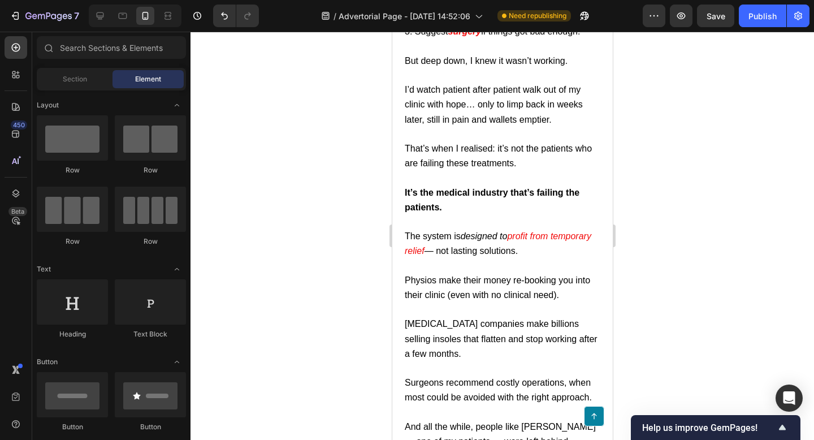
scroll to position [0, 0]
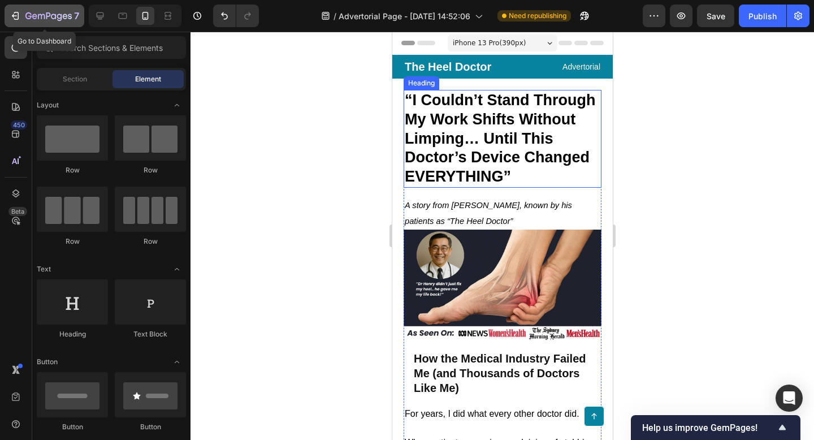
click at [37, 17] on icon "button" at bounding box center [48, 17] width 46 height 10
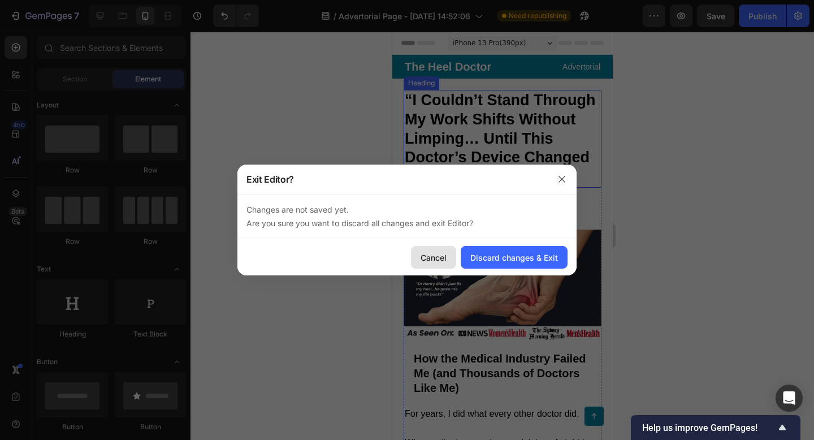
click at [430, 252] on div "Cancel" at bounding box center [434, 258] width 26 height 12
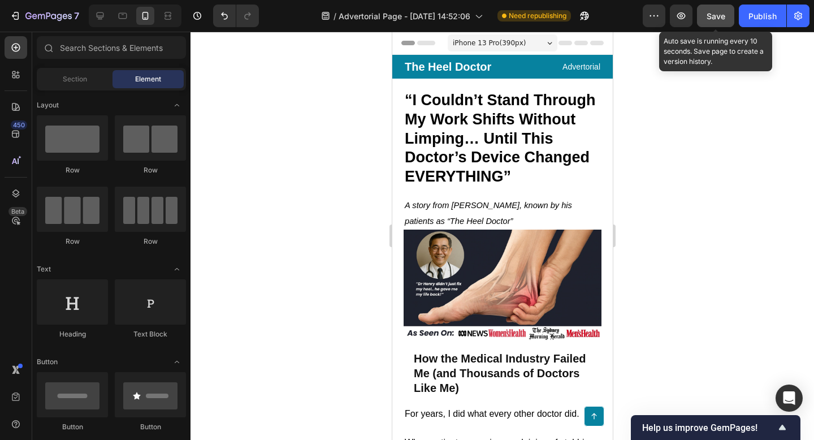
click at [715, 22] on button "Save" at bounding box center [715, 16] width 37 height 23
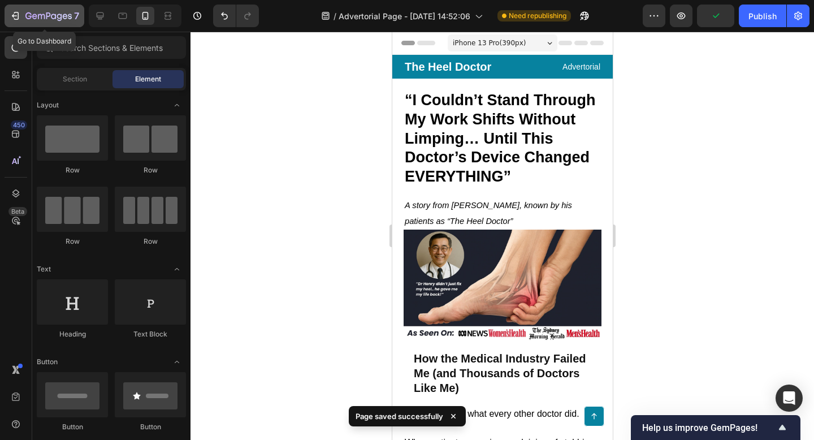
click at [20, 20] on icon "button" at bounding box center [15, 15] width 11 height 11
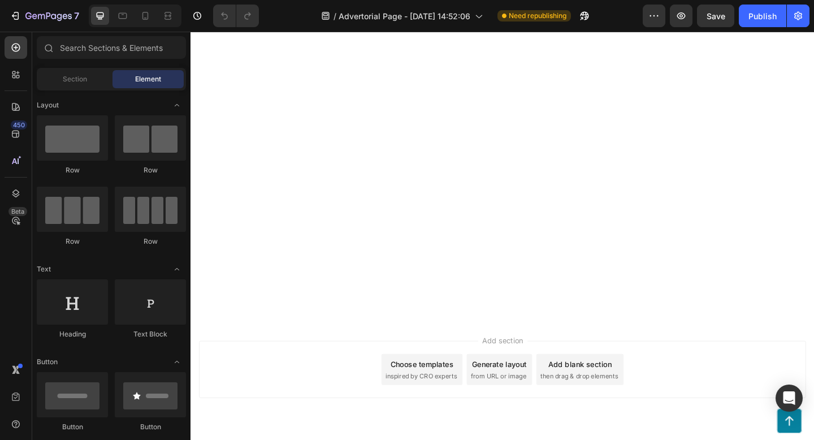
scroll to position [4295, 0]
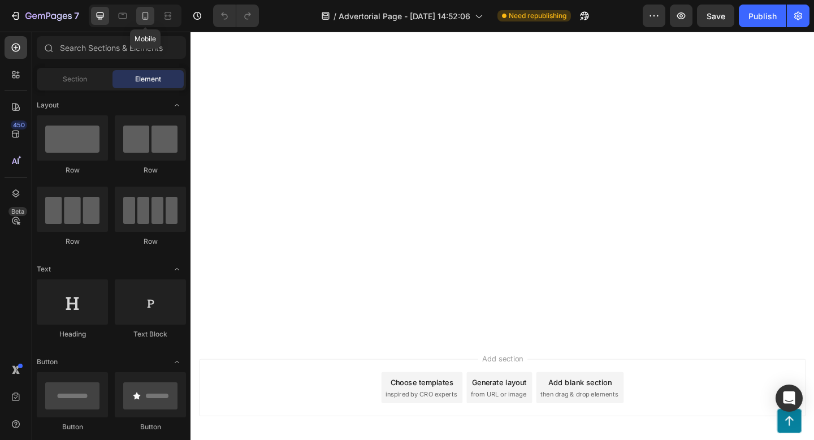
click at [141, 19] on icon at bounding box center [145, 15] width 11 height 11
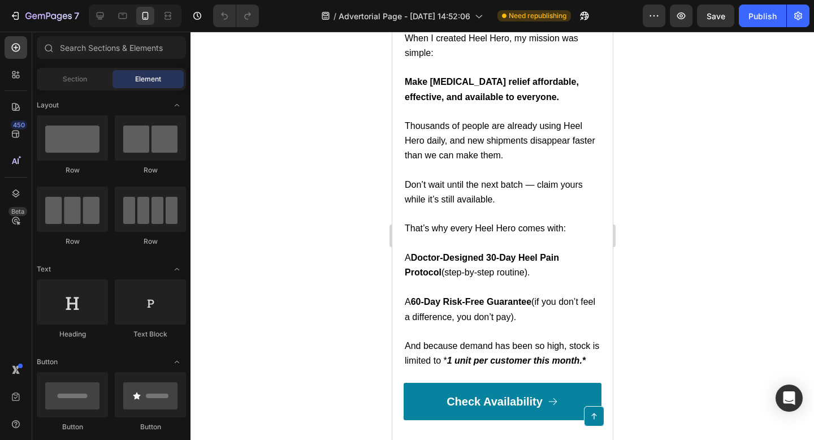
scroll to position [4457, 0]
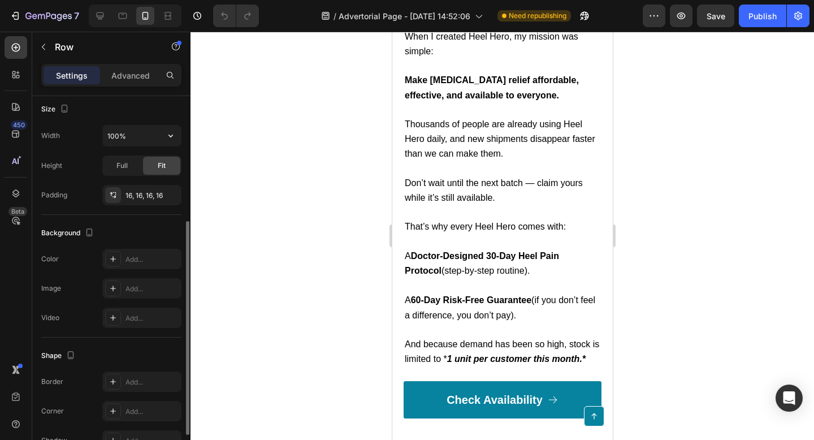
scroll to position [0, 0]
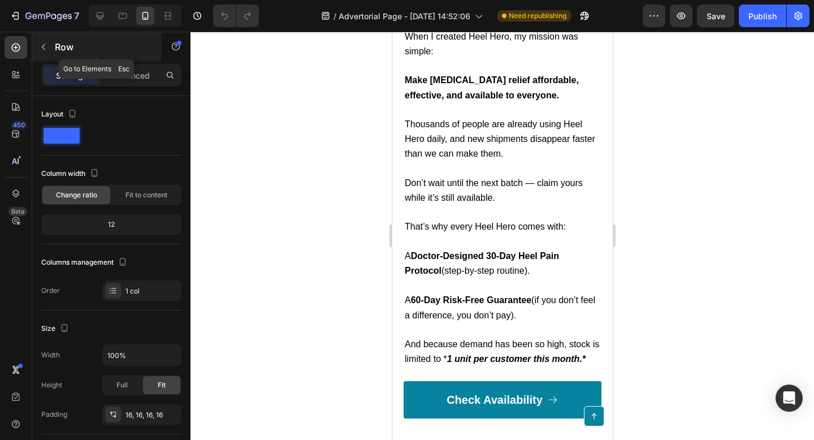
click at [50, 50] on button "button" at bounding box center [43, 47] width 18 height 18
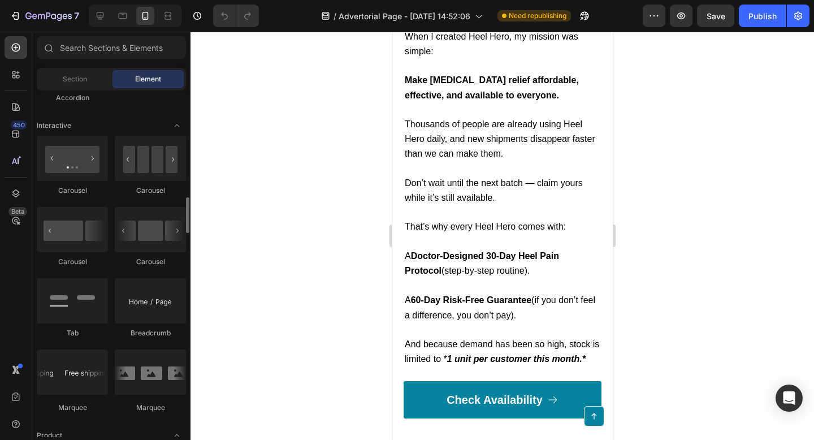
scroll to position [1080, 0]
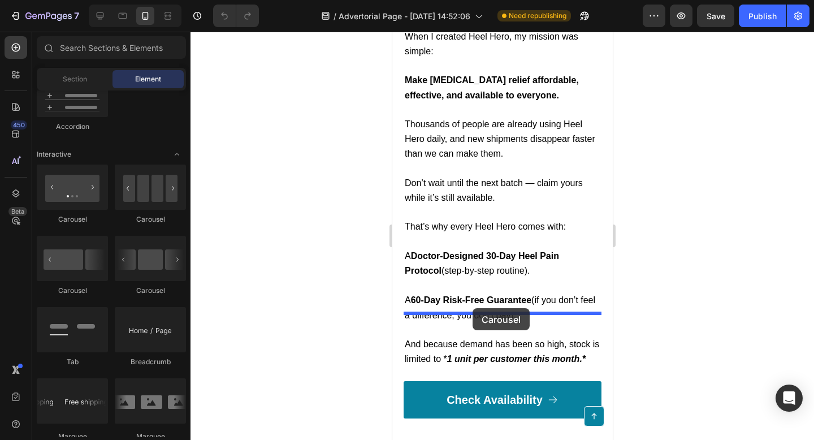
drag, startPoint x: 548, startPoint y: 227, endPoint x: 472, endPoint y: 307, distance: 110.4
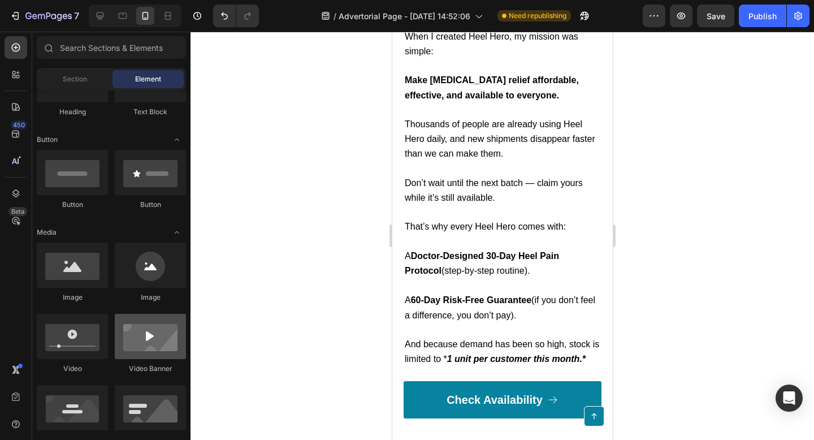
scroll to position [0, 0]
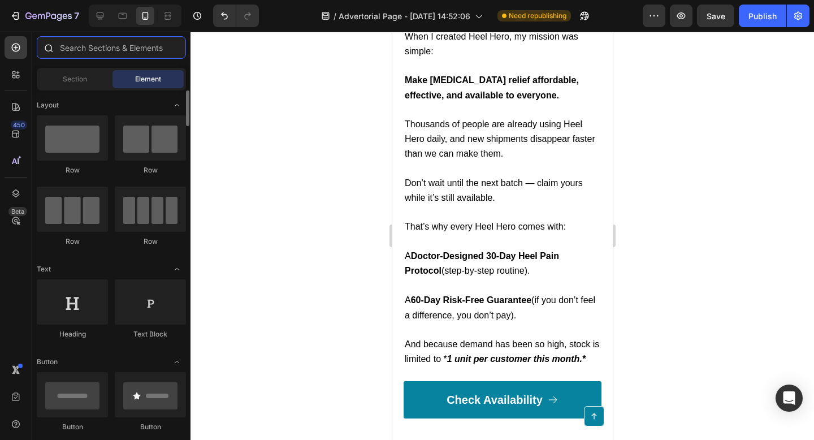
click at [86, 51] on input "text" at bounding box center [111, 47] width 149 height 23
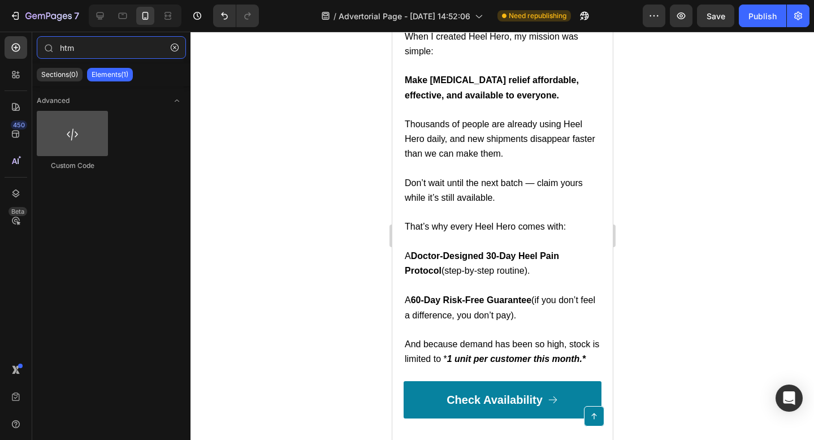
type input "htm"
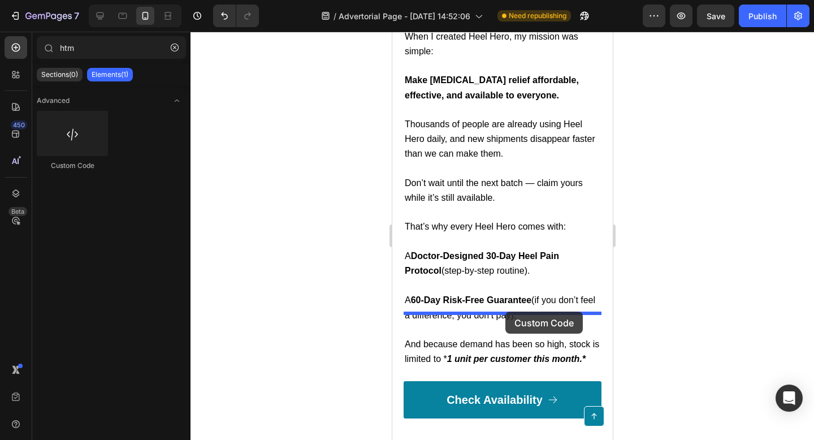
drag, startPoint x: 474, startPoint y: 155, endPoint x: 505, endPoint y: 311, distance: 159.0
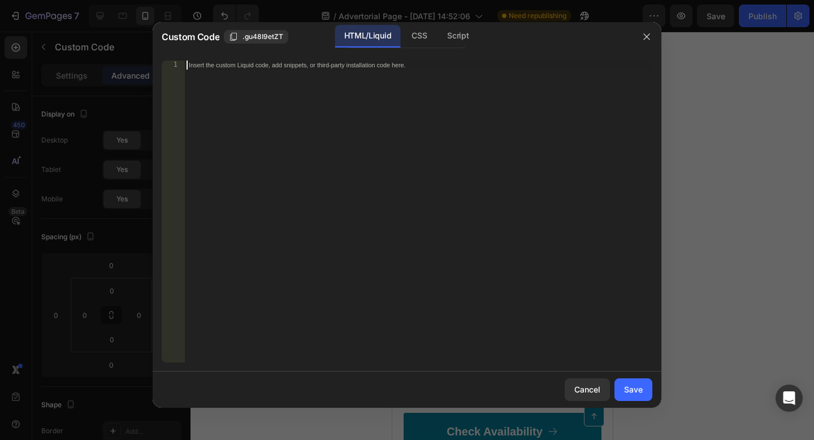
click at [327, 67] on div "Insert the custom Liquid code, add snippets, or third-party installation code h…" at bounding box center [395, 65] width 412 height 8
paste textarea "<div id="loox-default-carousel"><div class="loox-v2-carousel-container" id="LOO…"
type textarea "<div id="loox-default-carousel"><div class="loox-v2-carousel-container" id="LOO…"
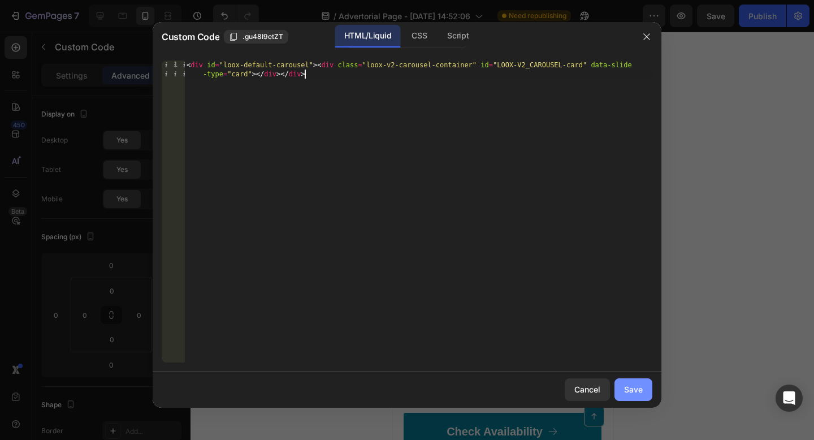
click at [639, 396] on button "Save" at bounding box center [634, 389] width 38 height 23
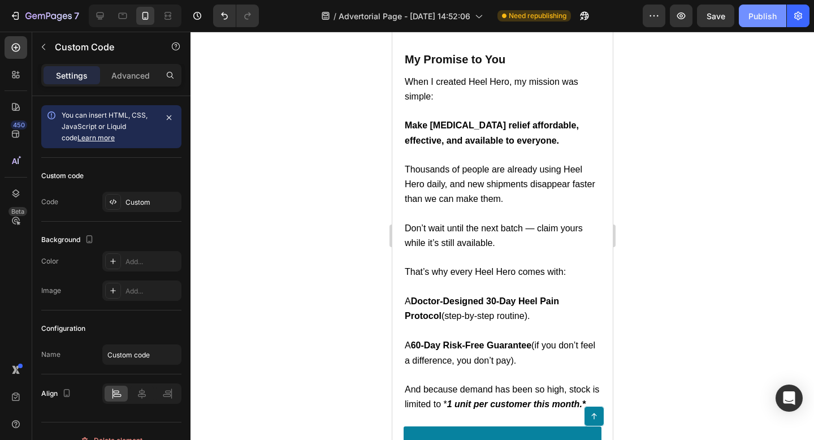
click at [764, 21] on div "Publish" at bounding box center [763, 16] width 28 height 12
click at [760, 248] on div at bounding box center [503, 236] width 624 height 408
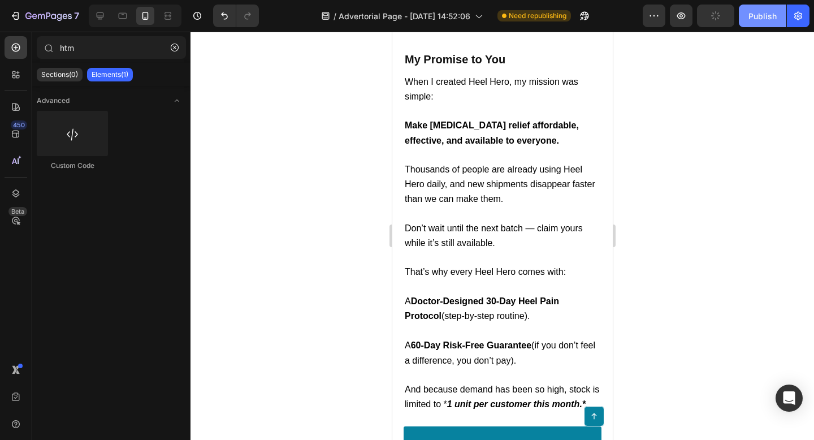
click at [749, 13] on button "Publish" at bounding box center [762, 16] width 47 height 23
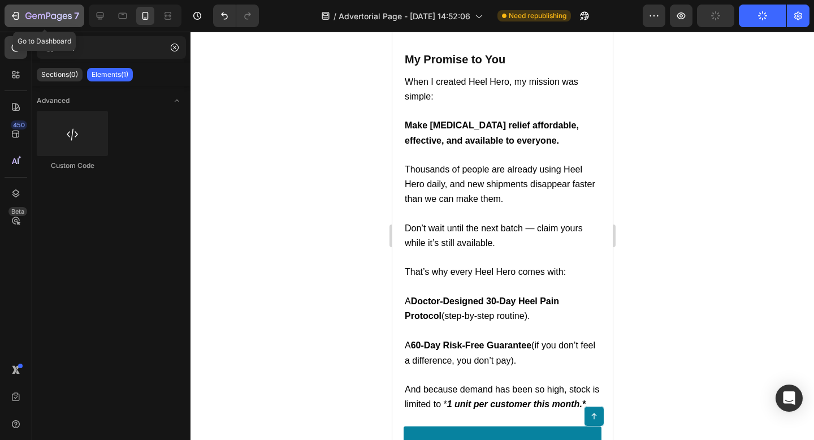
click at [49, 17] on icon "button" at bounding box center [48, 17] width 46 height 10
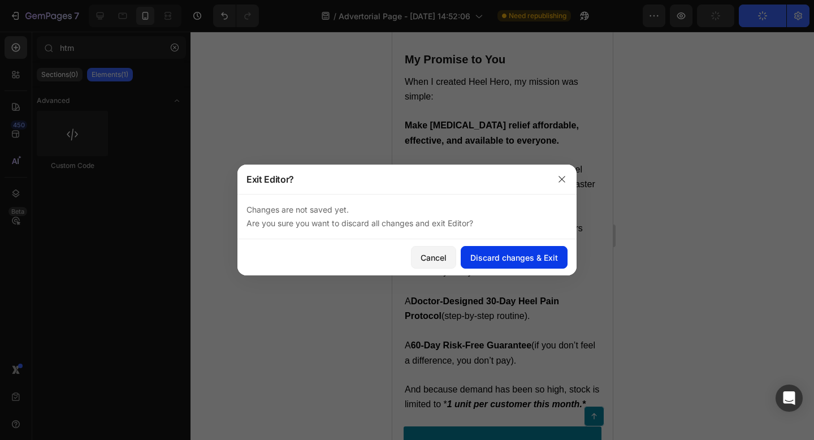
click at [488, 253] on div "Discard changes & Exit" at bounding box center [514, 258] width 88 height 12
